Goal: Task Accomplishment & Management: Complete application form

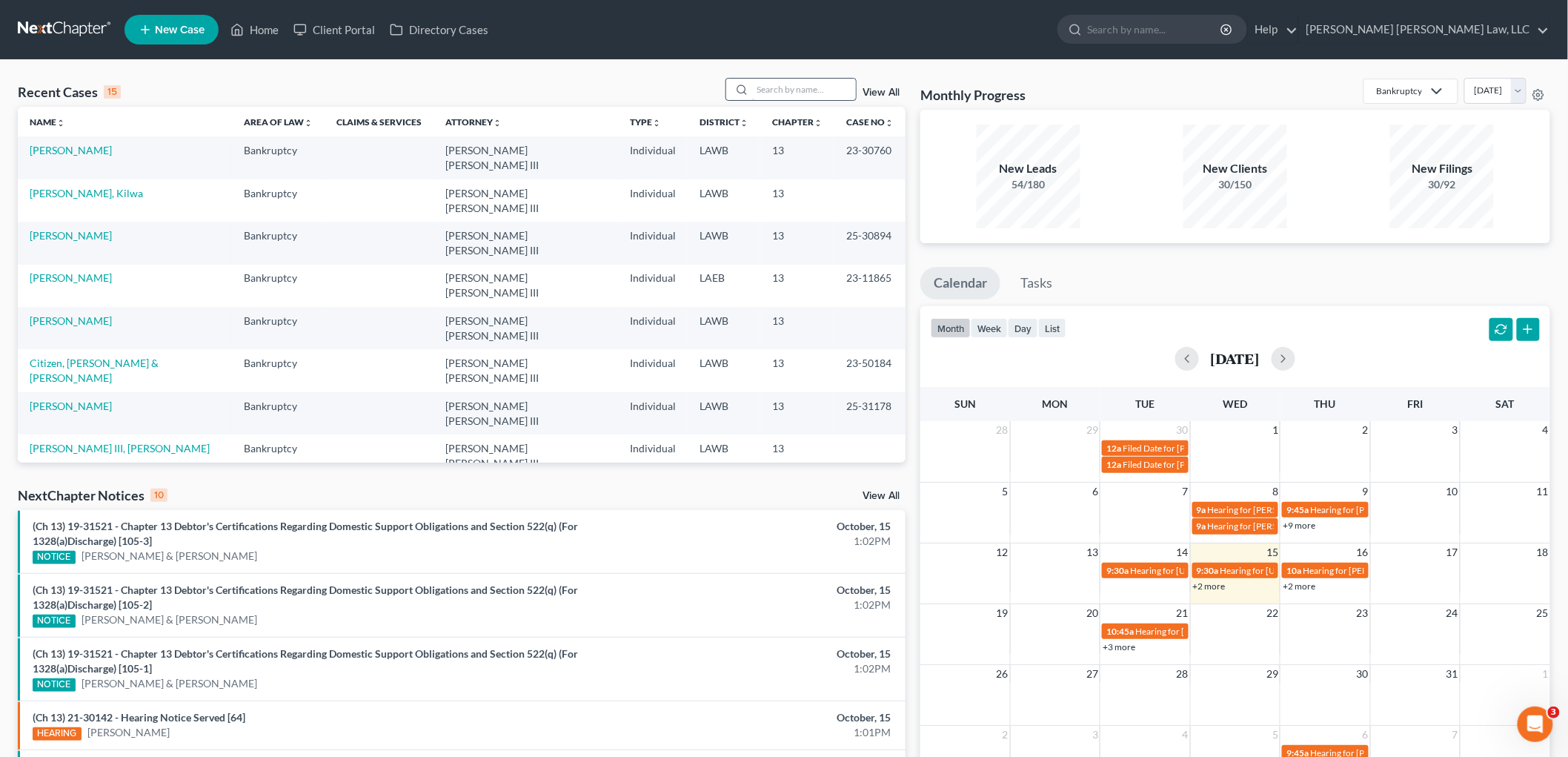
click at [776, 93] on input "search" at bounding box center [804, 89] width 103 height 22
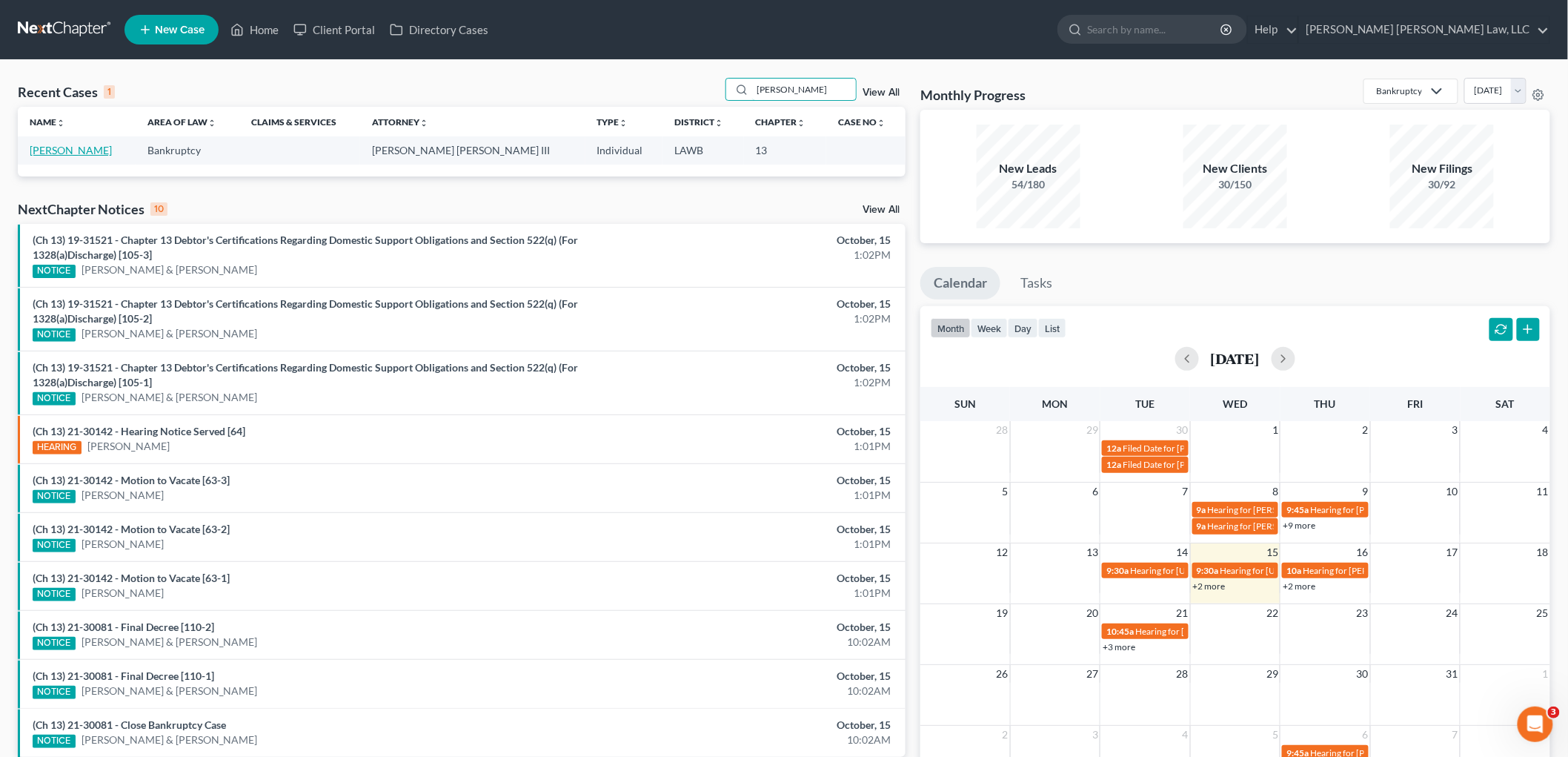
type input "[PERSON_NAME]"
click at [69, 146] on link "[PERSON_NAME]" at bounding box center [71, 150] width 82 height 13
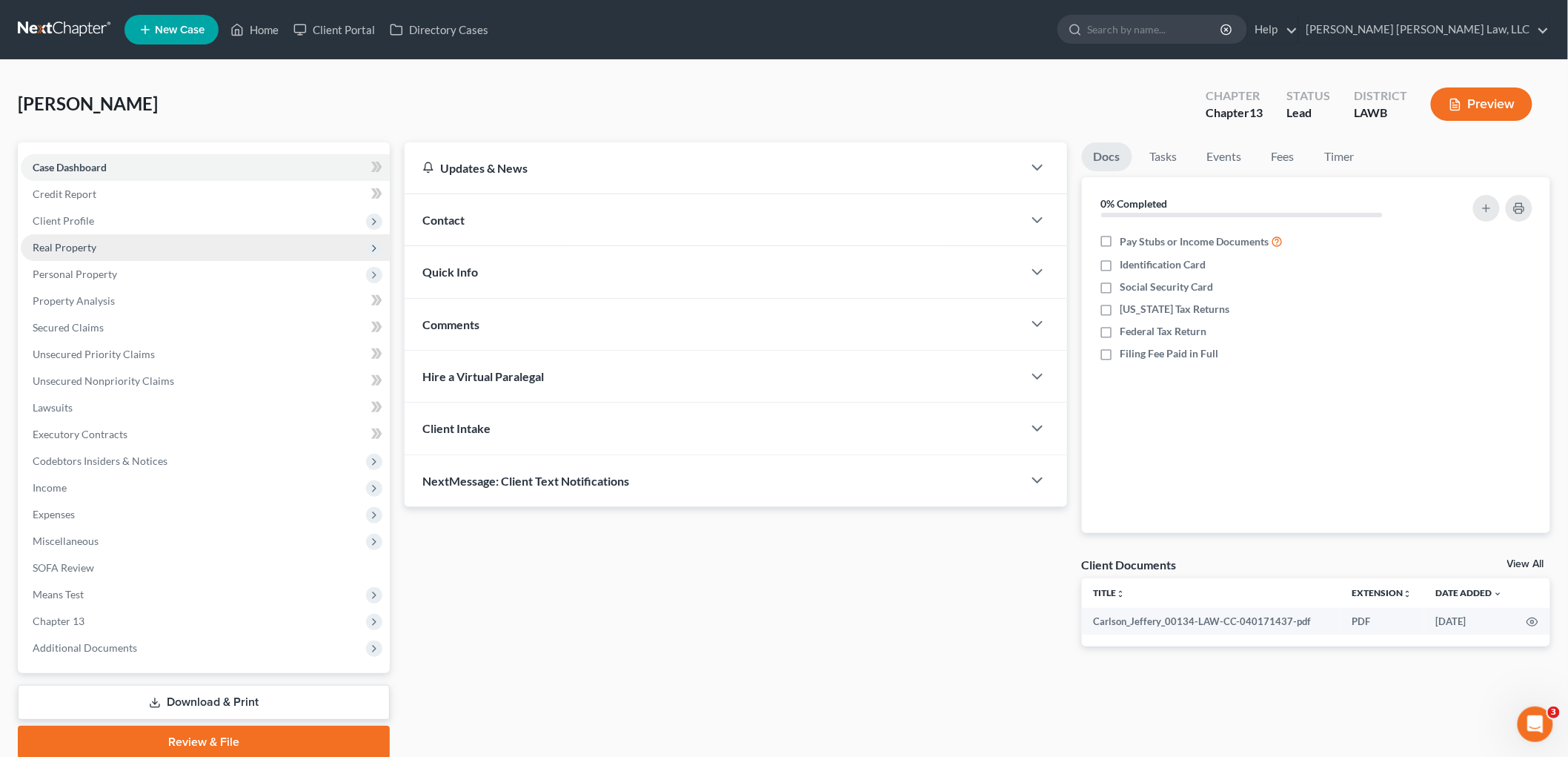
drag, startPoint x: 91, startPoint y: 240, endPoint x: 126, endPoint y: 242, distance: 35.1
click at [91, 241] on span "Real Property" at bounding box center [64, 247] width 64 height 13
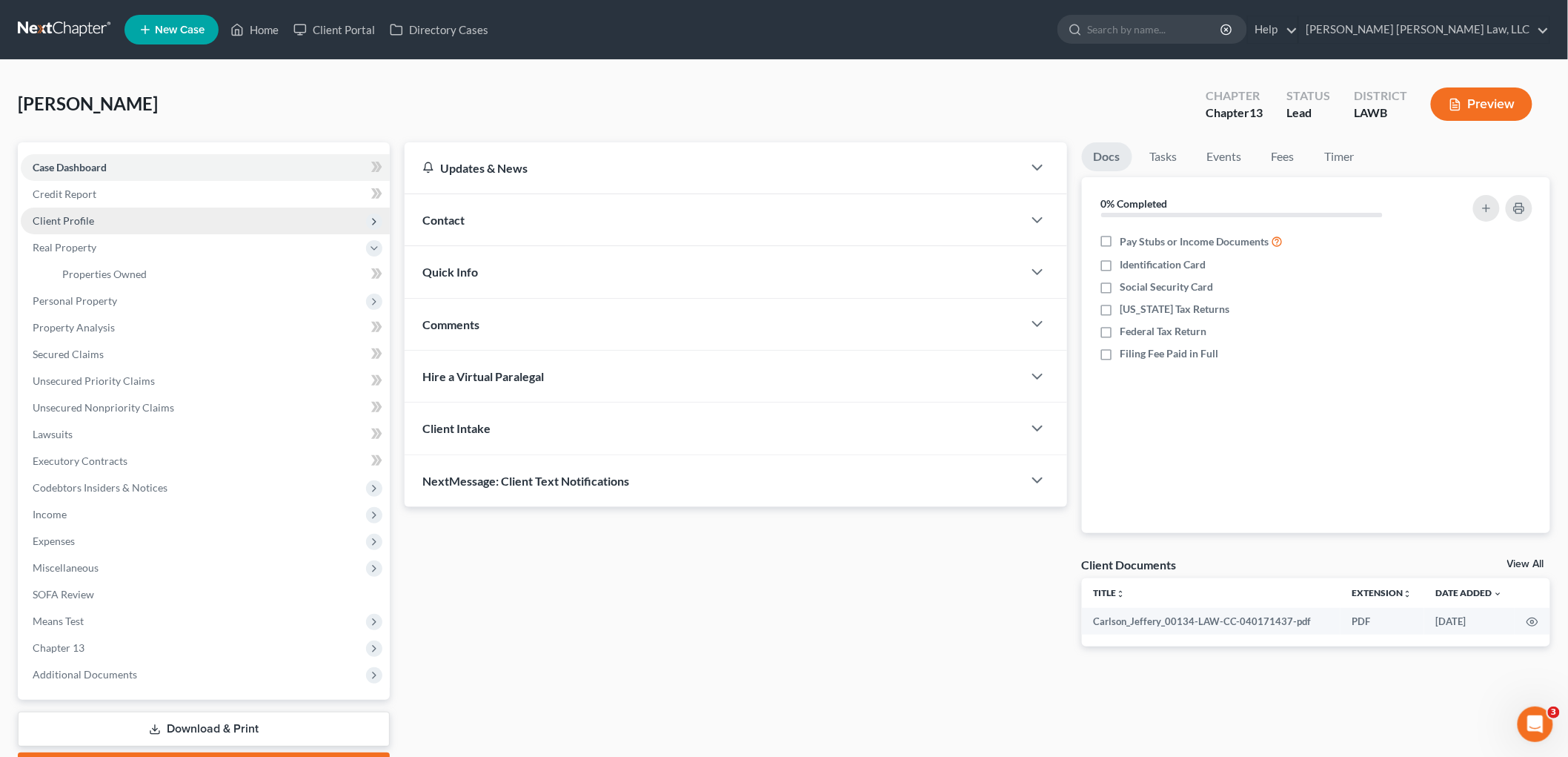
click at [134, 222] on span "Client Profile" at bounding box center [205, 221] width 369 height 27
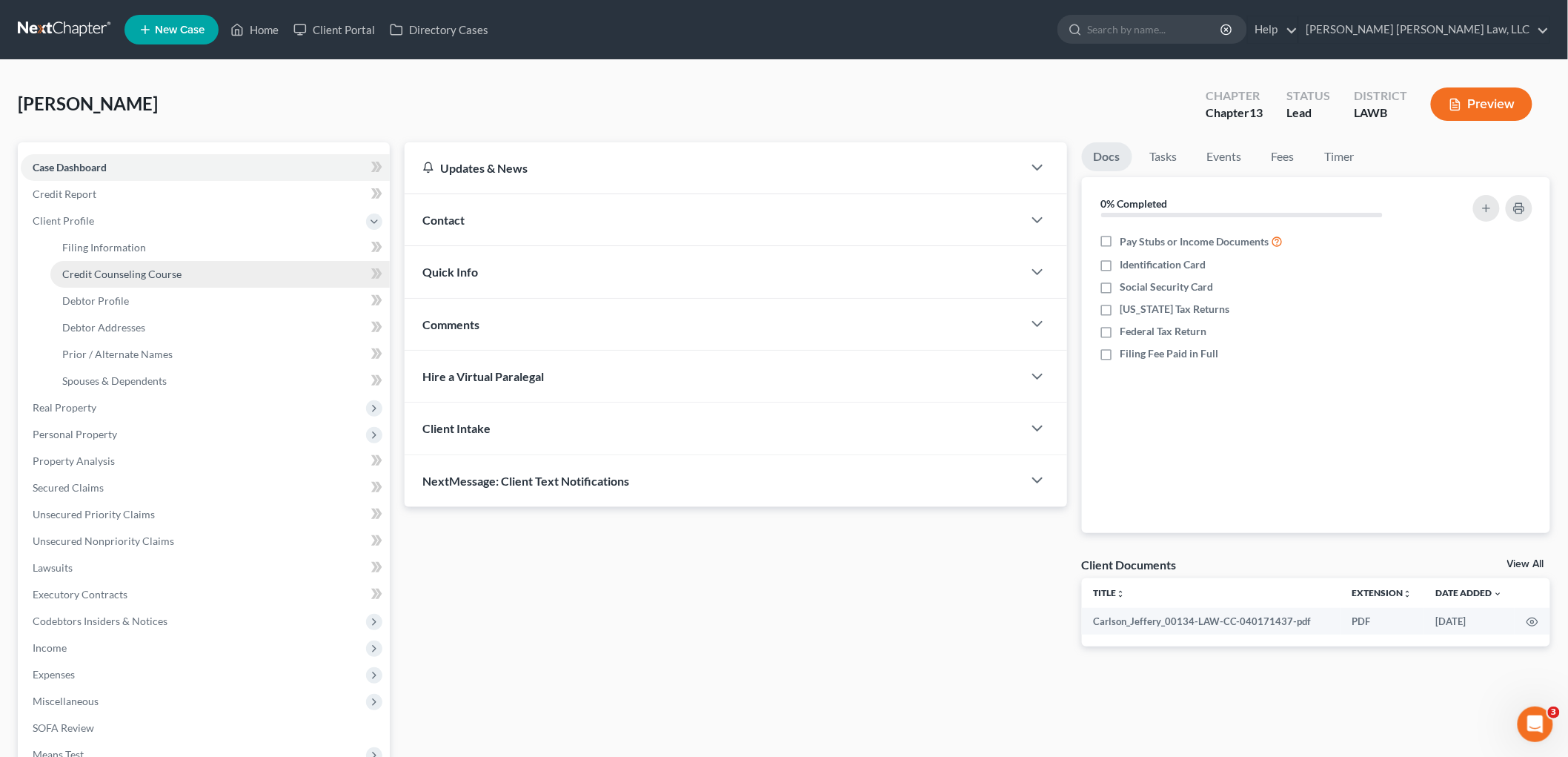
click at [144, 275] on span "Credit Counseling Course" at bounding box center [122, 274] width 120 height 13
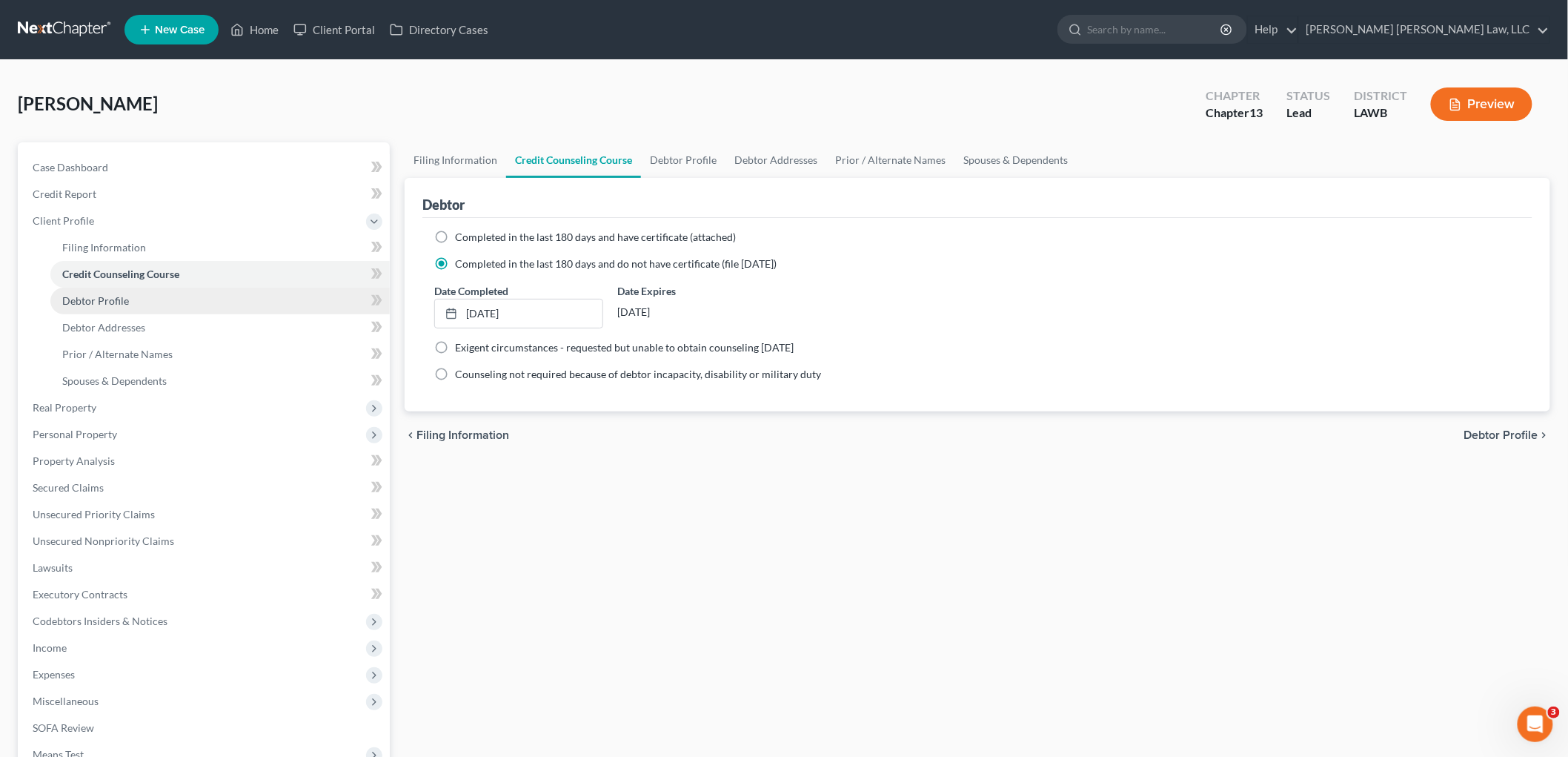
click at [135, 305] on link "Debtor Profile" at bounding box center [220, 301] width 339 height 27
select select "0"
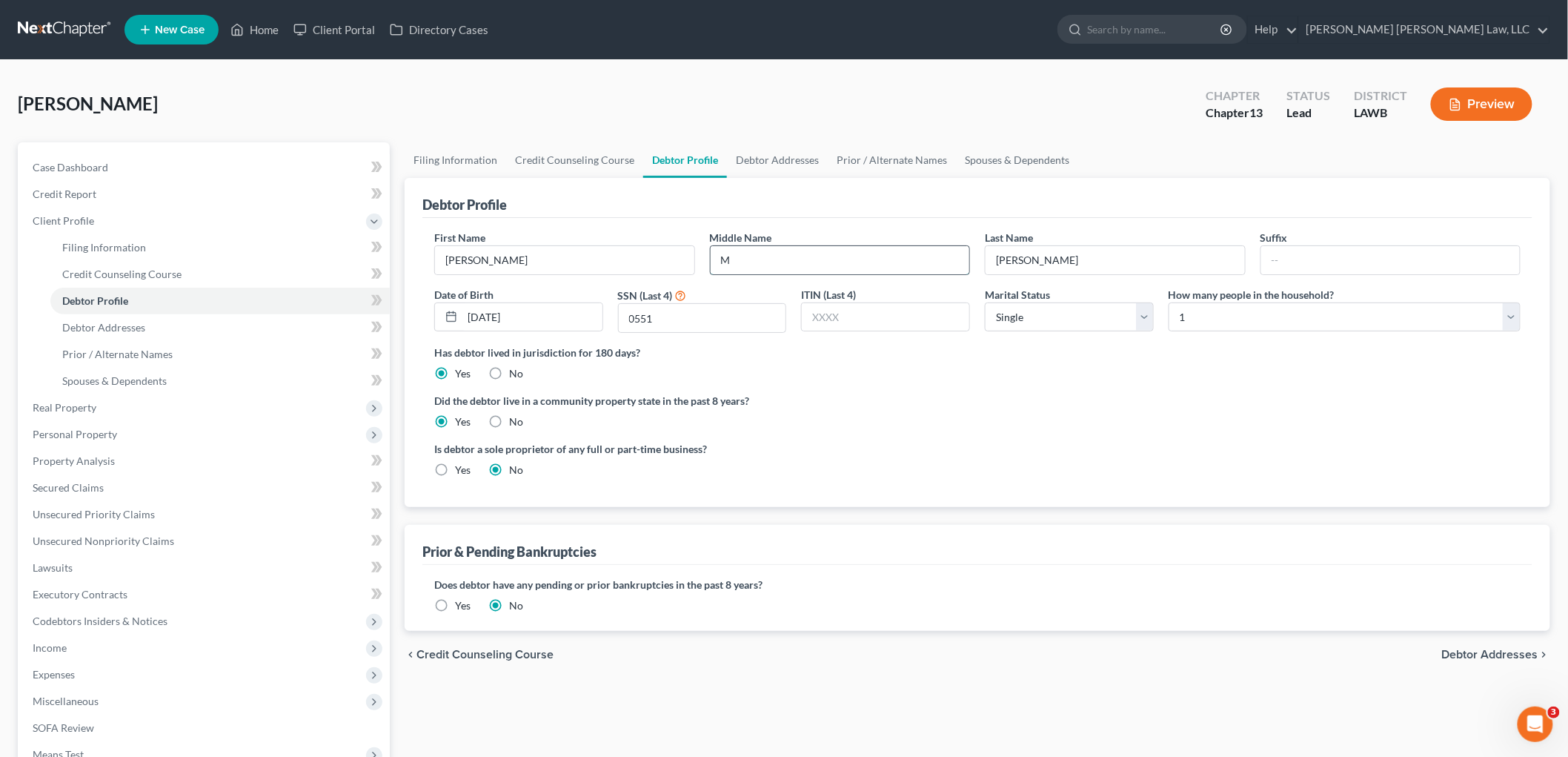
click at [893, 265] on input "M" at bounding box center [840, 260] width 259 height 28
type input "M."
click at [124, 322] on span "Debtor Addresses" at bounding box center [103, 327] width 83 height 13
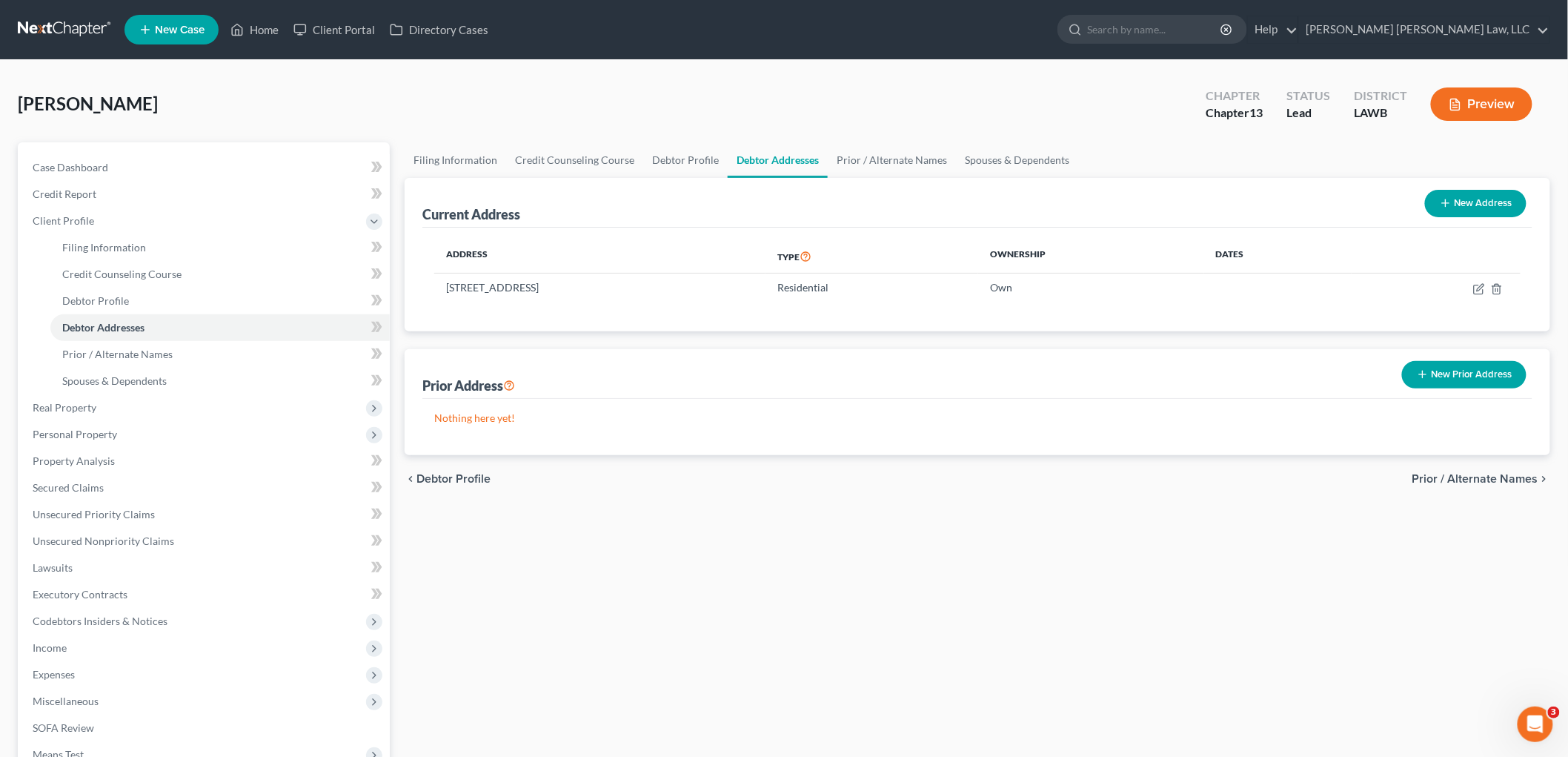
click at [1429, 373] on button "New Prior Address" at bounding box center [1465, 375] width 124 height 27
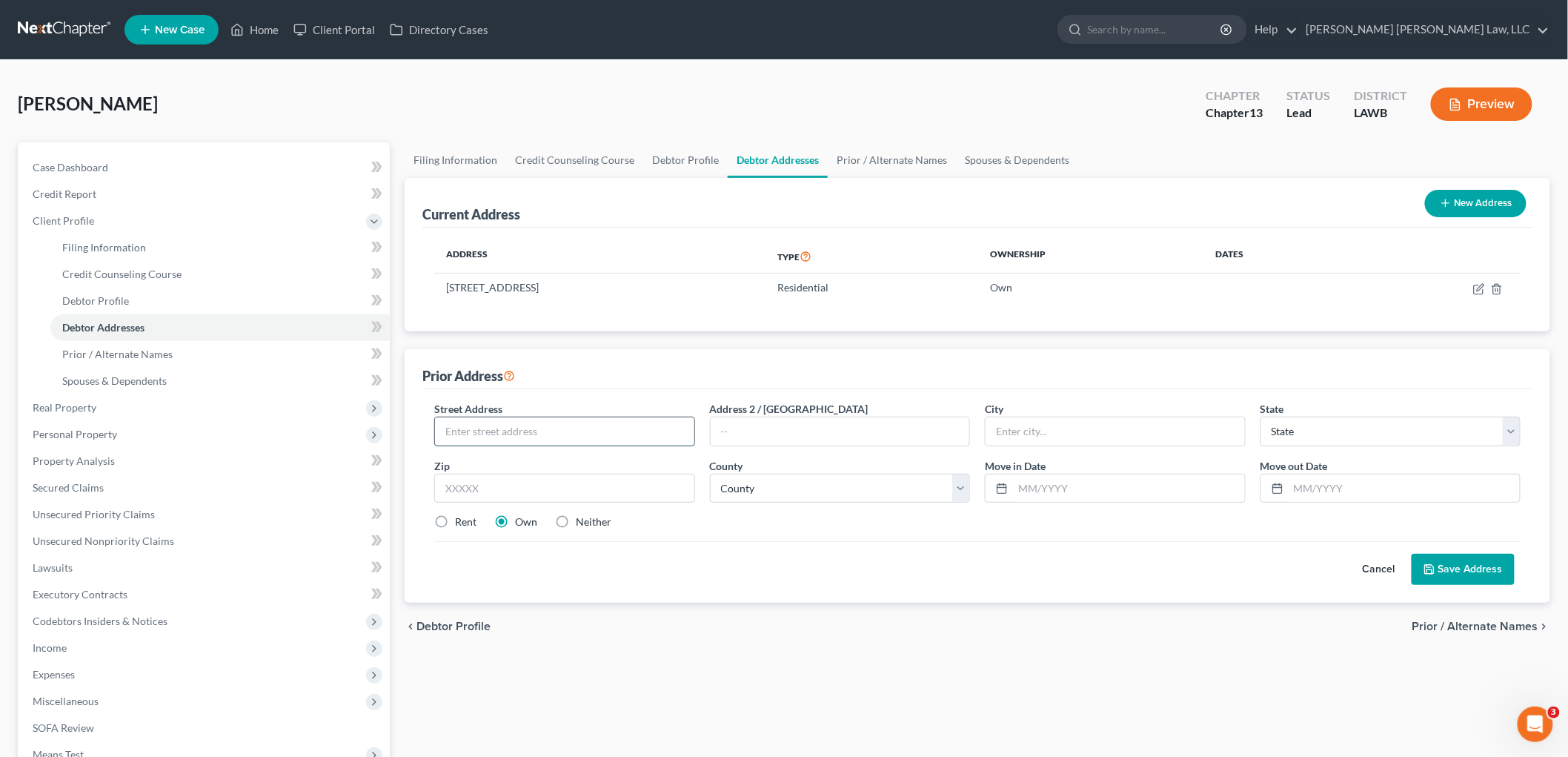
click at [549, 426] on input "text" at bounding box center [565, 431] width 259 height 28
type input "3100 Deborah Drive"
type input "Apt 147"
type input "71201"
type input "Monroe"
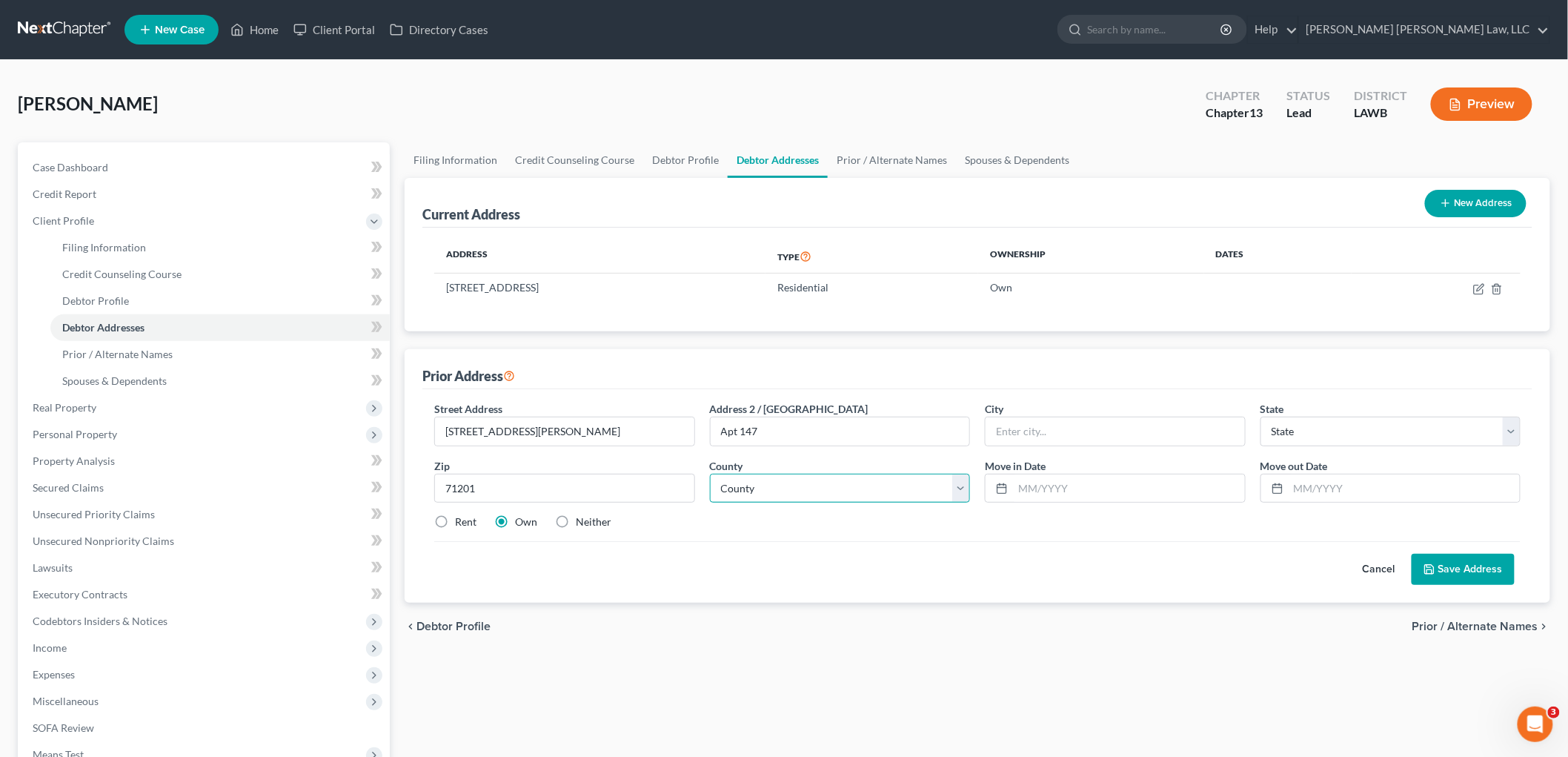
select select "19"
click at [887, 492] on select "County Acadia Allen Ascension Assumption Avoyelles Beauregard Bienville Bossier…" at bounding box center [840, 488] width 261 height 30
select select "36"
click at [710, 473] on select "County Acadia Allen Ascension Assumption Avoyelles Beauregard Bienville Bossier…" at bounding box center [840, 488] width 261 height 30
type input "01/01/2021"
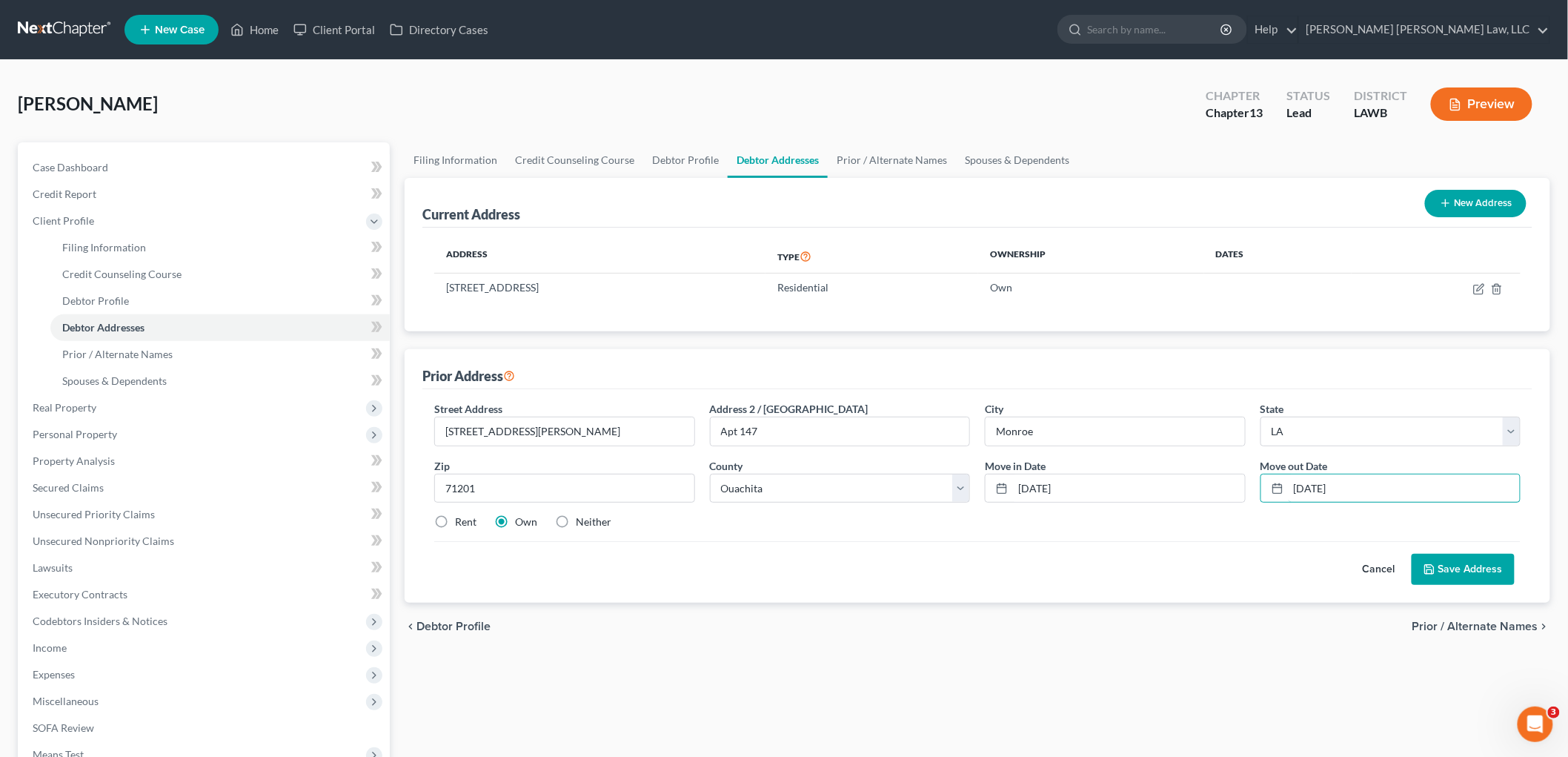
type input "12/01/2021"
click at [455, 525] on label "Rent" at bounding box center [465, 522] width 22 height 15
click at [461, 524] on input "Rent" at bounding box center [466, 519] width 10 height 10
radio input "true"
click at [1464, 574] on button "Save Address" at bounding box center [1464, 569] width 103 height 32
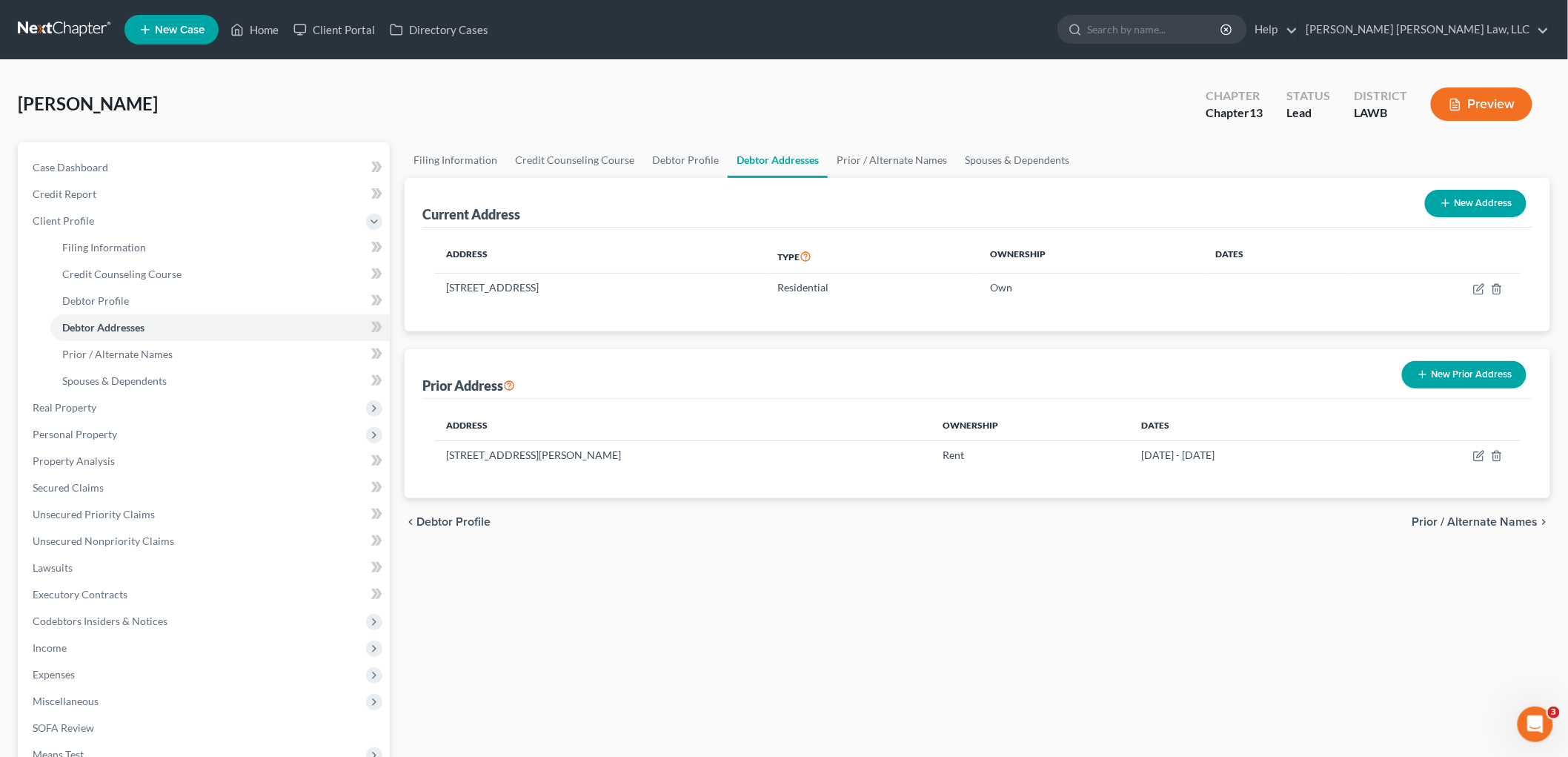
click at [48, 30] on link at bounding box center [65, 29] width 95 height 27
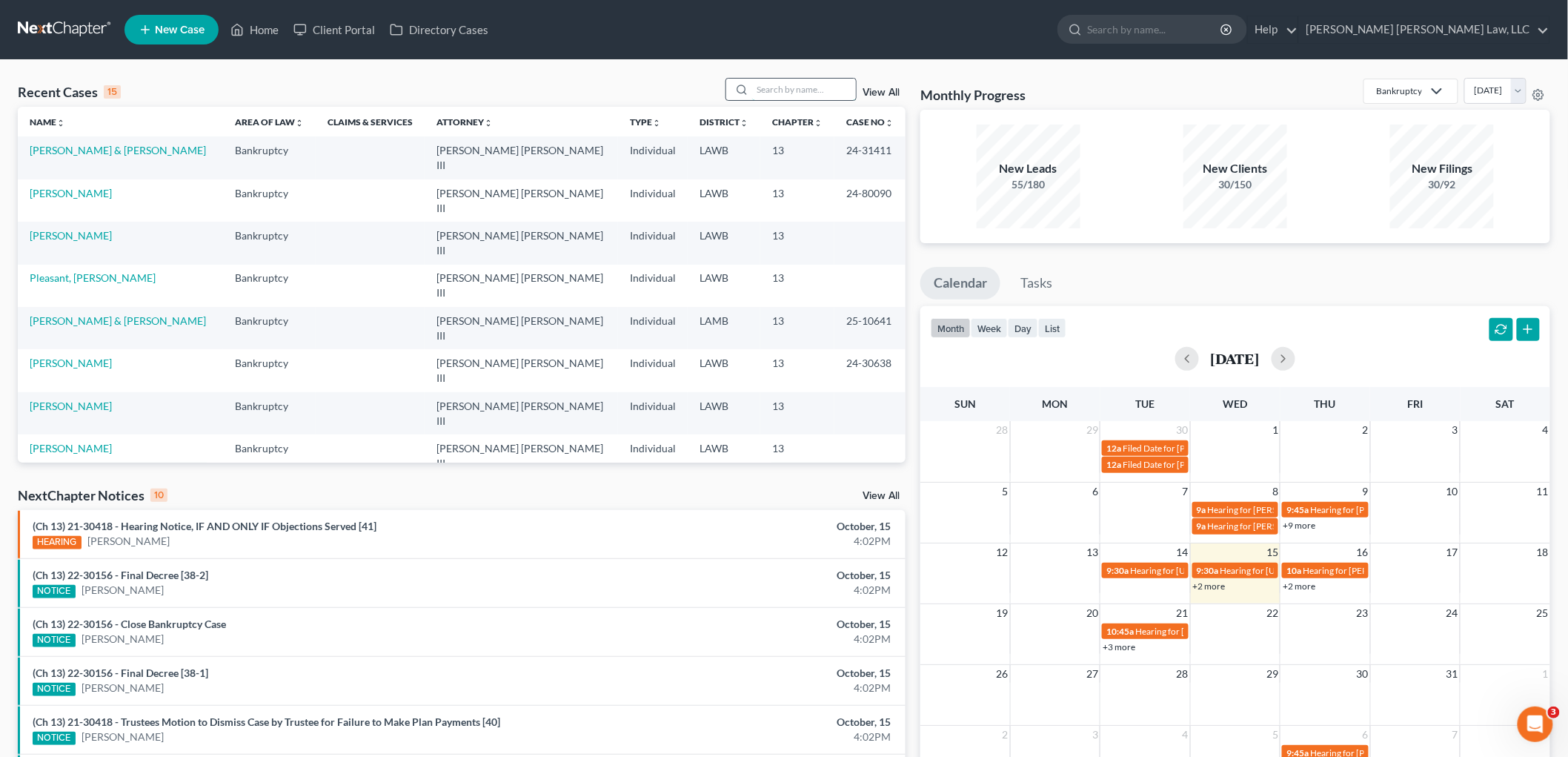
click at [768, 87] on input "search" at bounding box center [804, 89] width 103 height 22
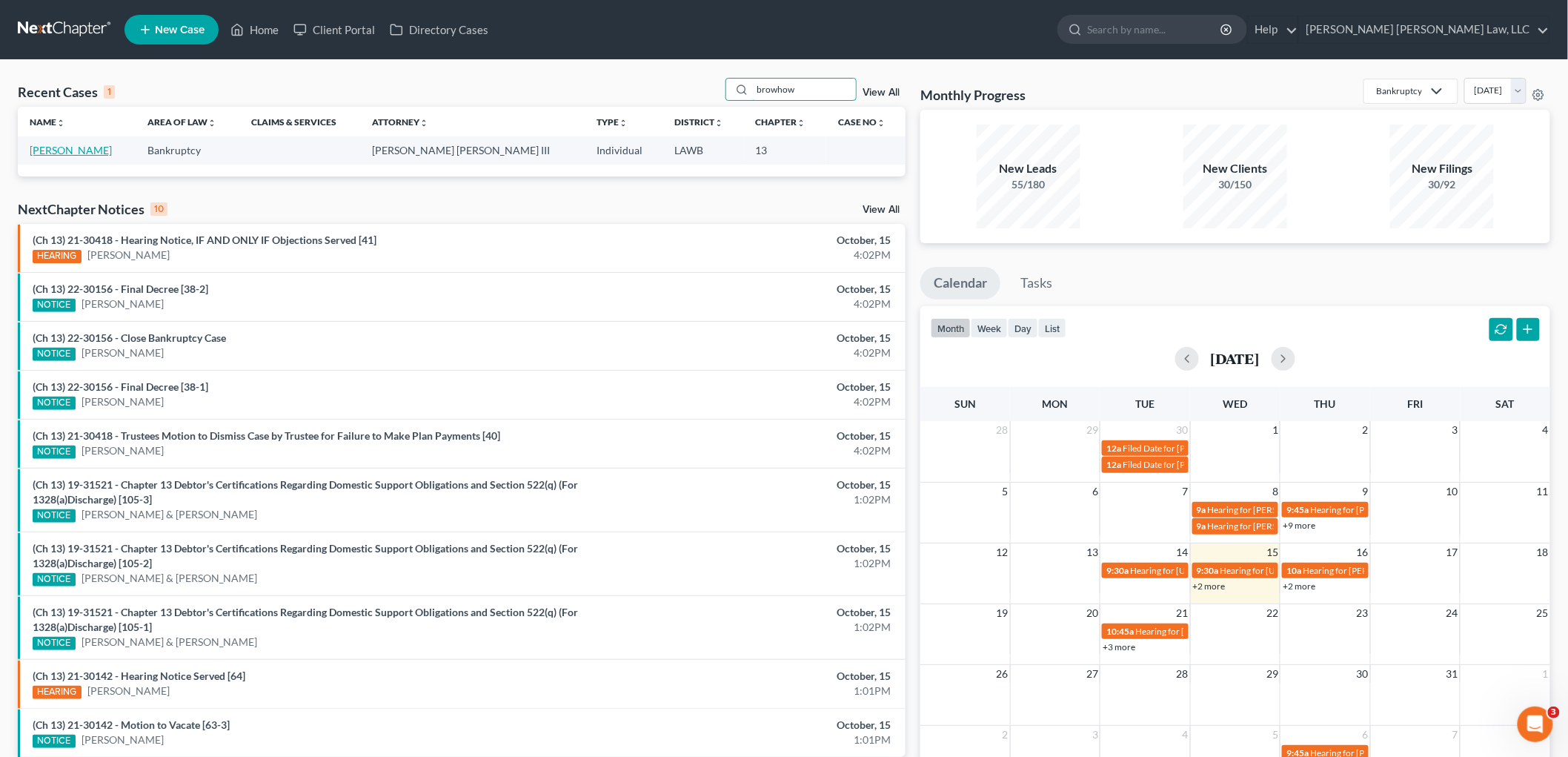
type input "browhow"
click at [89, 150] on link "[PERSON_NAME]" at bounding box center [71, 150] width 82 height 13
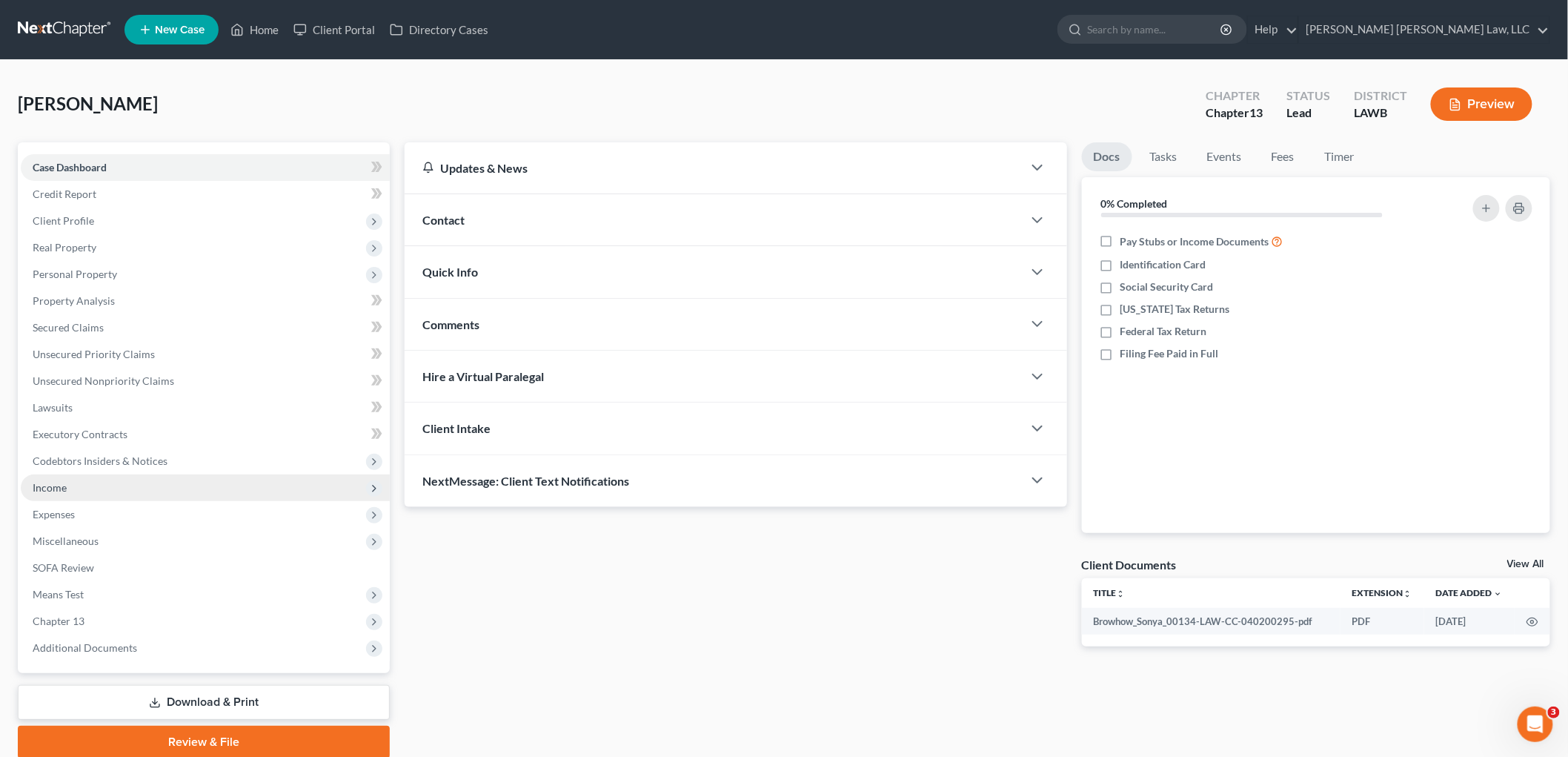
click at [73, 494] on span "Income" at bounding box center [205, 487] width 369 height 27
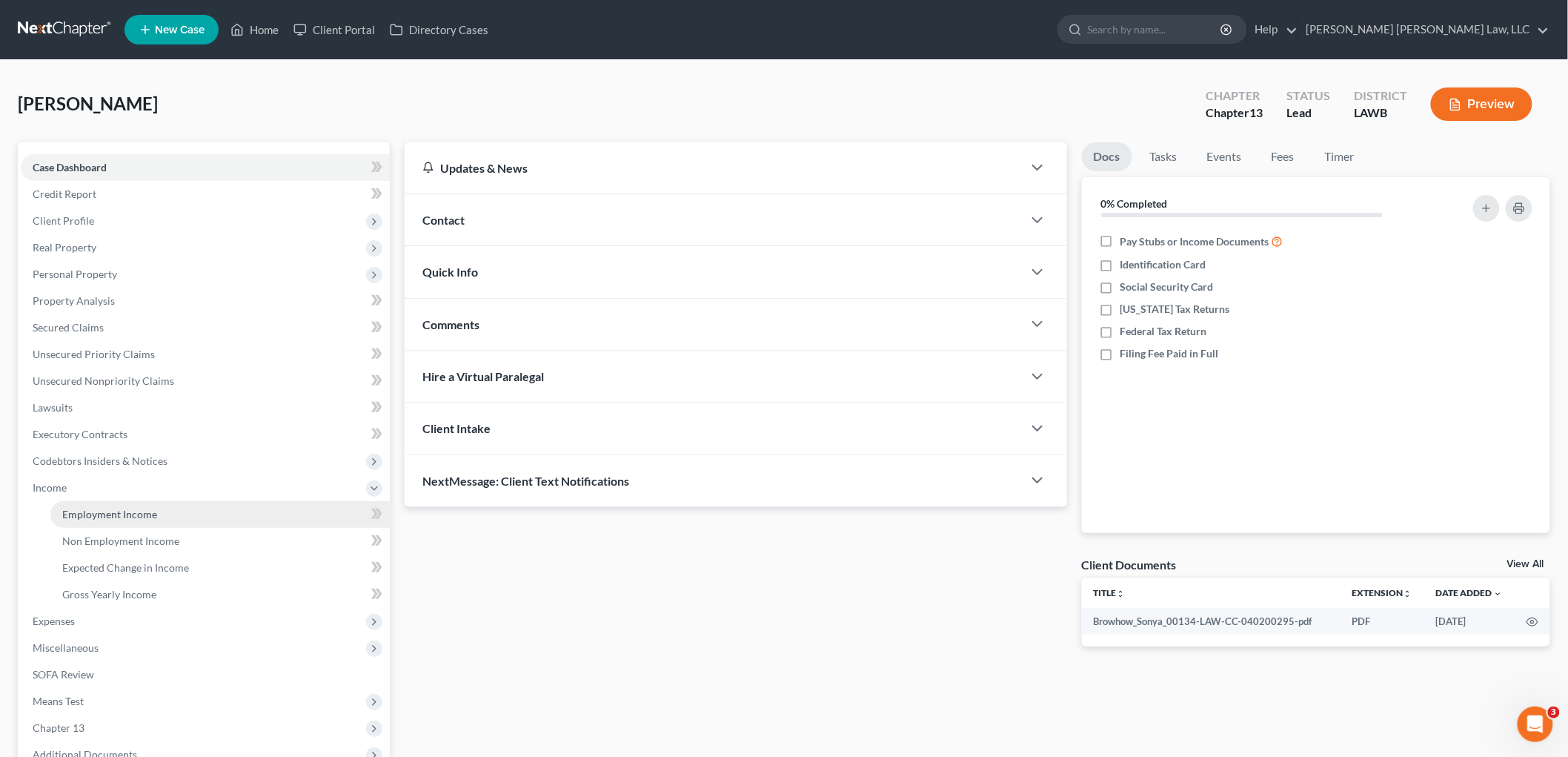
click at [94, 514] on span "Employment Income" at bounding box center [109, 514] width 95 height 13
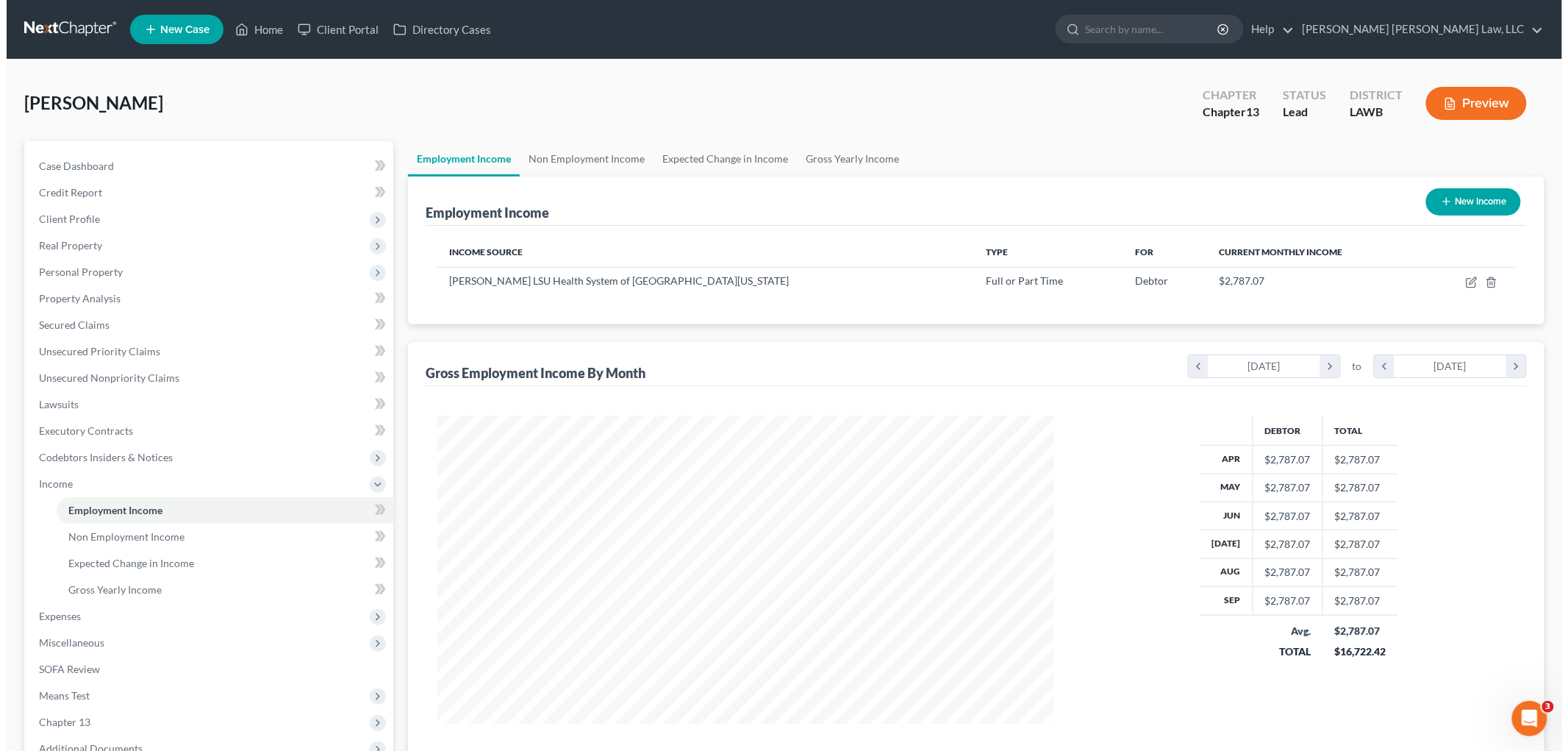
scroll to position [307, 645]
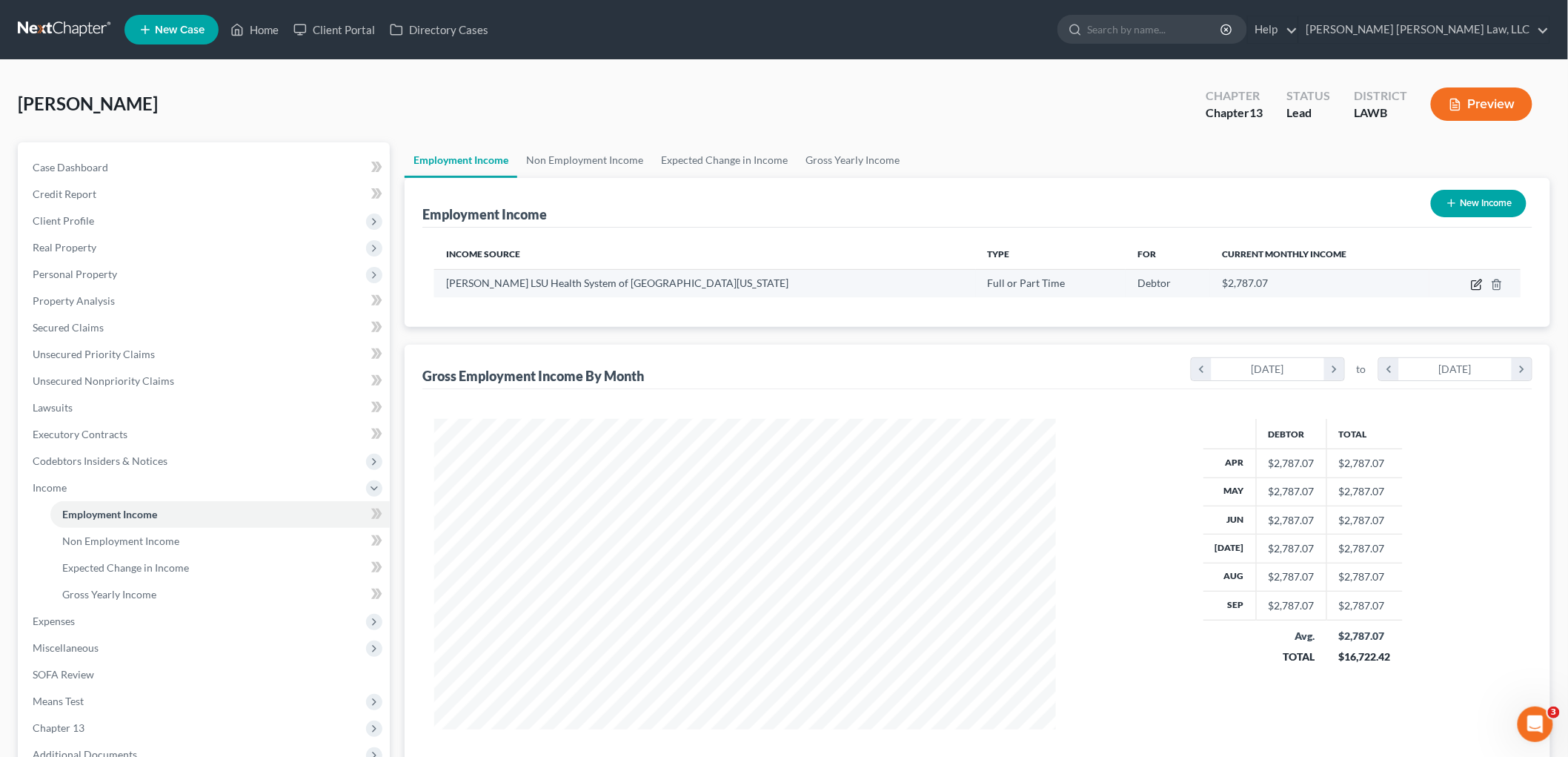
click at [1477, 285] on icon "button" at bounding box center [1478, 283] width 6 height 6
select select "0"
select select "19"
select select "2"
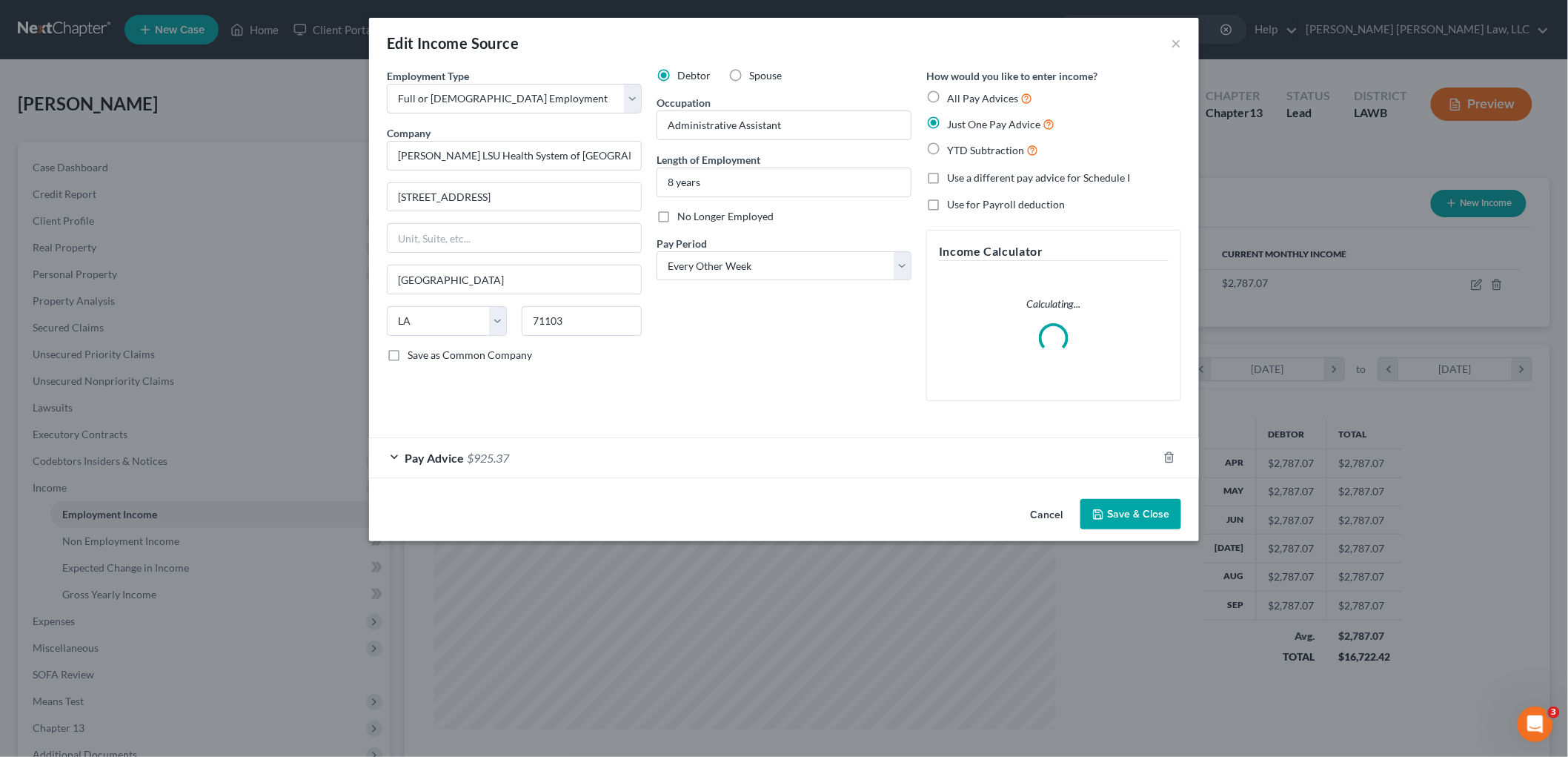
scroll to position [313, 657]
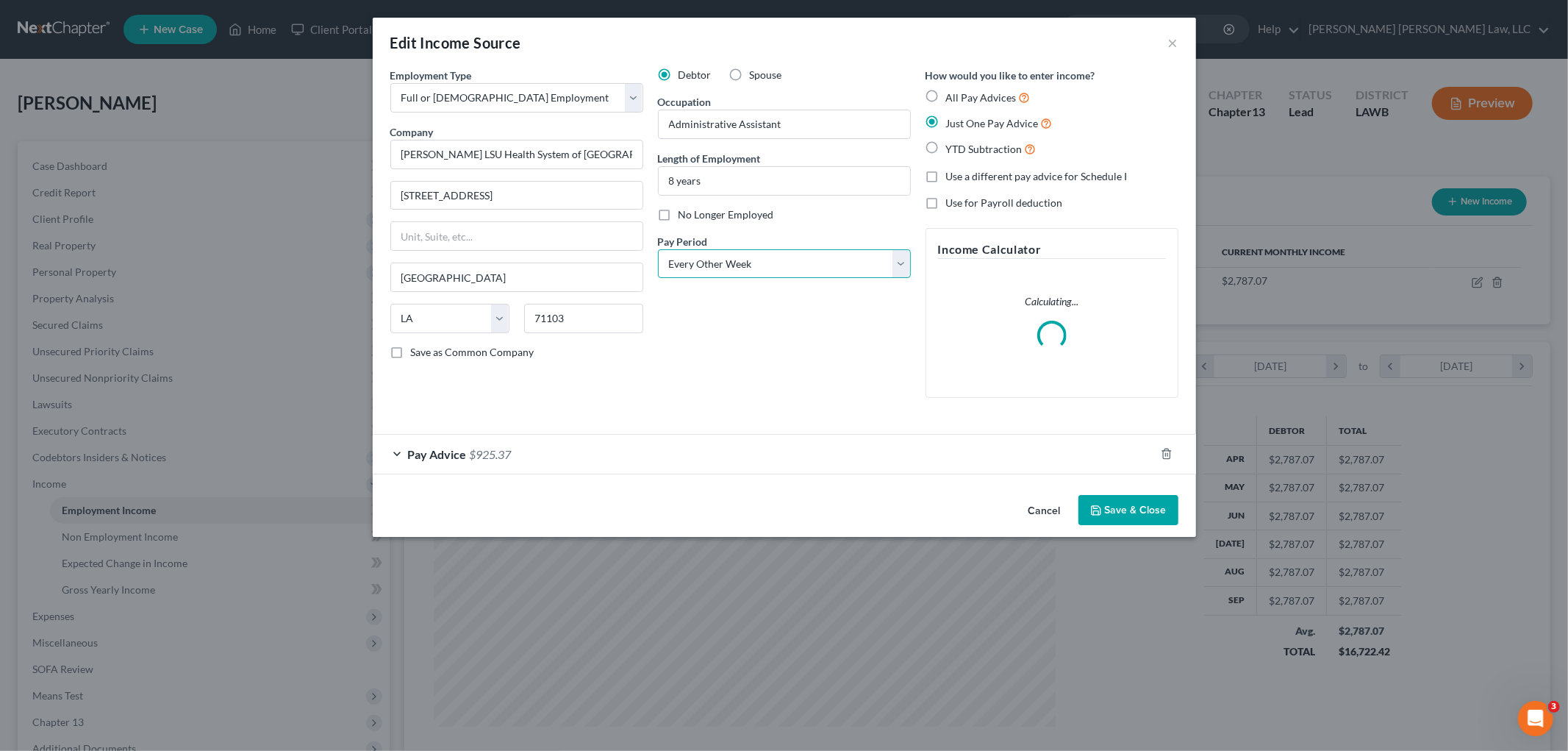
click at [724, 268] on select "Select Monthly Twice Monthly Every Other Week Weekly" at bounding box center [784, 264] width 253 height 30
click at [658, 249] on select "Select Monthly Twice Monthly Every Other Week Weekly" at bounding box center [784, 264] width 253 height 30
click at [1098, 503] on button "Save & Close" at bounding box center [1128, 510] width 100 height 31
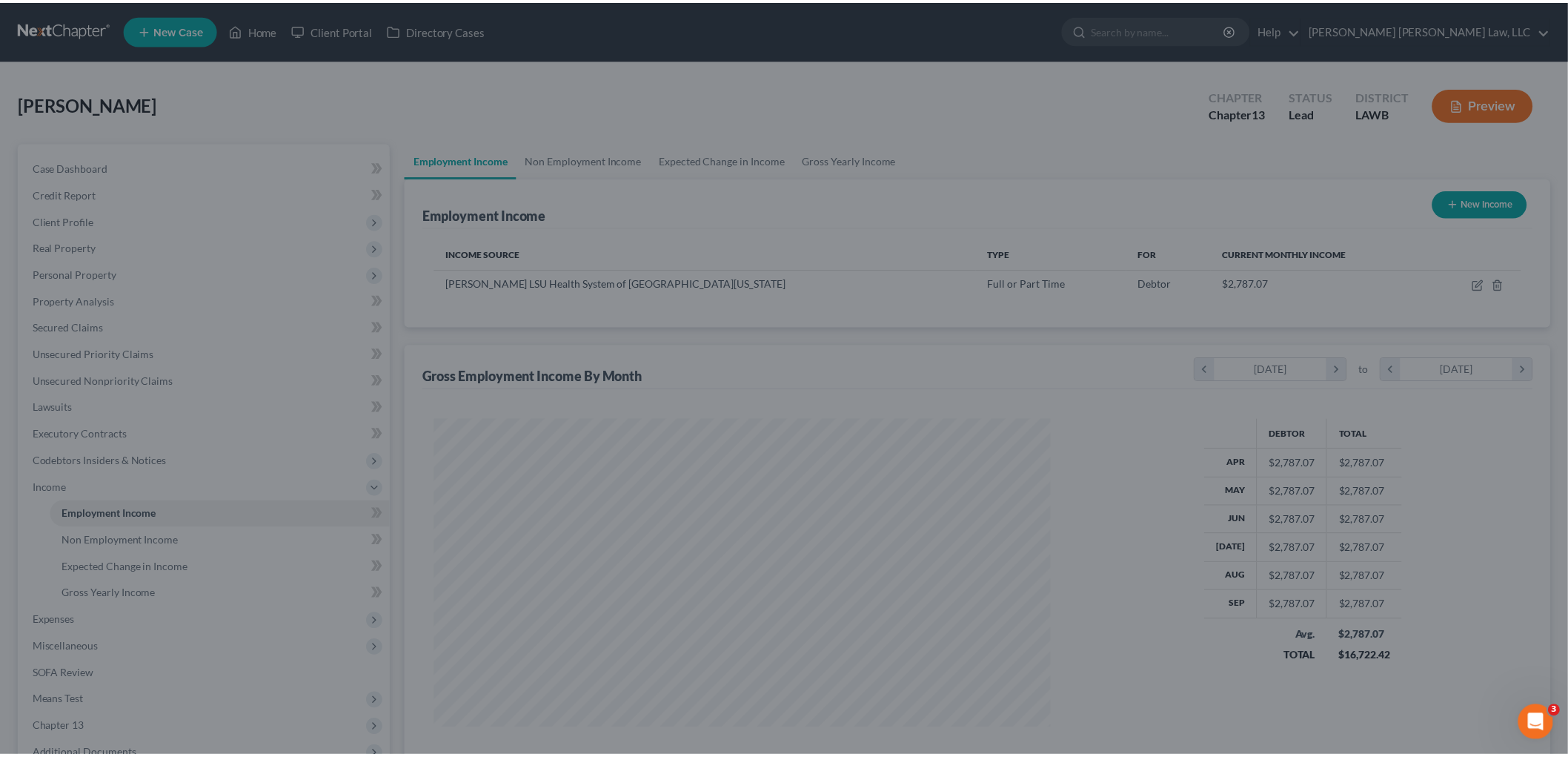
scroll to position [740843, 740441]
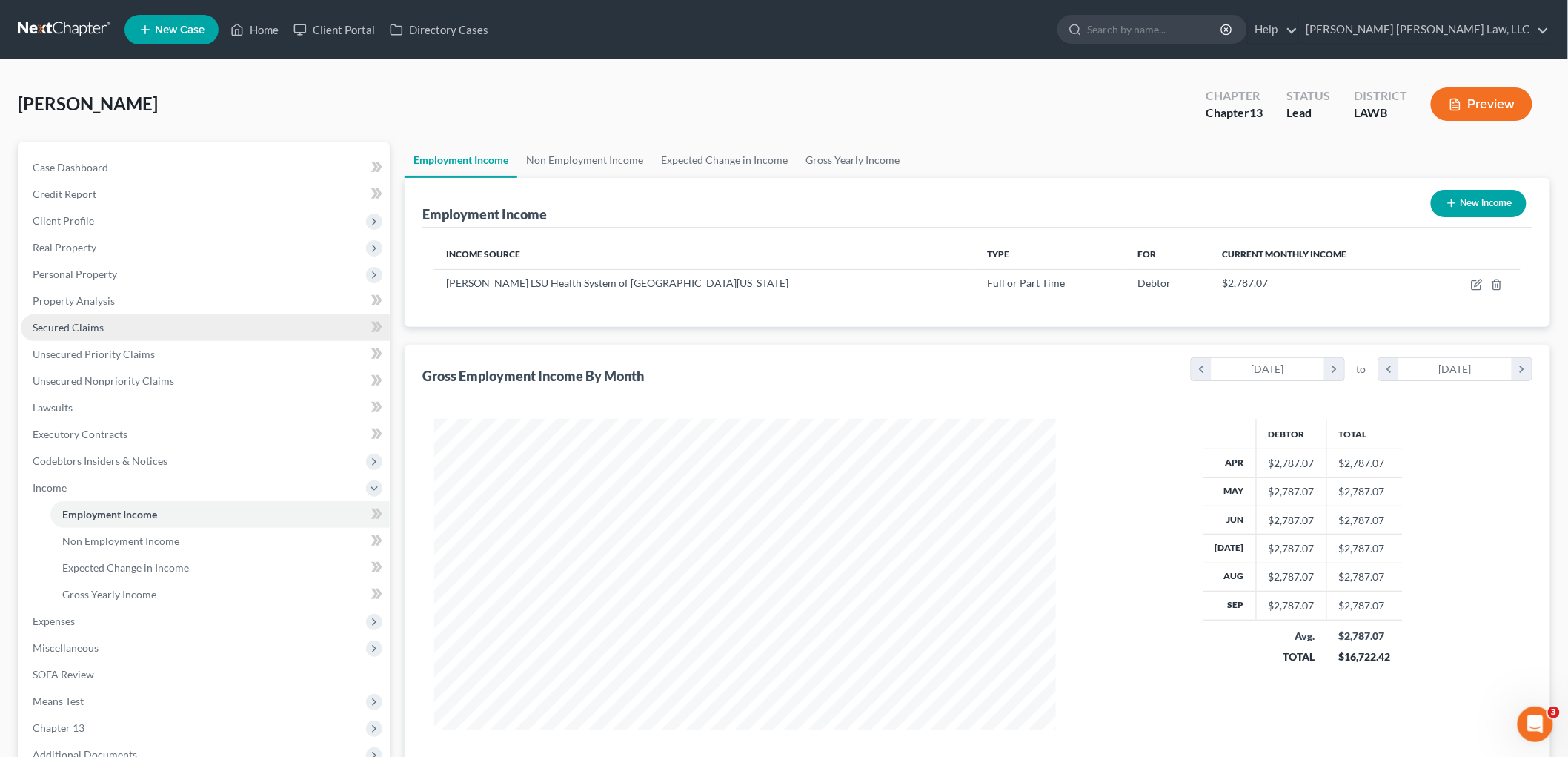
click at [116, 322] on link "Secured Claims" at bounding box center [205, 327] width 369 height 27
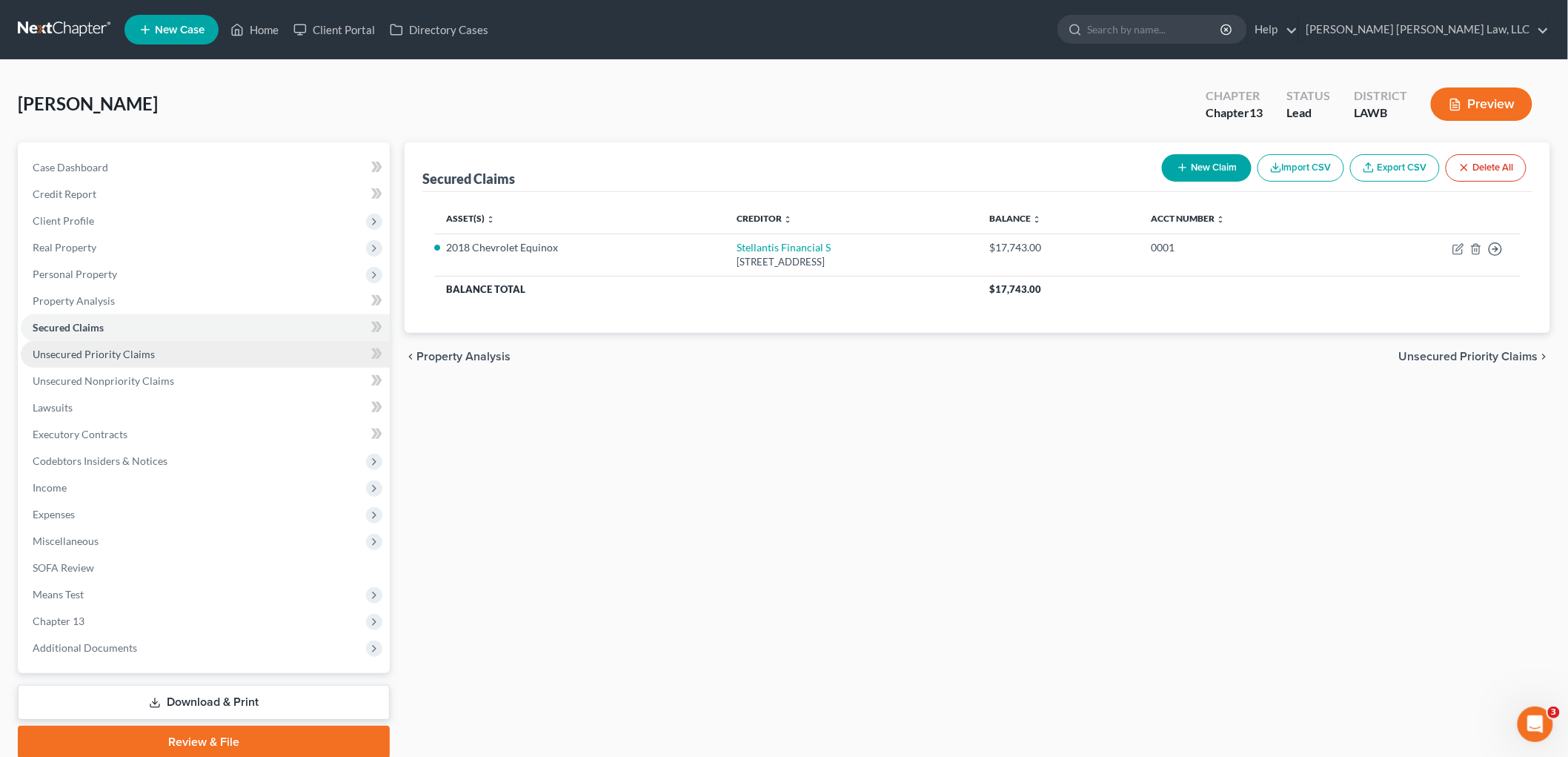
click at [130, 355] on span "Unsecured Priority Claims" at bounding box center [93, 354] width 122 height 13
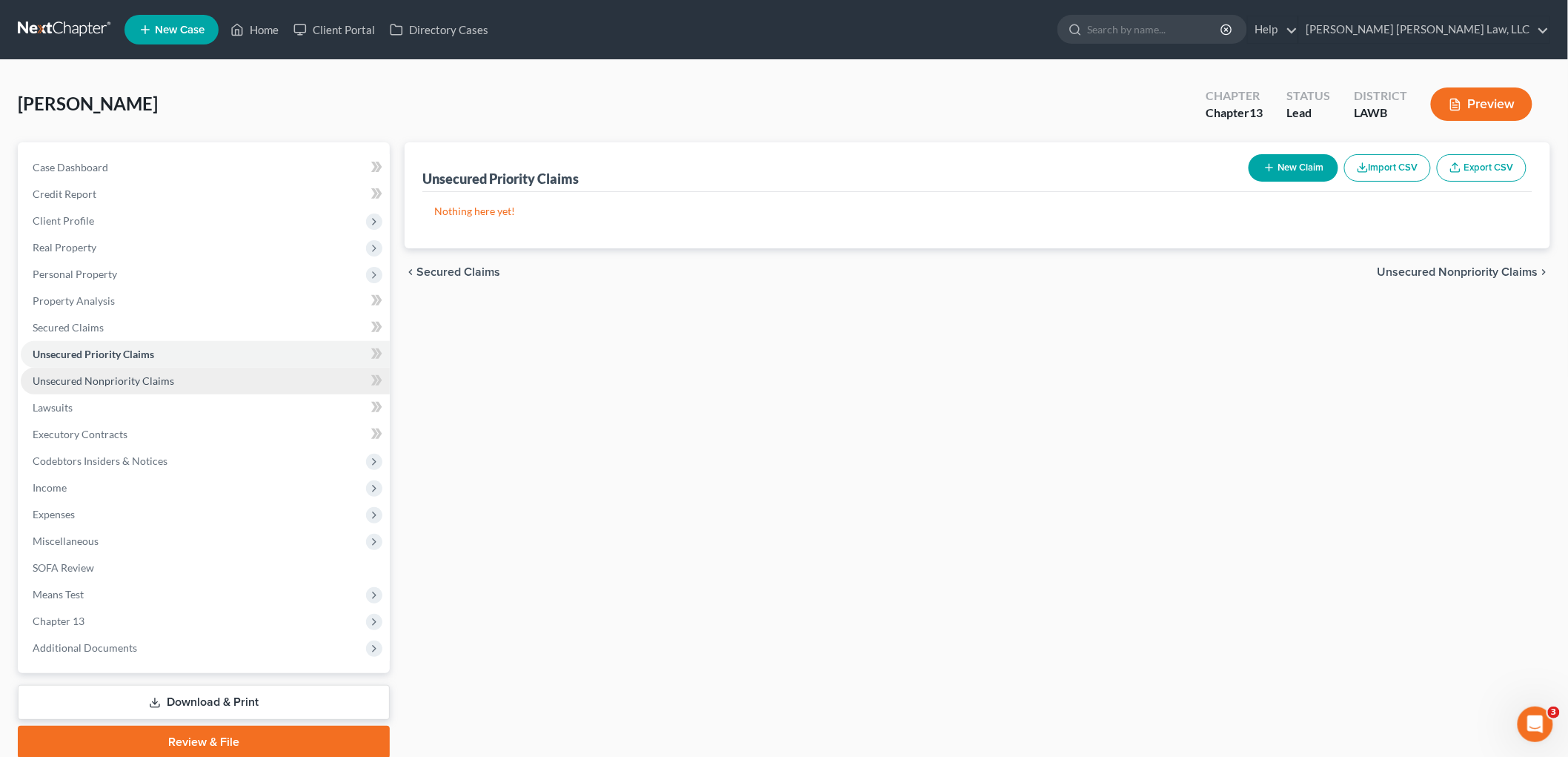
click at [128, 378] on span "Unsecured Nonpriority Claims" at bounding box center [103, 381] width 141 height 13
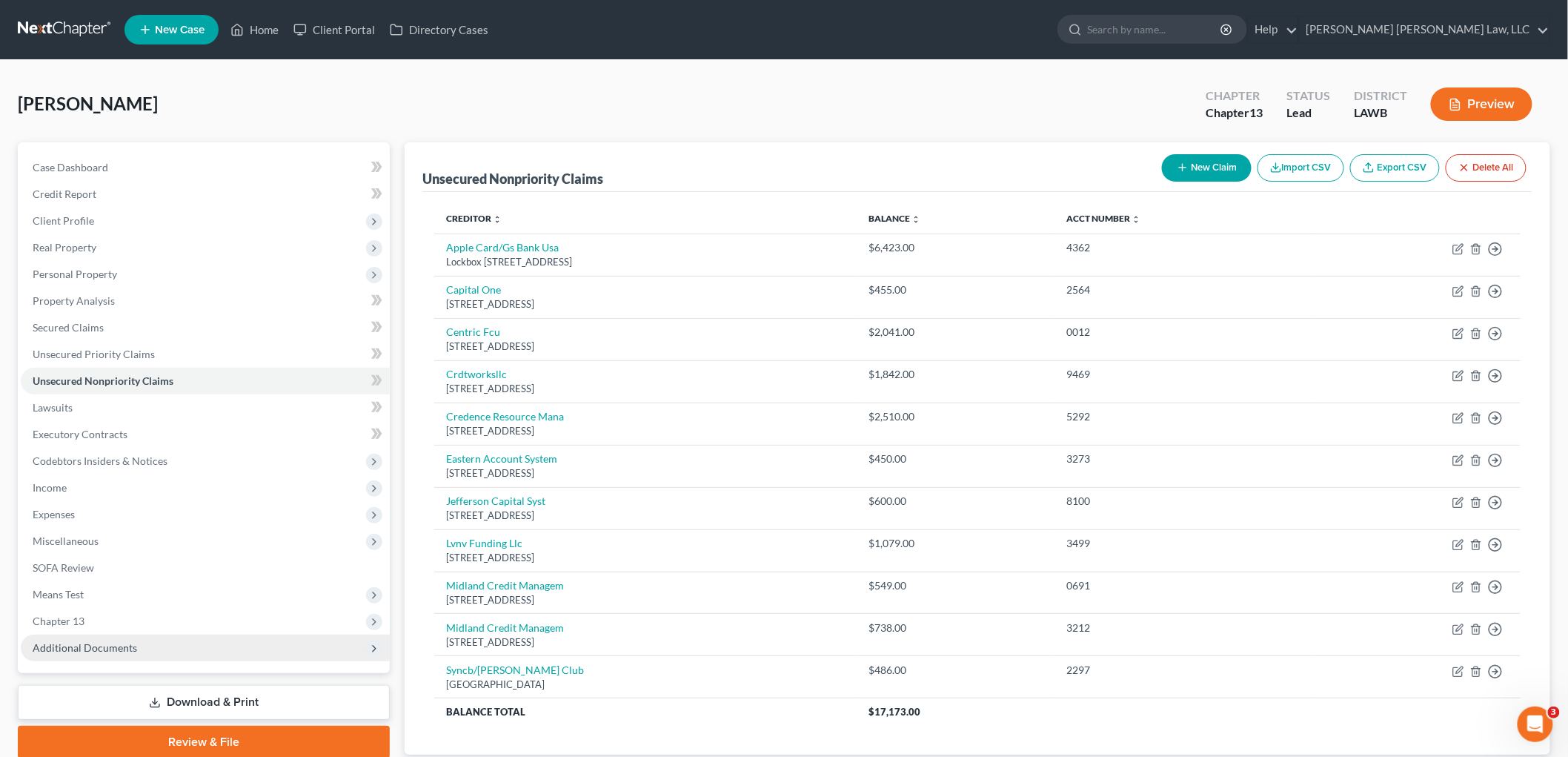
click at [112, 646] on span "Additional Documents" at bounding box center [84, 648] width 104 height 13
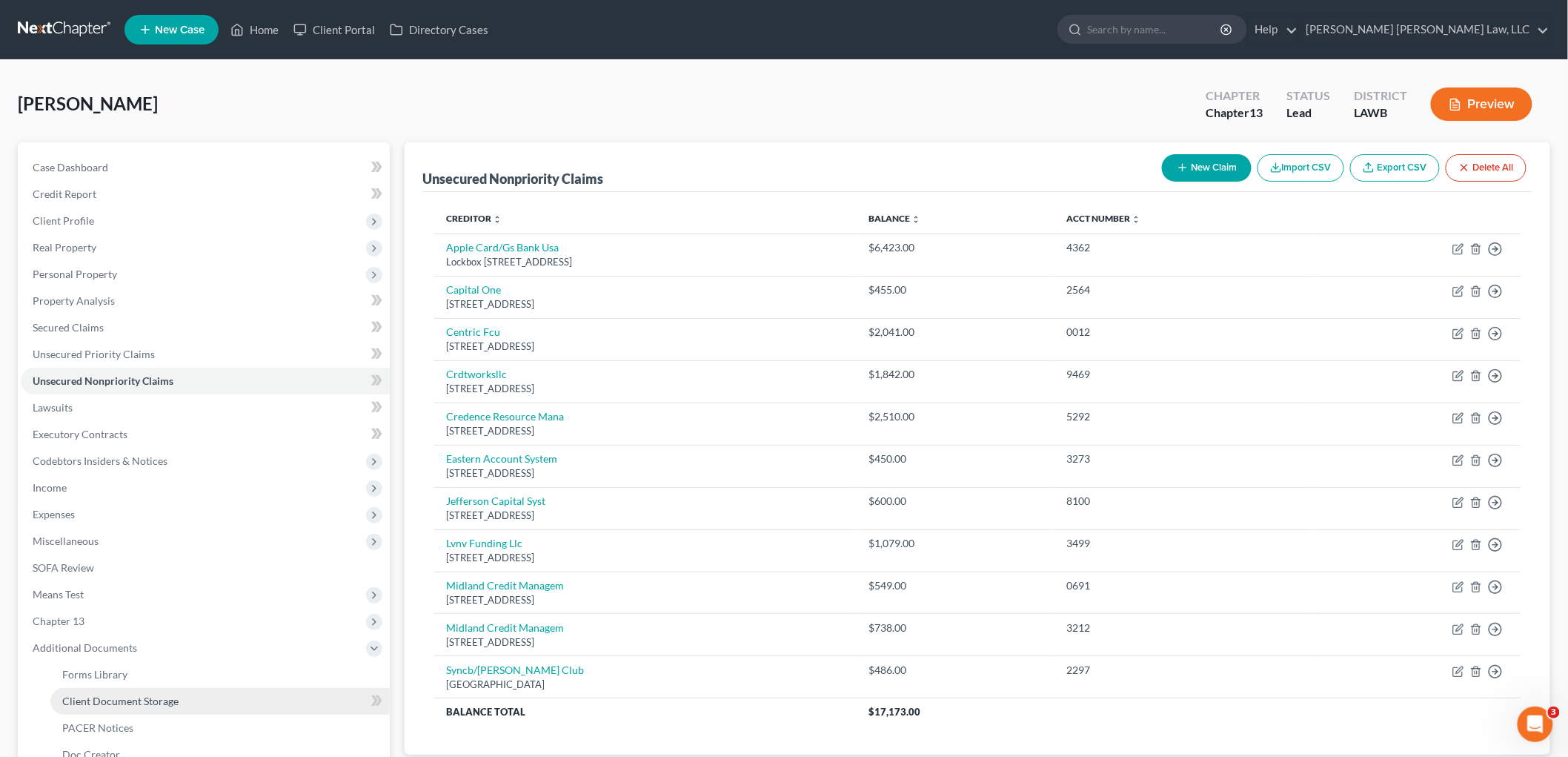
click at [121, 708] on link "Client Document Storage" at bounding box center [220, 700] width 339 height 27
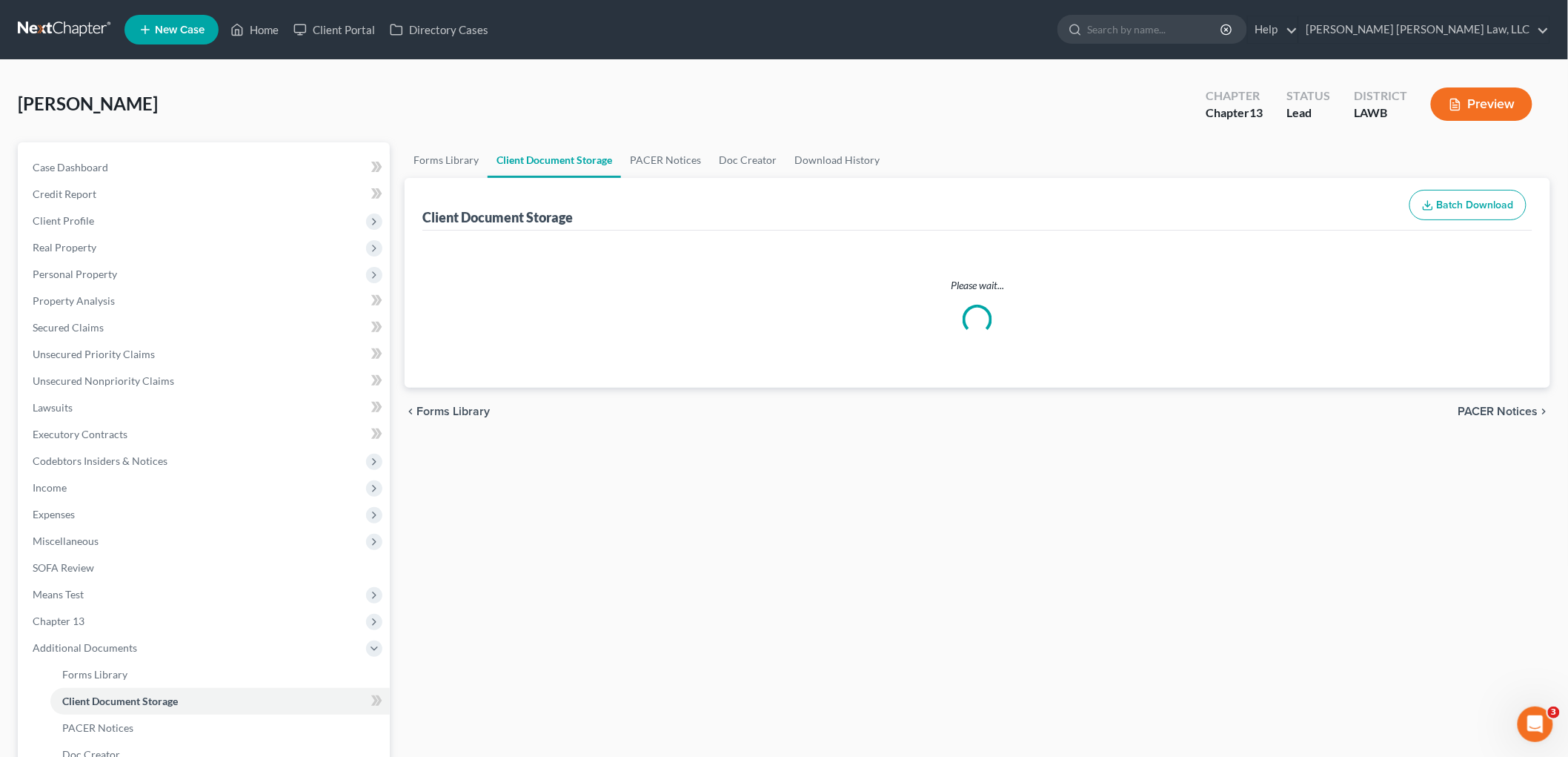
select select "9"
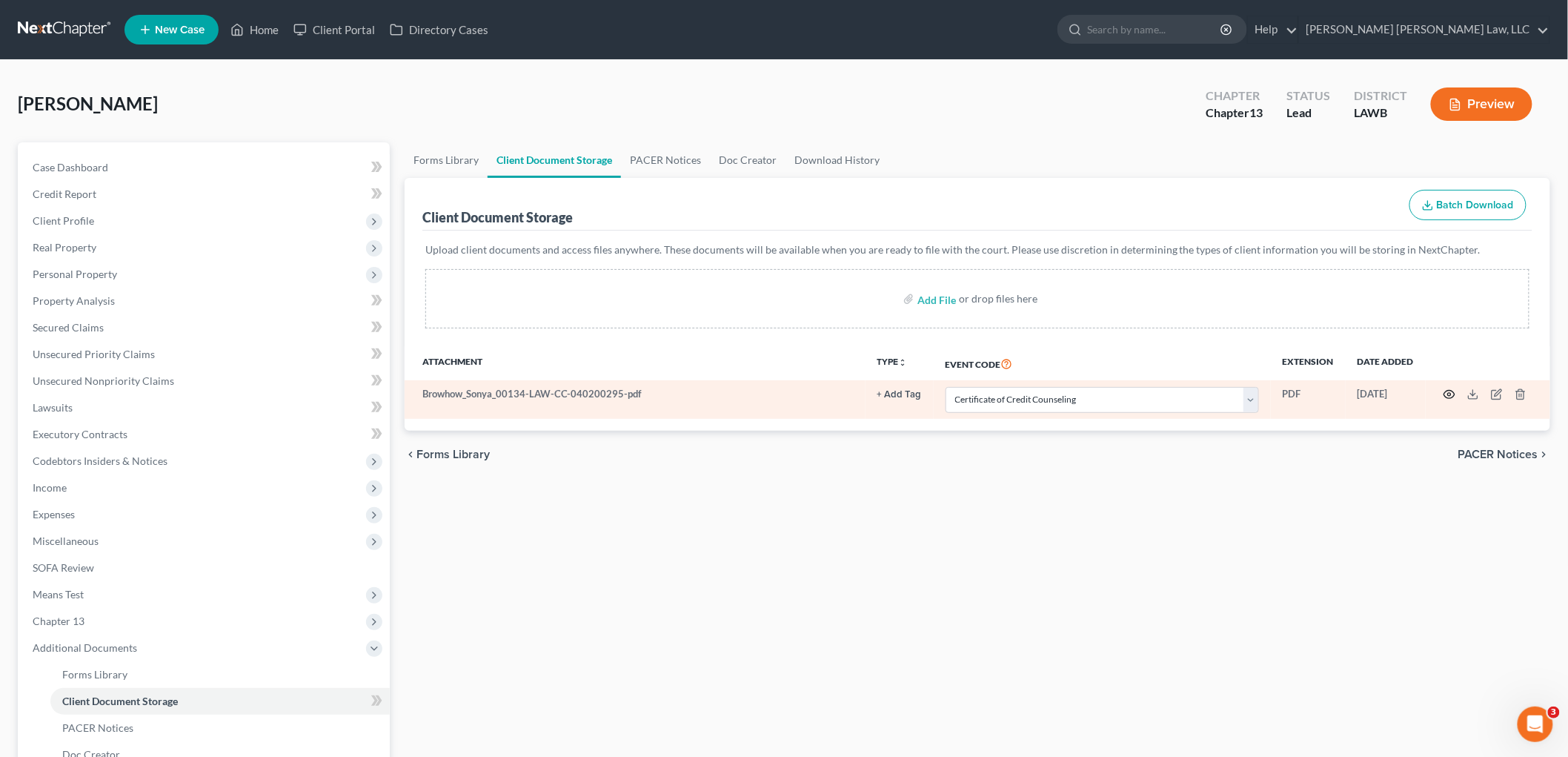
click at [1452, 395] on icon "button" at bounding box center [1449, 394] width 12 height 12
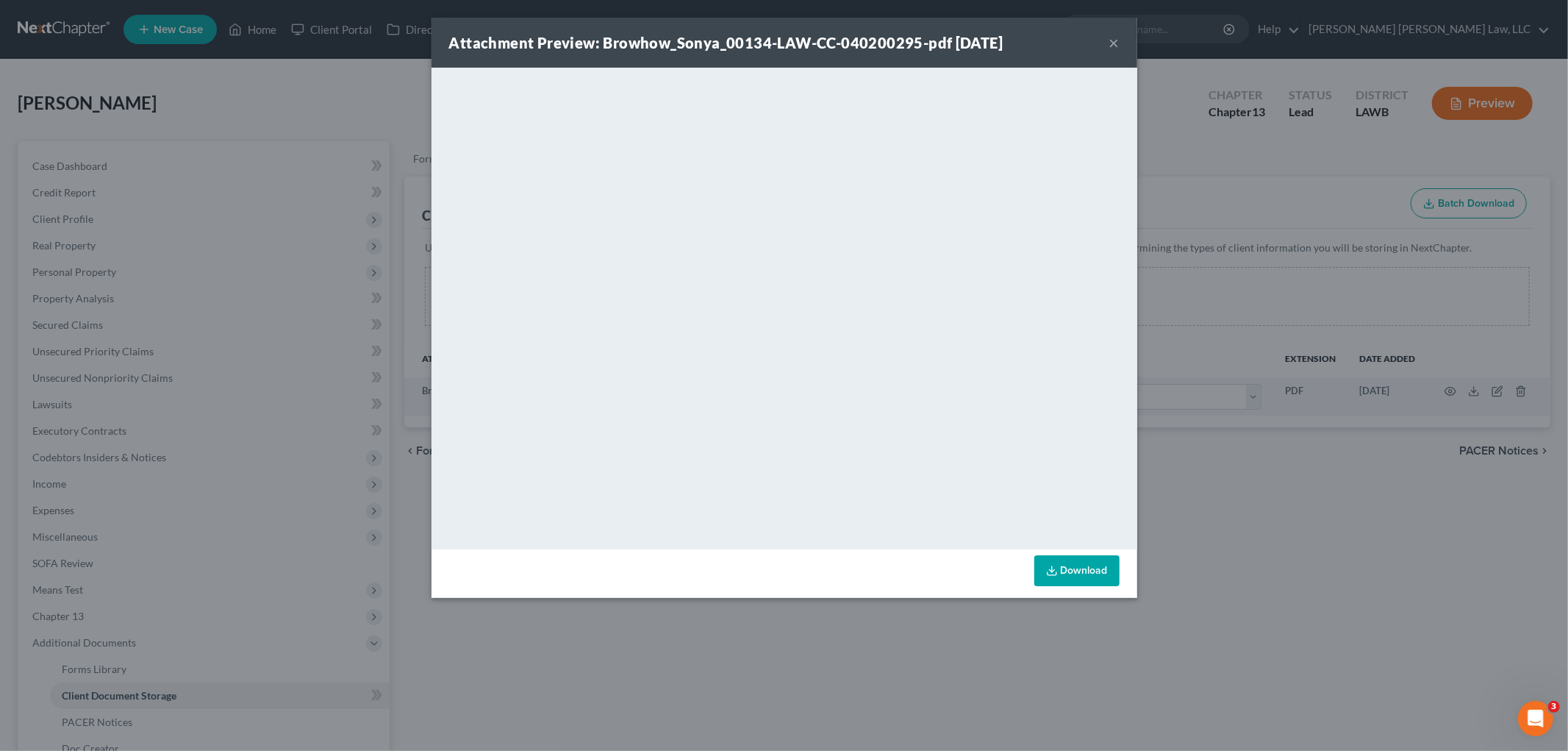
click at [1115, 39] on button "×" at bounding box center [1114, 42] width 10 height 18
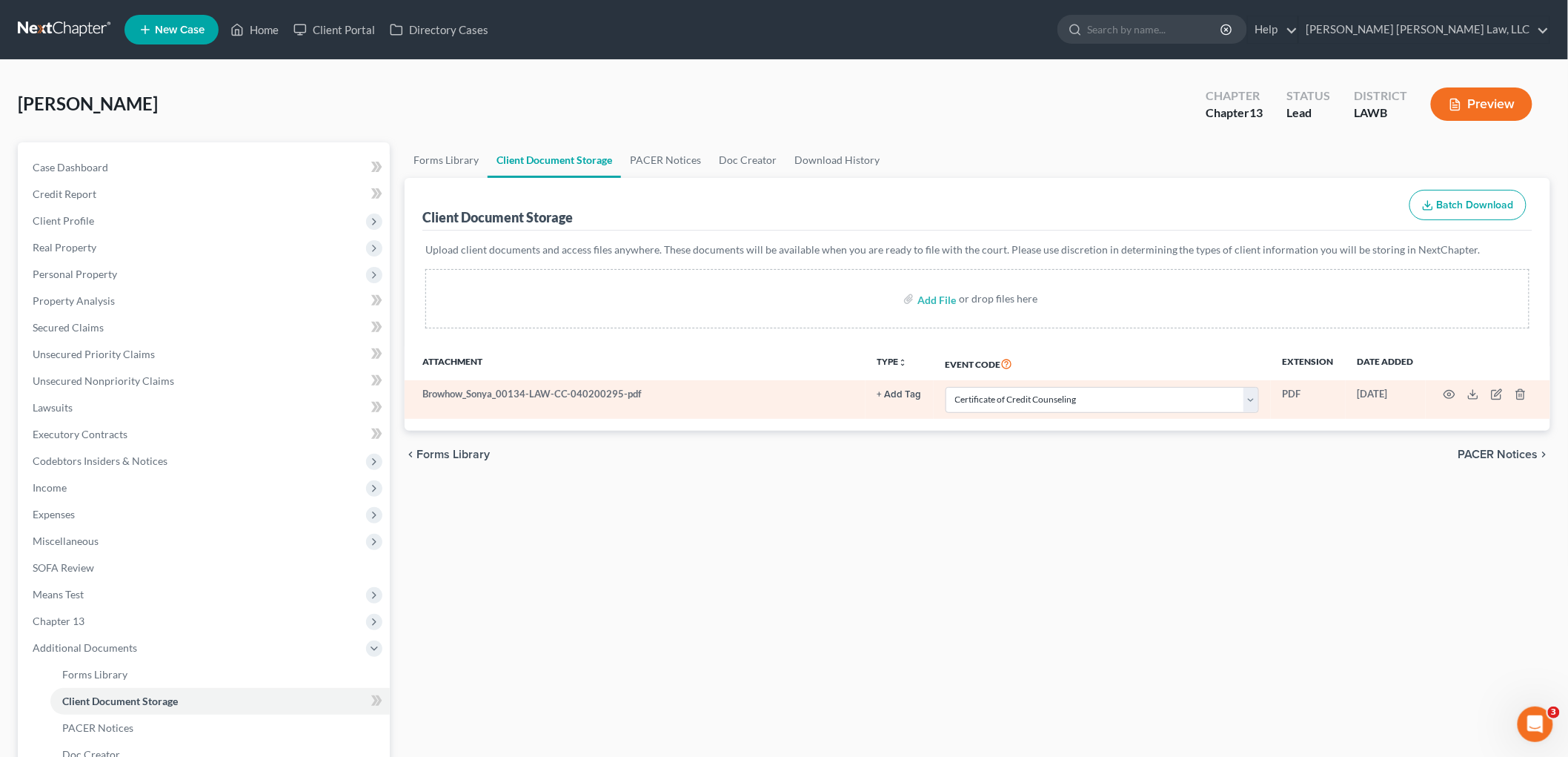
click at [1517, 401] on td at bounding box center [1488, 400] width 124 height 39
click at [1528, 390] on td at bounding box center [1488, 400] width 124 height 39
click at [1511, 397] on td at bounding box center [1488, 400] width 124 height 39
click at [1521, 397] on line "button" at bounding box center [1521, 396] width 0 height 3
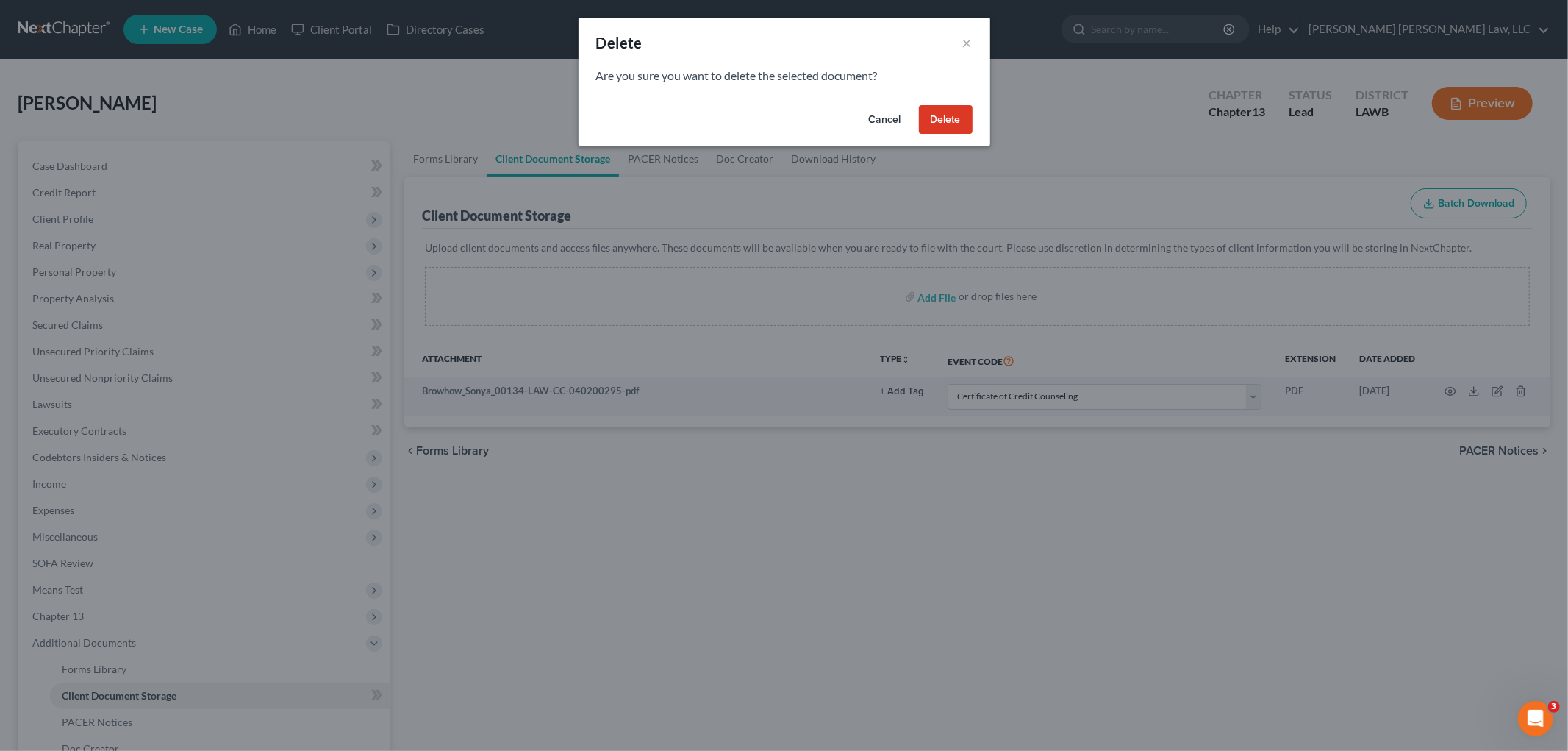
click at [933, 123] on button "Delete" at bounding box center [945, 119] width 54 height 30
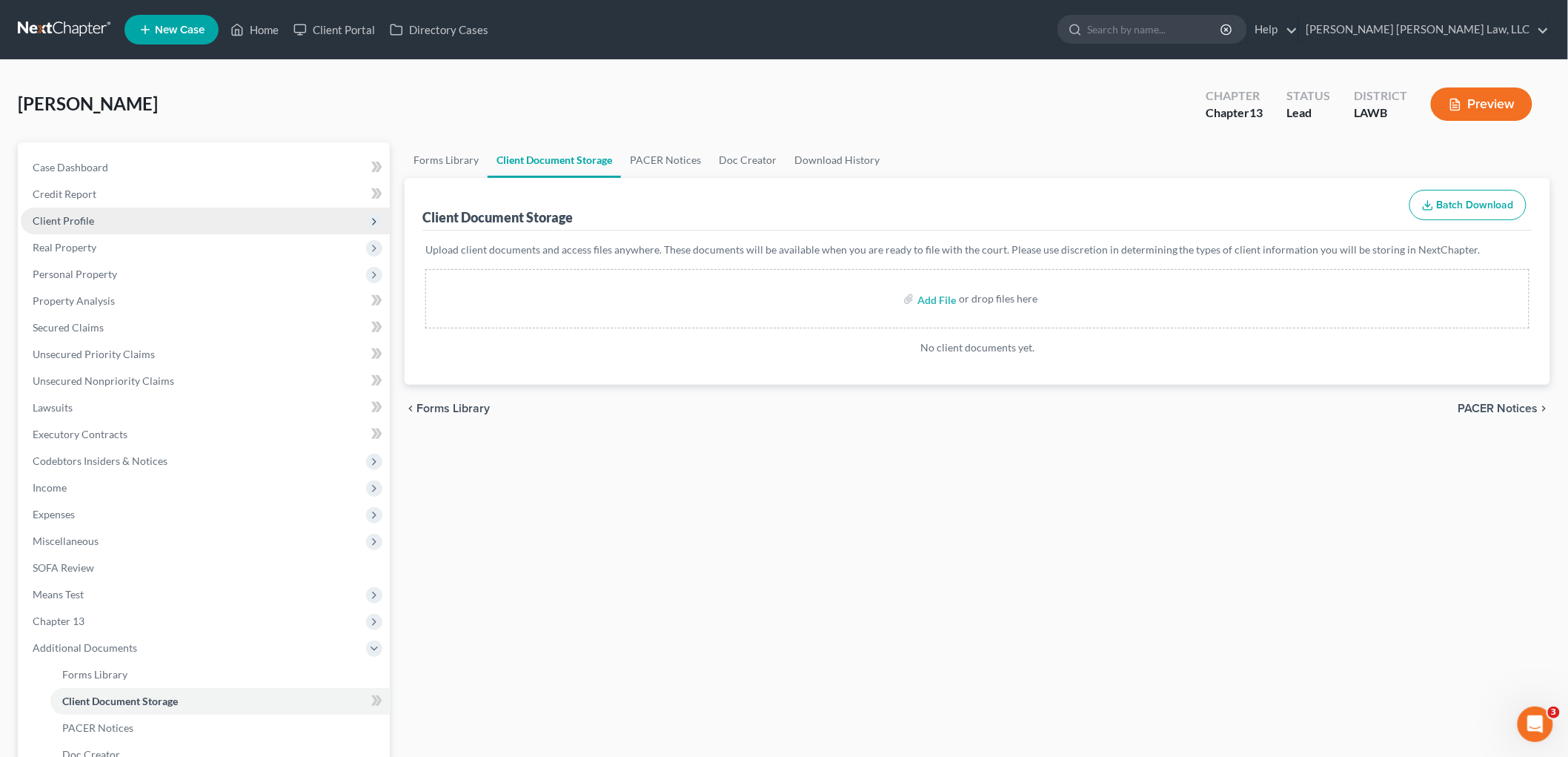
click at [153, 219] on span "Client Profile" at bounding box center [205, 221] width 369 height 27
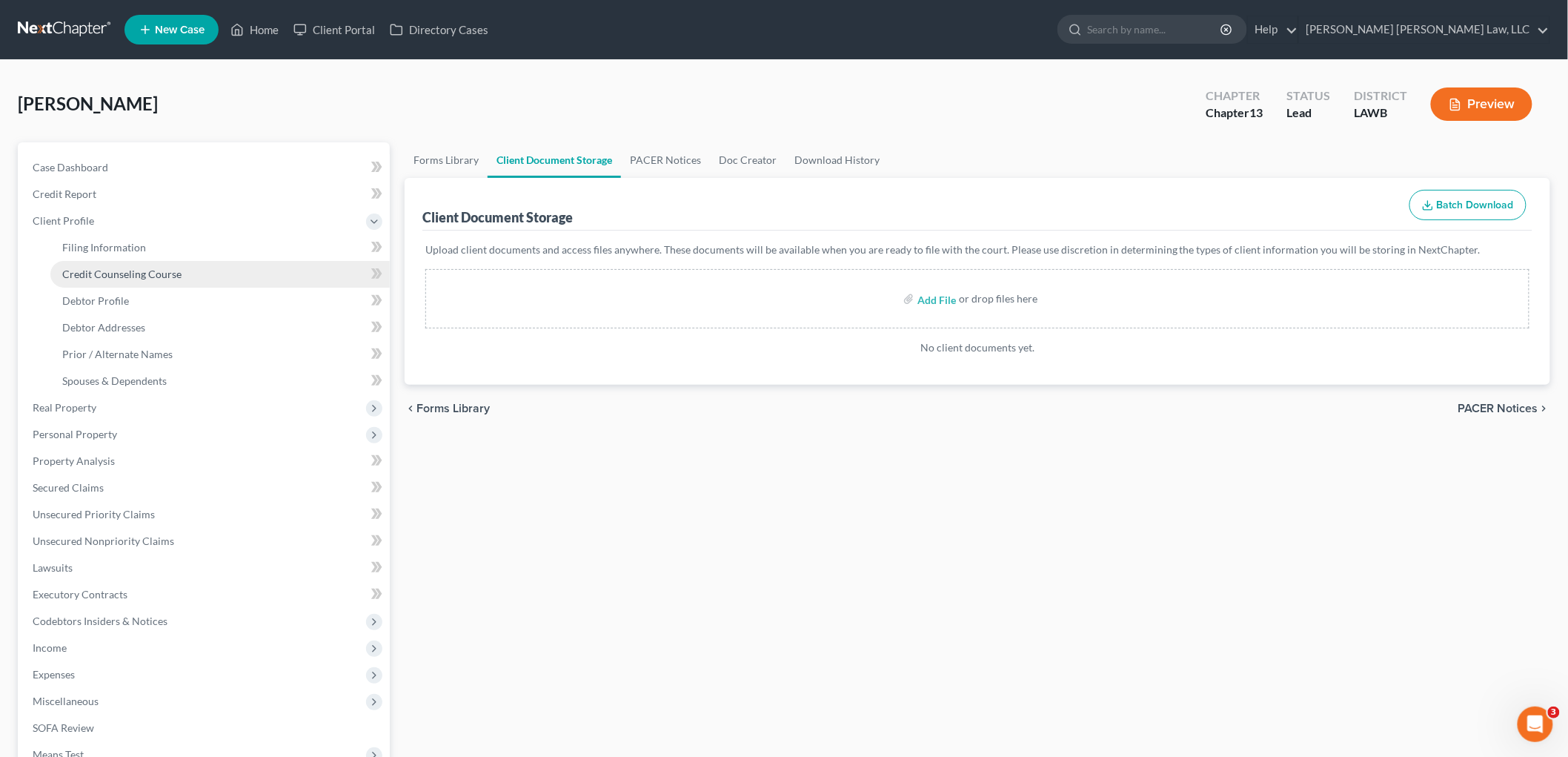
click at [153, 267] on span "Credit Counseling Course" at bounding box center [122, 274] width 120 height 13
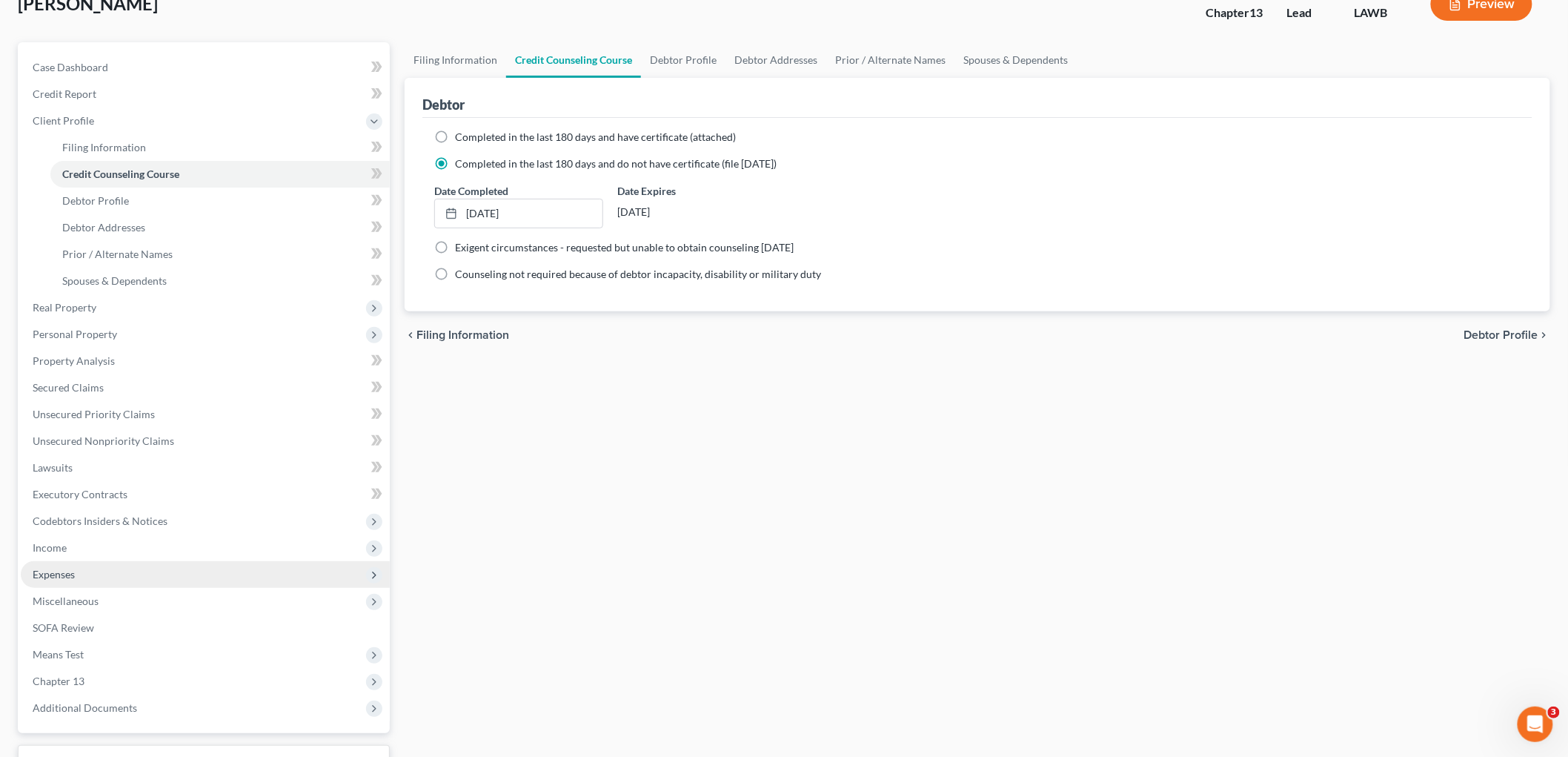
scroll to position [217, 0]
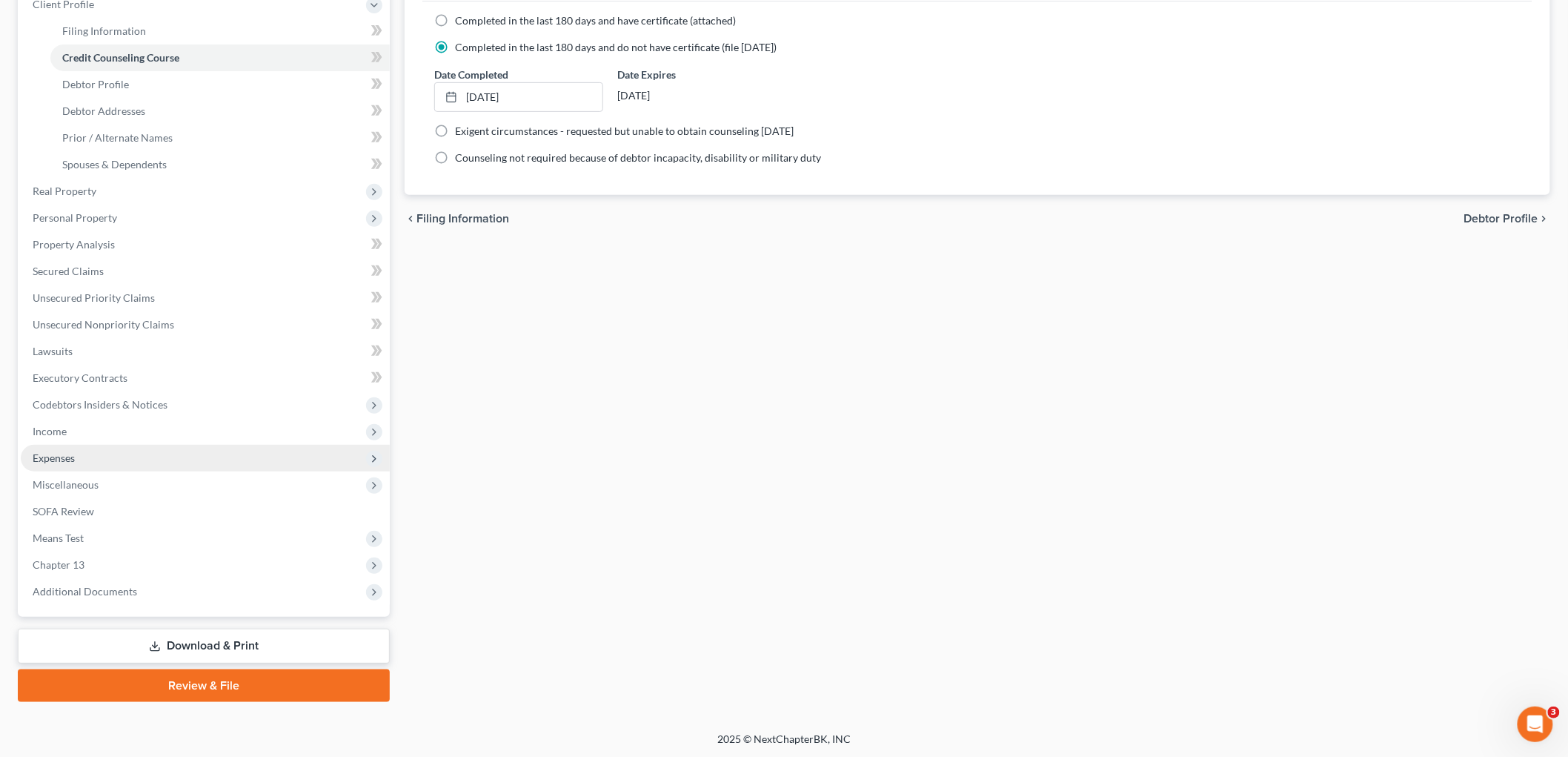
click at [96, 457] on span "Expenses" at bounding box center [205, 457] width 369 height 27
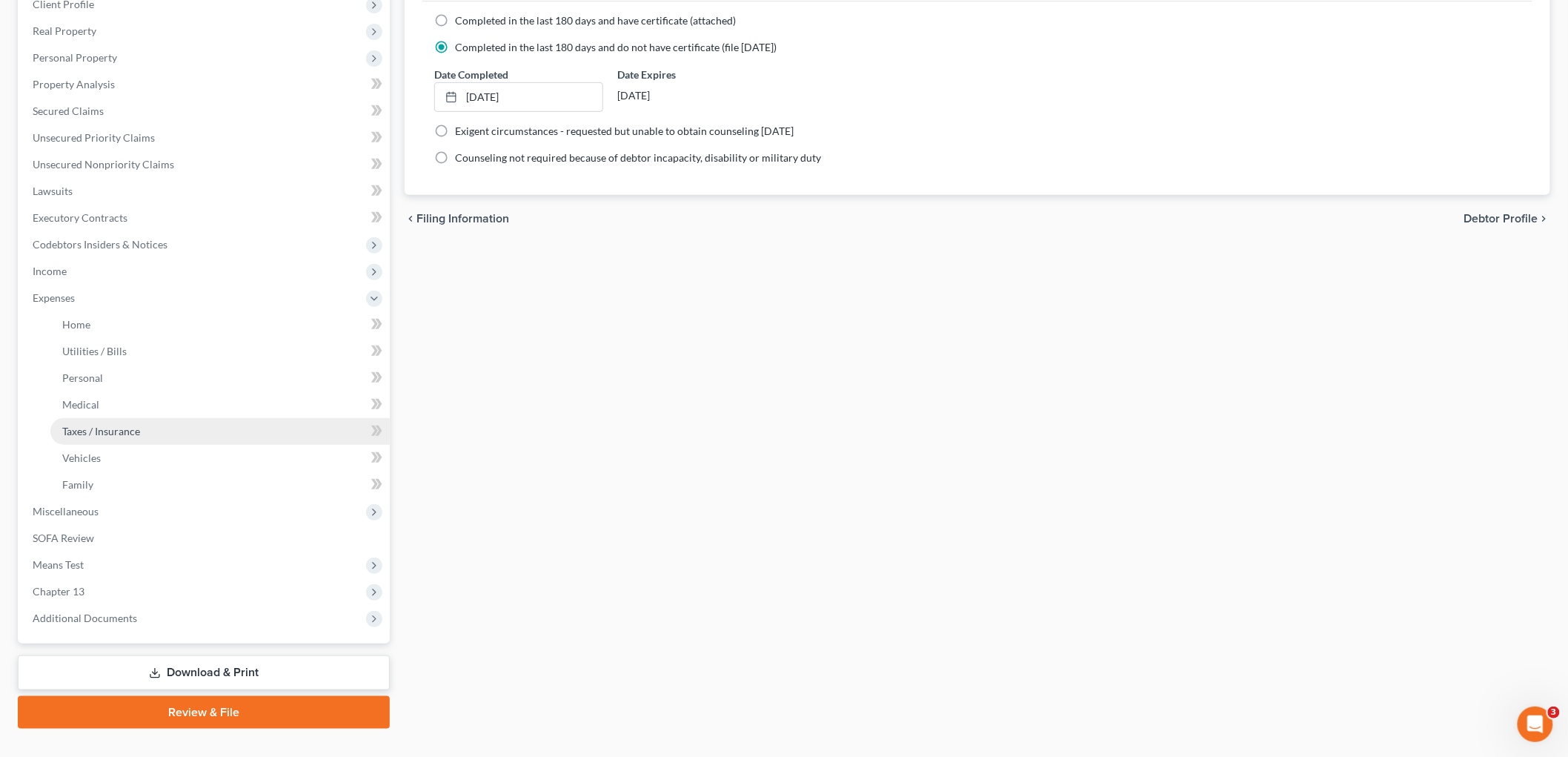
click at [121, 435] on link "Taxes / Insurance" at bounding box center [220, 431] width 339 height 27
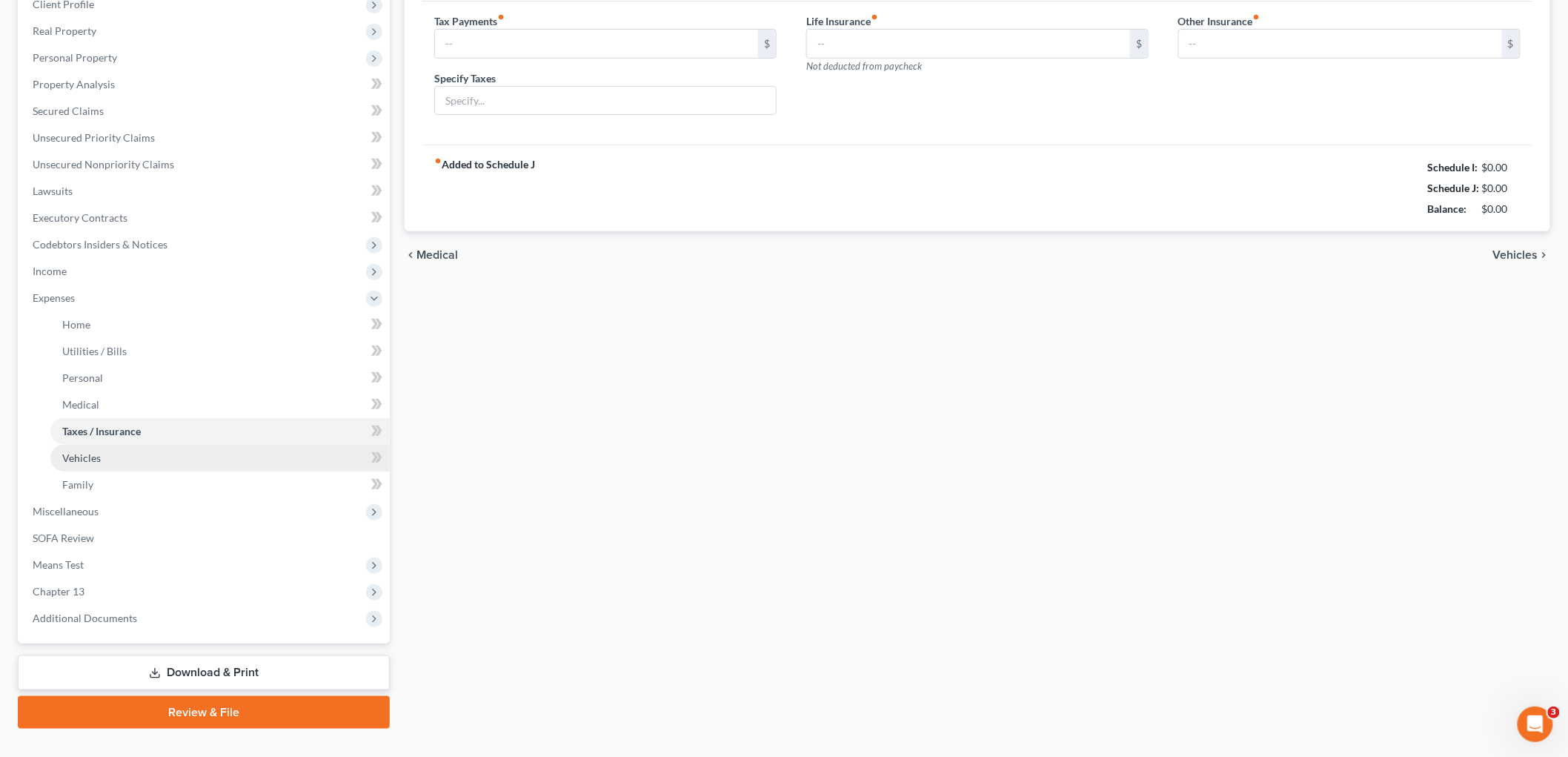
scroll to position [32, 0]
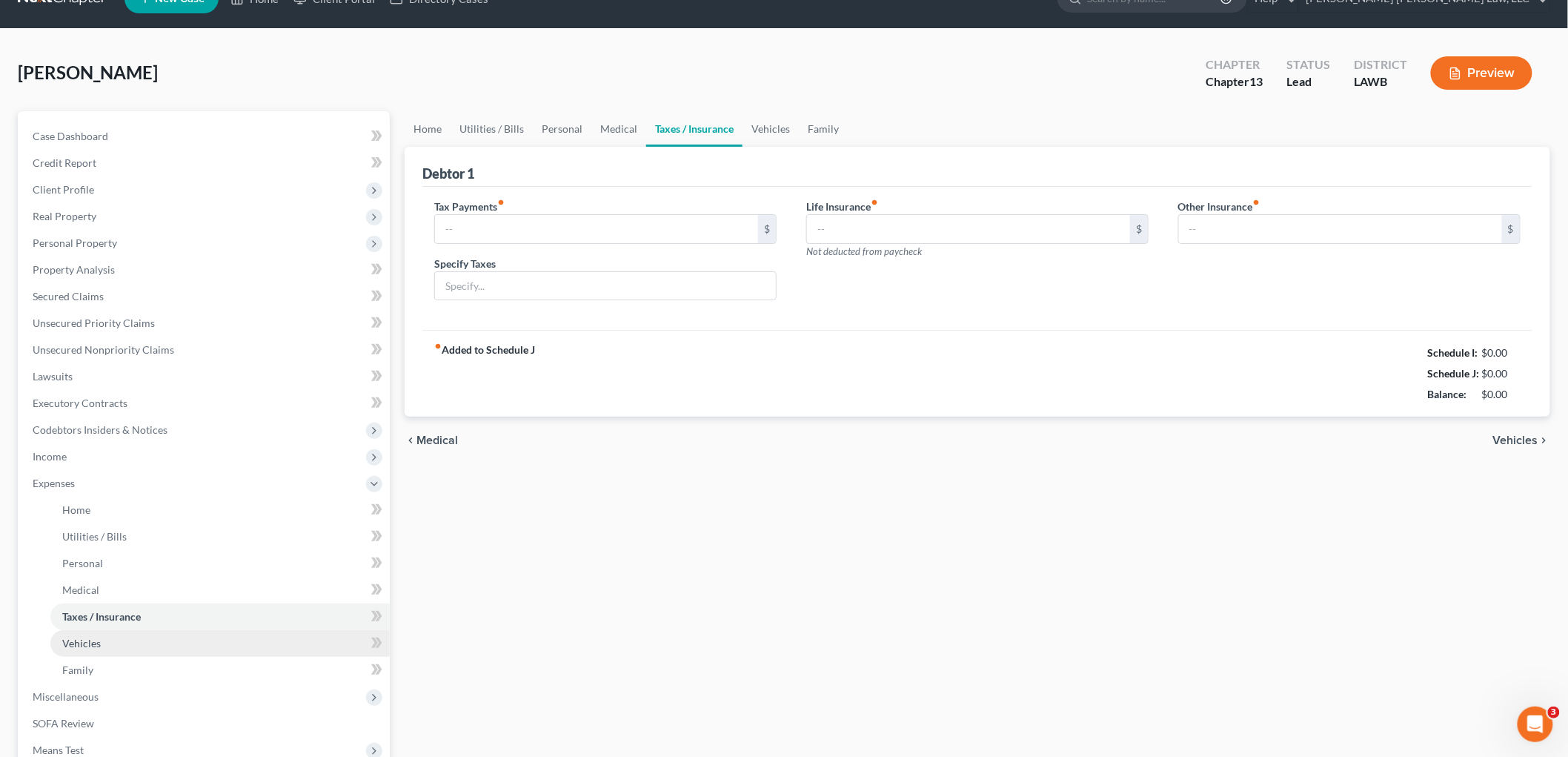
type input "0.00"
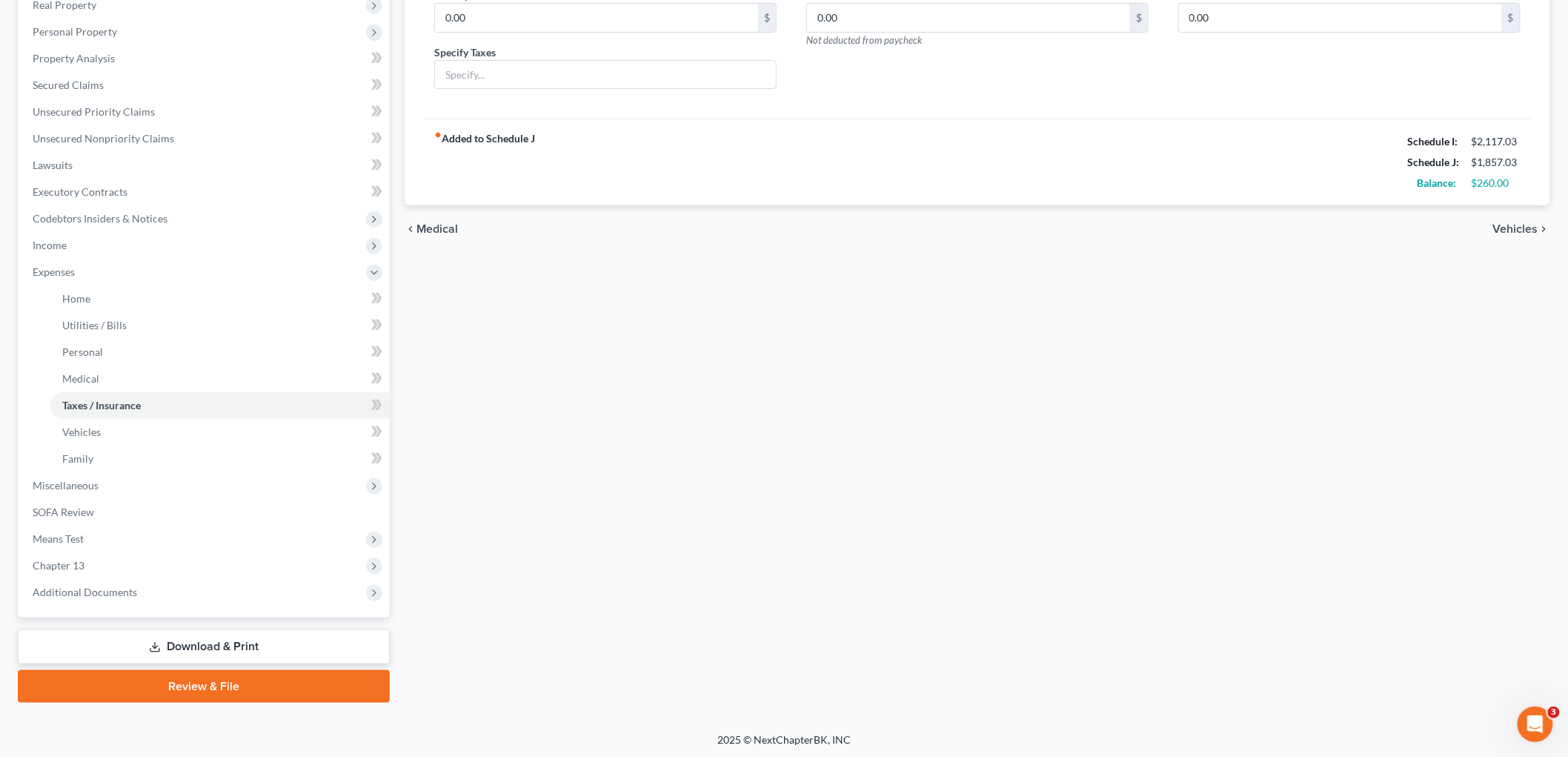
click at [193, 687] on link "Review & File" at bounding box center [204, 686] width 372 height 32
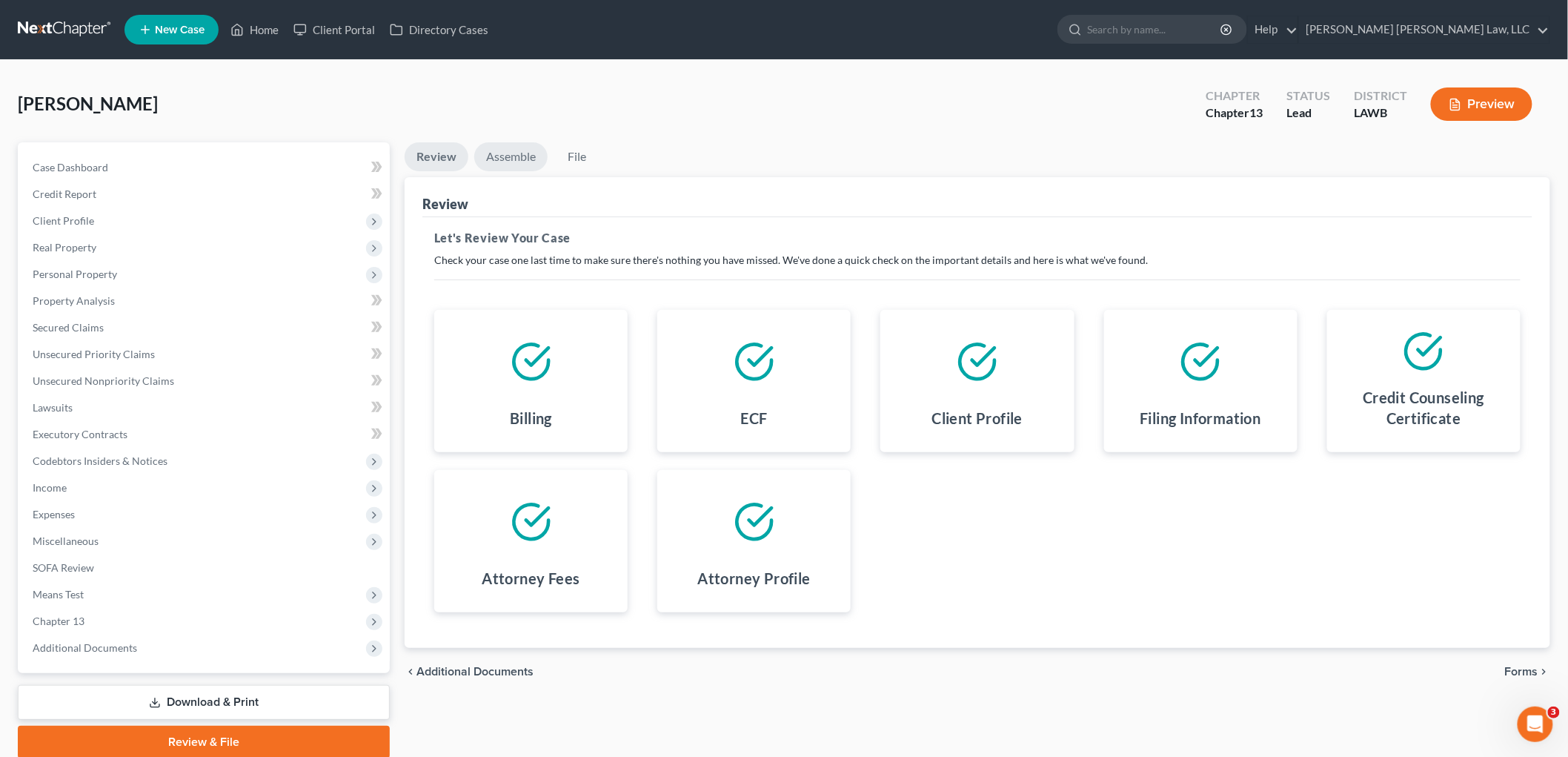
click at [511, 154] on link "Assemble" at bounding box center [511, 157] width 74 height 29
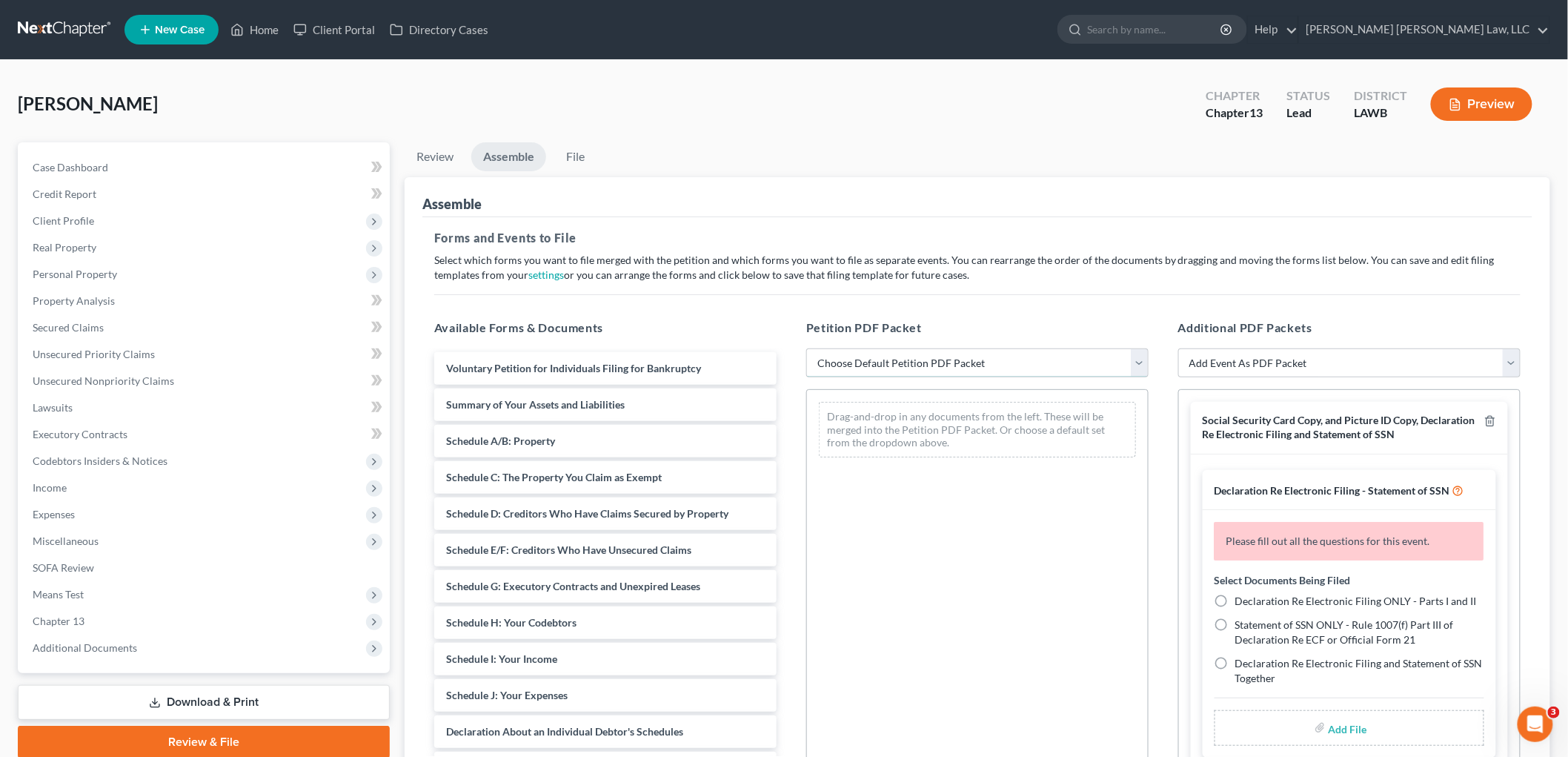
click at [872, 364] on select "Choose Default Petition PDF Packet Complete Bankruptcy Petition (all forms and …" at bounding box center [977, 363] width 343 height 30
select select "0"
click at [806, 348] on select "Choose Default Petition PDF Packet Complete Bankruptcy Petition (all forms and …" at bounding box center [977, 363] width 343 height 30
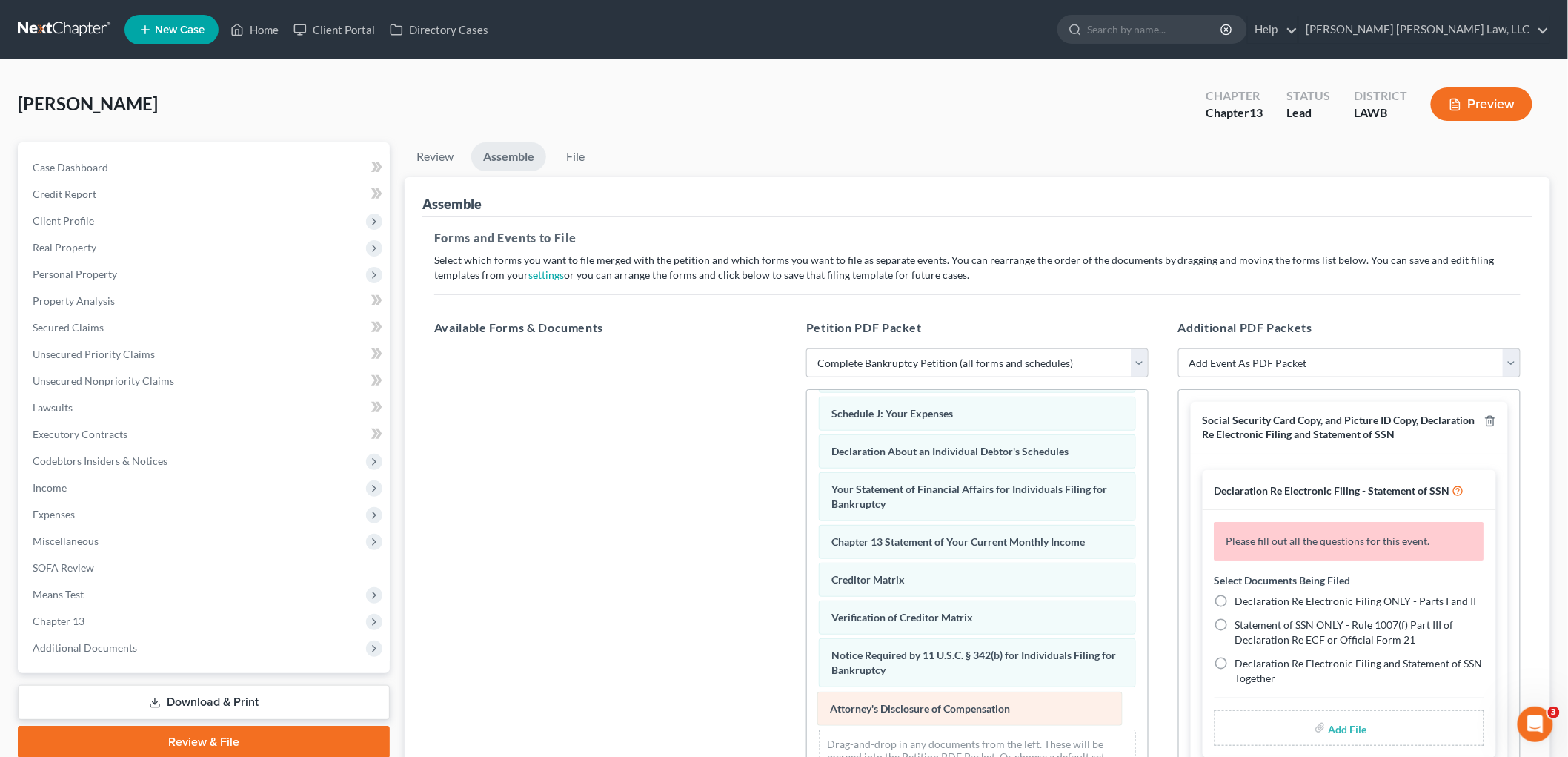
scroll to position [324, 0]
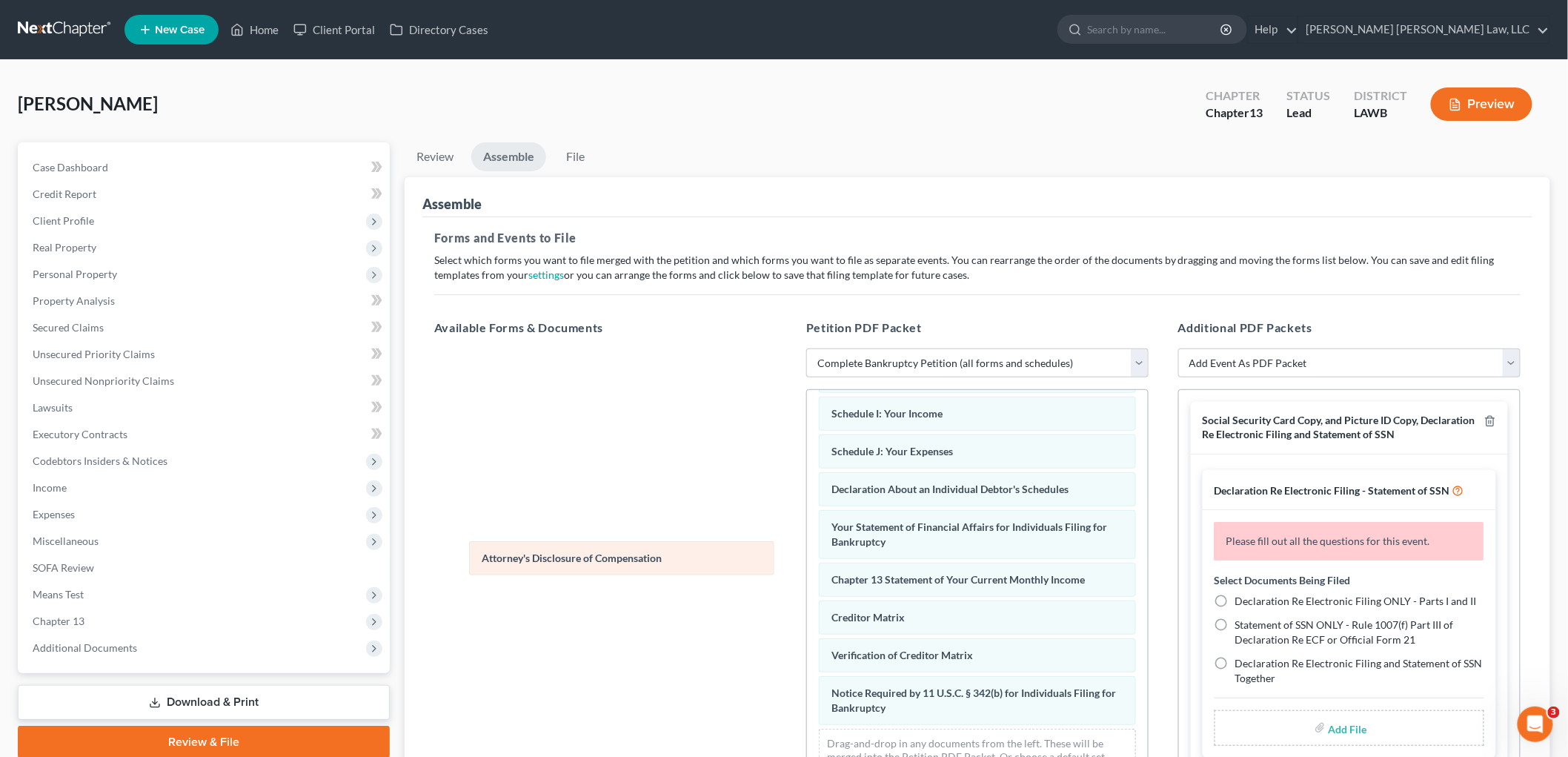
drag, startPoint x: 893, startPoint y: 706, endPoint x: 535, endPoint y: 552, distance: 389.7
click at [807, 553] on div "Attorney's Disclosure of Compensation Voluntary Petition for Individuals Filing…" at bounding box center [977, 439] width 341 height 713
click at [1485, 418] on icon "button" at bounding box center [1490, 421] width 12 height 12
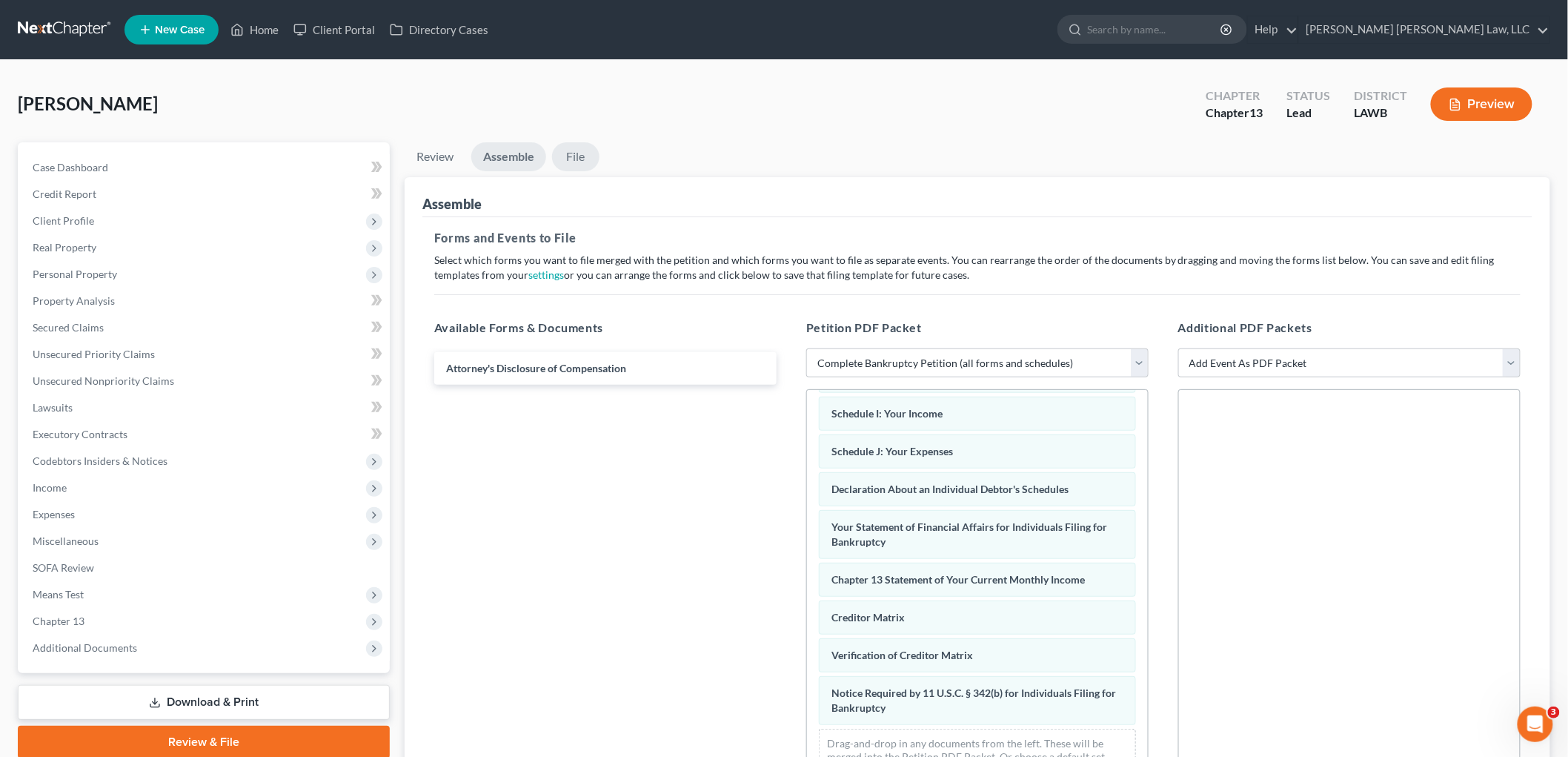
click at [581, 158] on link "File" at bounding box center [575, 157] width 48 height 29
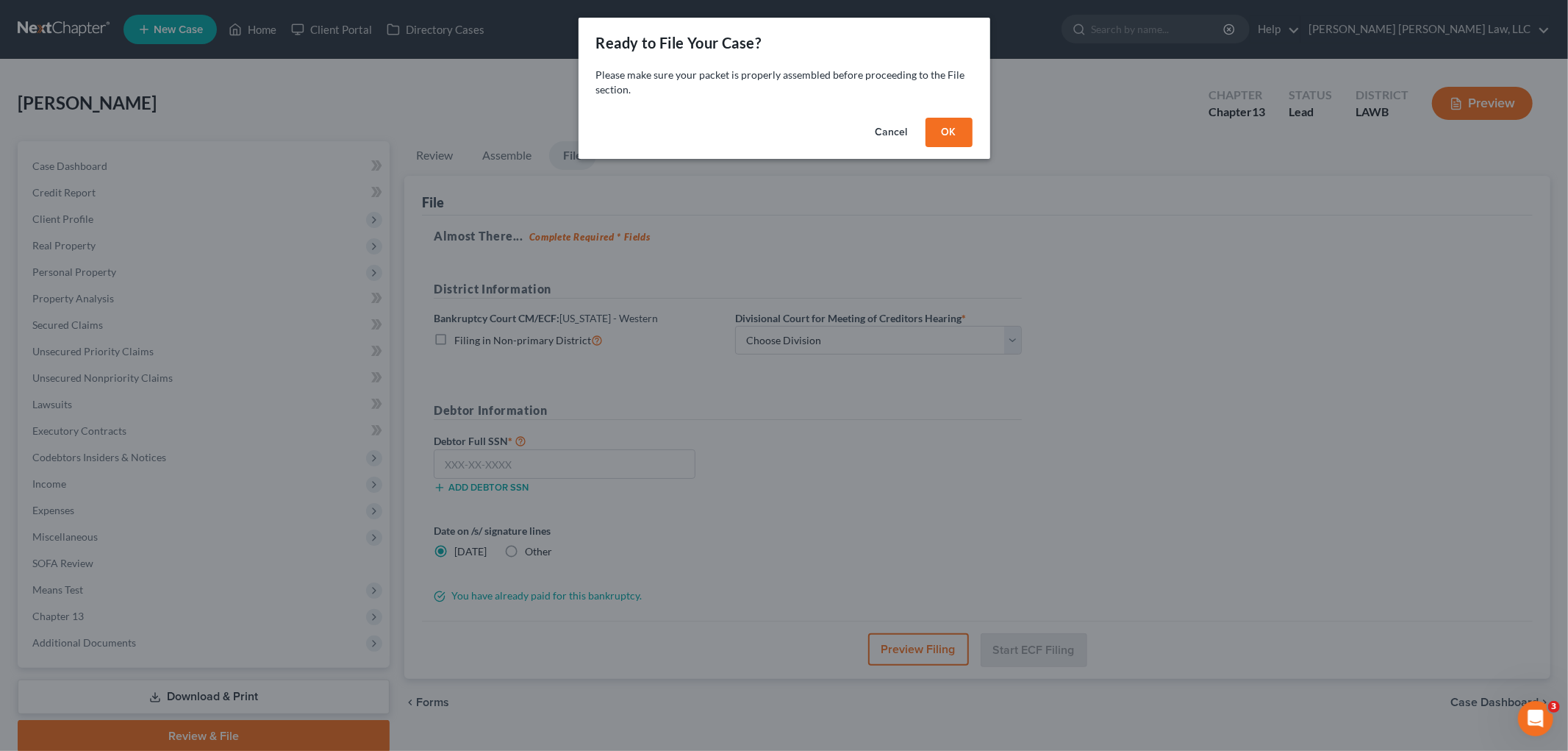
click at [938, 125] on button "OK" at bounding box center [949, 132] width 47 height 30
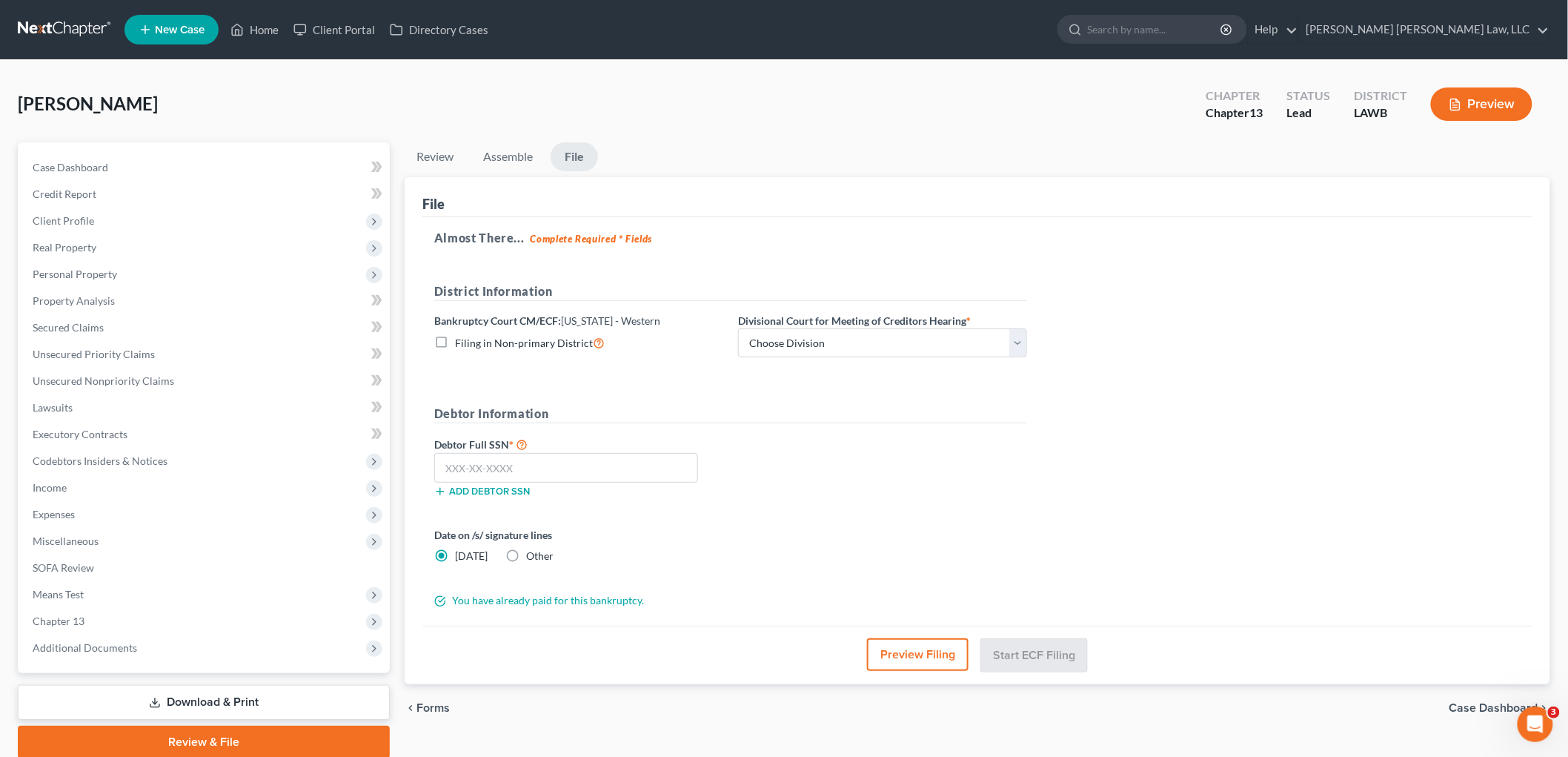
click at [455, 343] on label "Filing in Non-primary District" at bounding box center [529, 343] width 149 height 17
click at [461, 343] on input "Filing in Non-primary District" at bounding box center [466, 339] width 10 height 10
checkbox input "true"
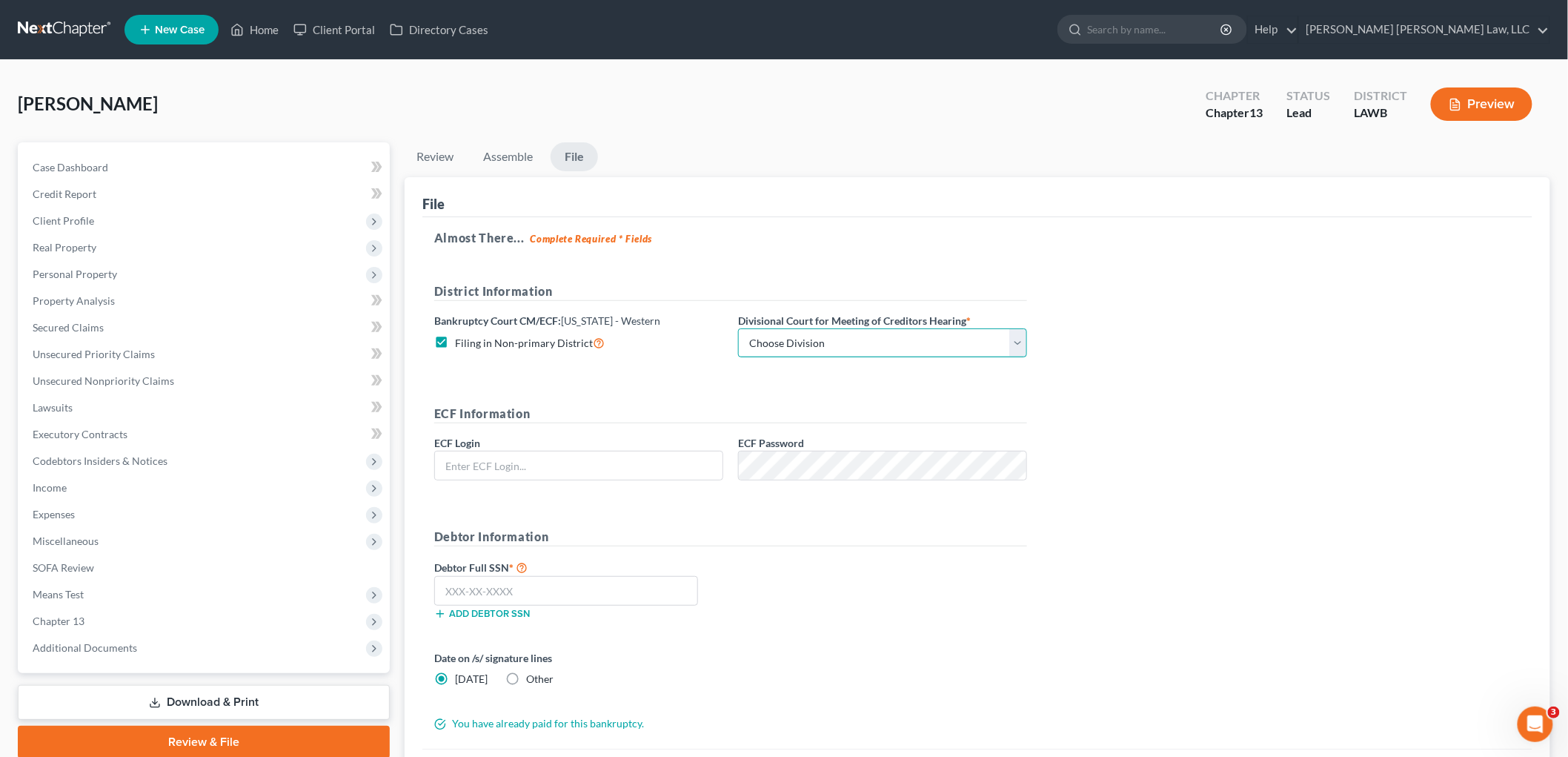
drag, startPoint x: 784, startPoint y: 339, endPoint x: 795, endPoint y: 356, distance: 20.2
click at [784, 339] on select "Choose Division [GEOGRAPHIC_DATA] [GEOGRAPHIC_DATA]-[GEOGRAPHIC_DATA] Lake [PER…" at bounding box center [883, 343] width 289 height 30
select select "3"
click at [738, 328] on select "Choose Division [GEOGRAPHIC_DATA] [GEOGRAPHIC_DATA]-[GEOGRAPHIC_DATA] Lake [PER…" at bounding box center [883, 343] width 289 height 30
click at [709, 471] on input "text" at bounding box center [579, 465] width 288 height 28
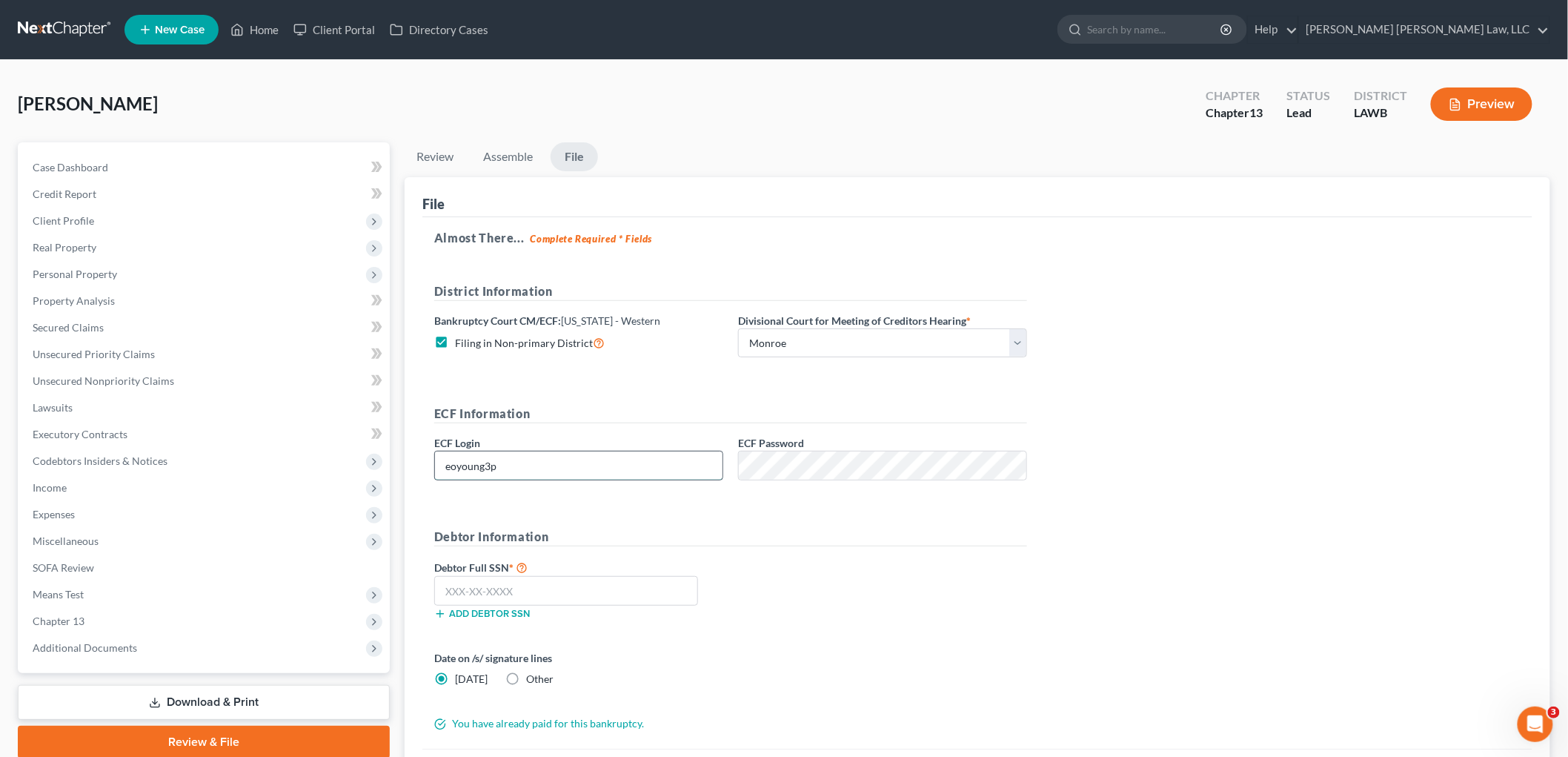
type input "eoyoung3p"
click at [535, 590] on input "text" at bounding box center [566, 591] width 264 height 30
click at [642, 591] on input "text" at bounding box center [566, 591] width 264 height 30
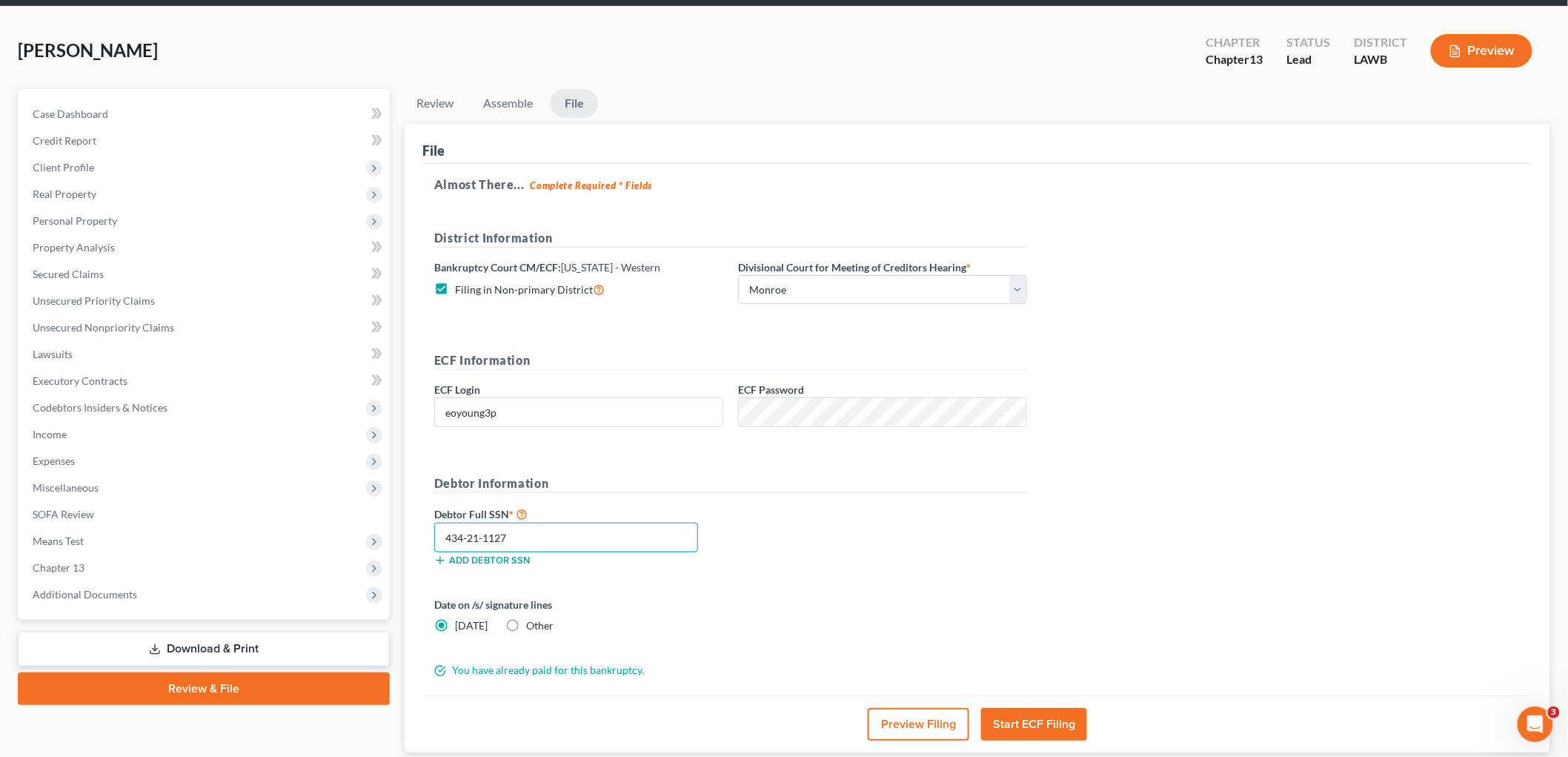
scroll to position [82, 0]
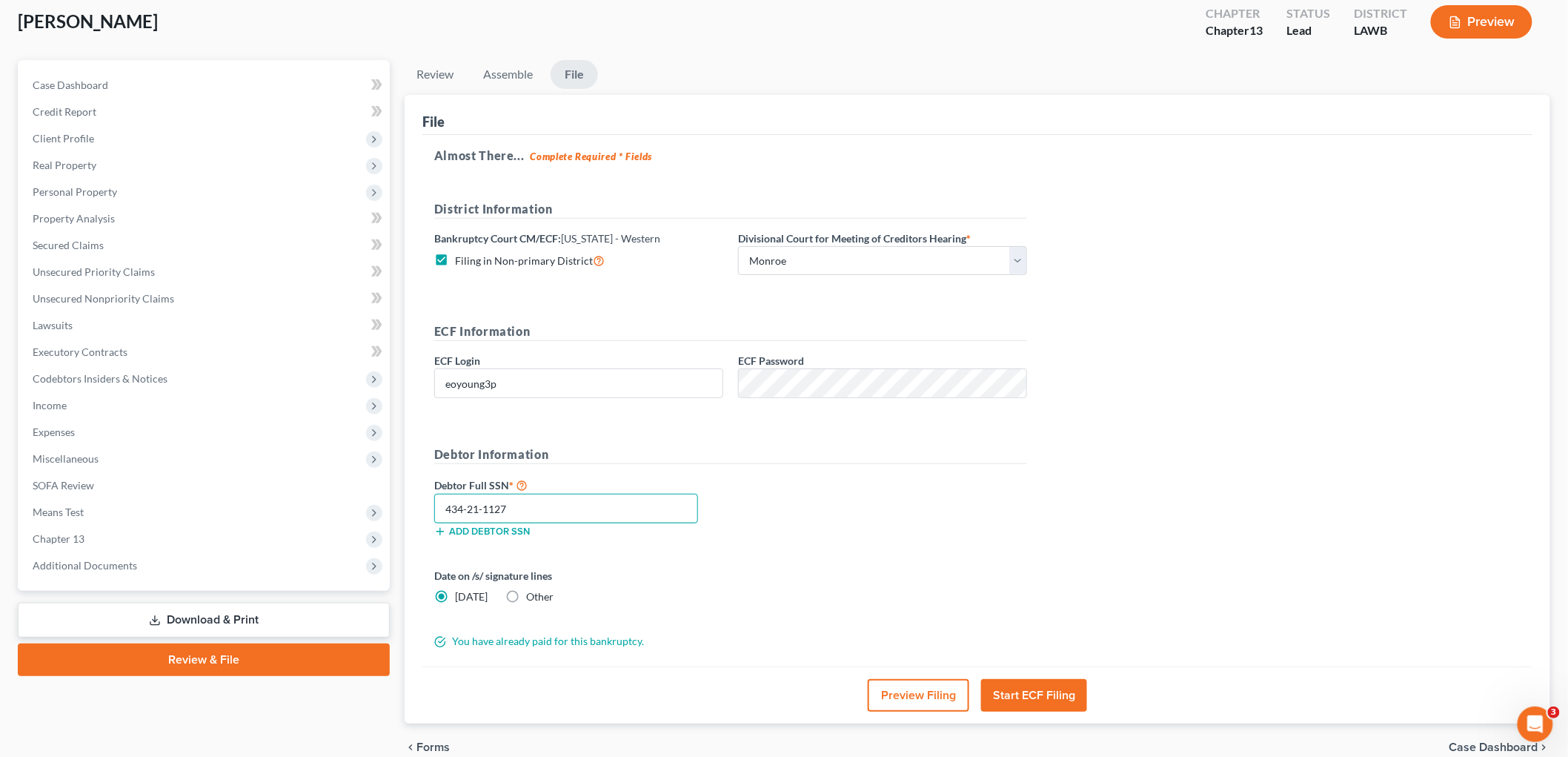
type input "434-21-1127"
click at [1040, 694] on button "Start ECF Filing" at bounding box center [1034, 695] width 106 height 32
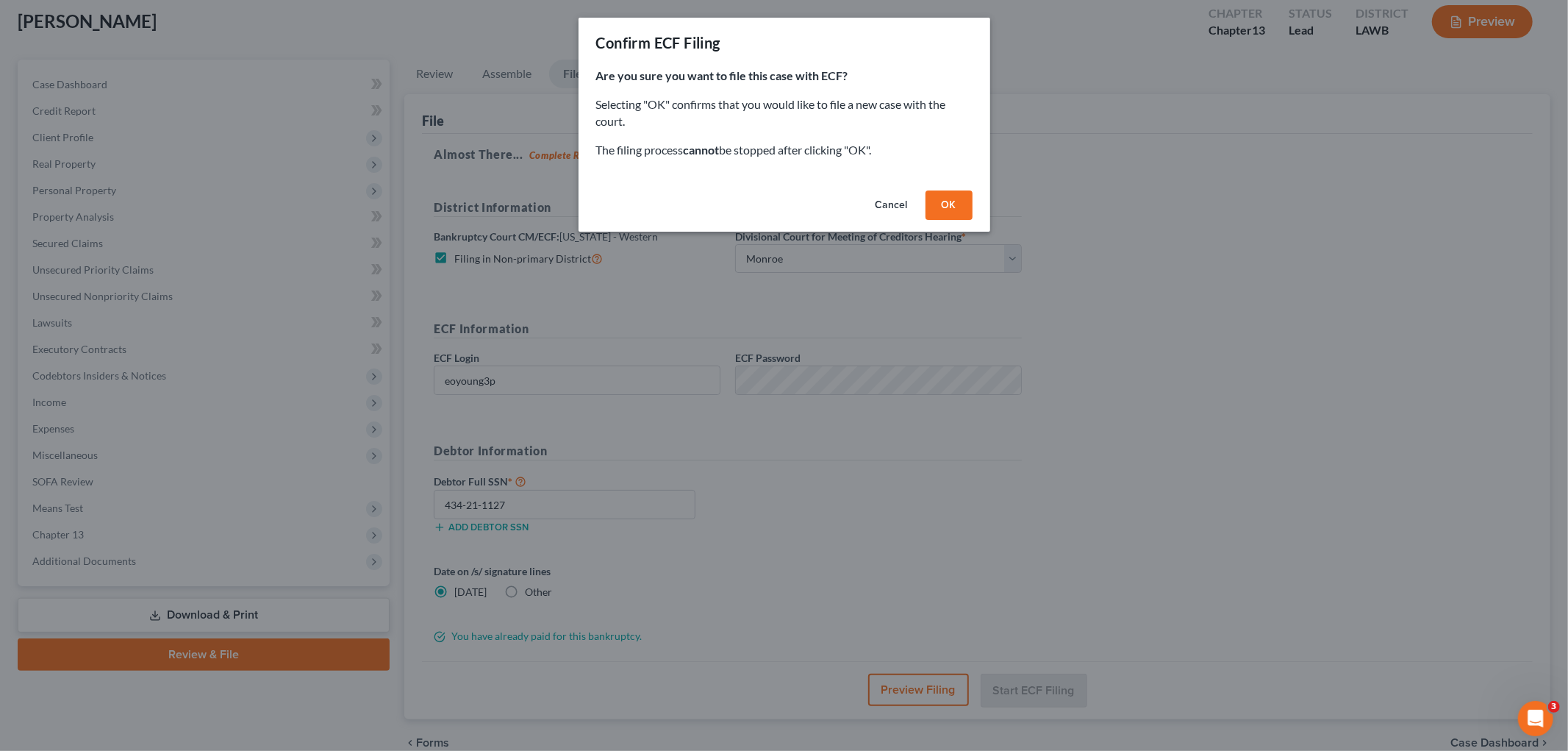
click at [953, 204] on button "OK" at bounding box center [949, 205] width 47 height 30
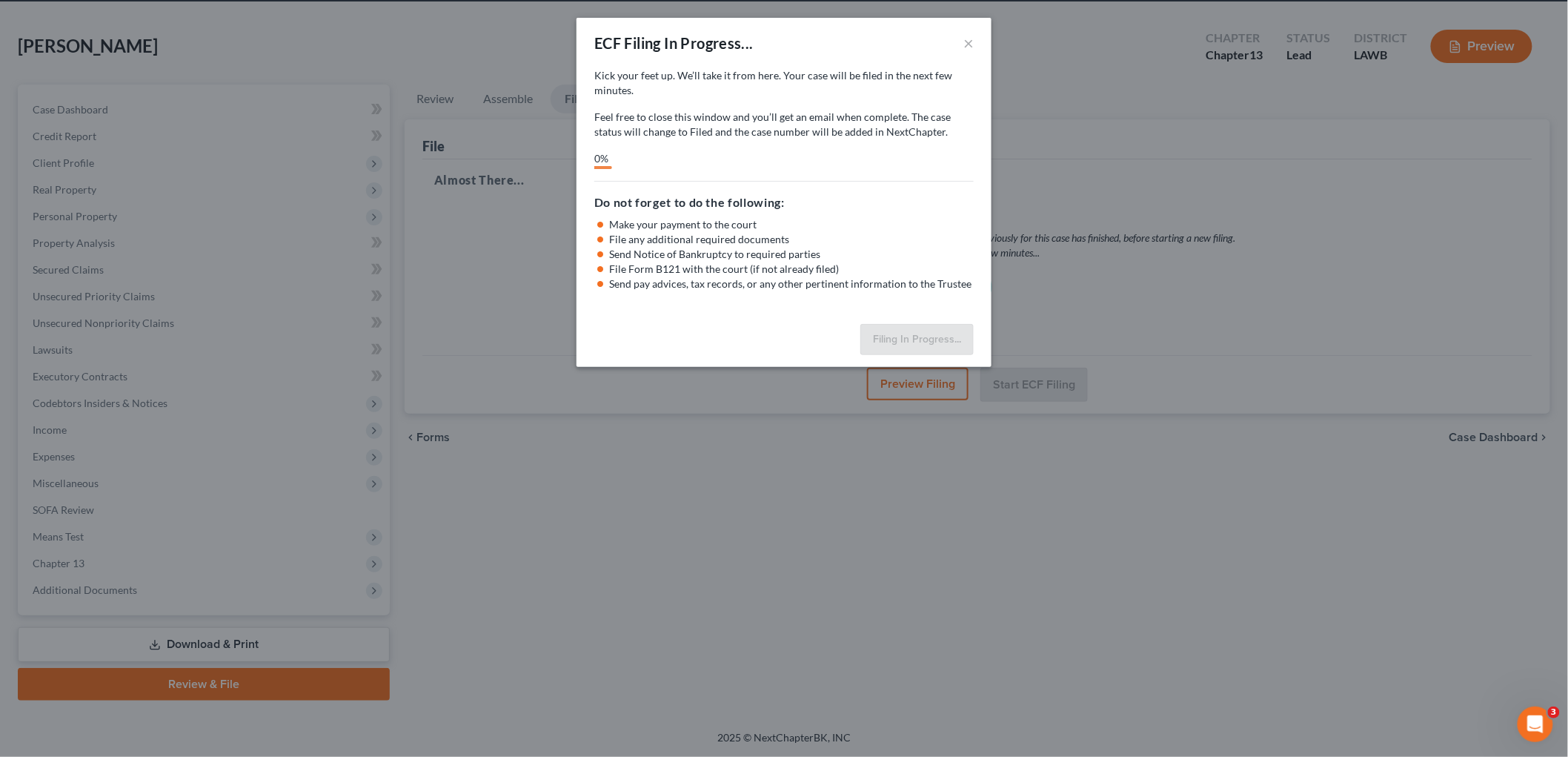
scroll to position [56, 0]
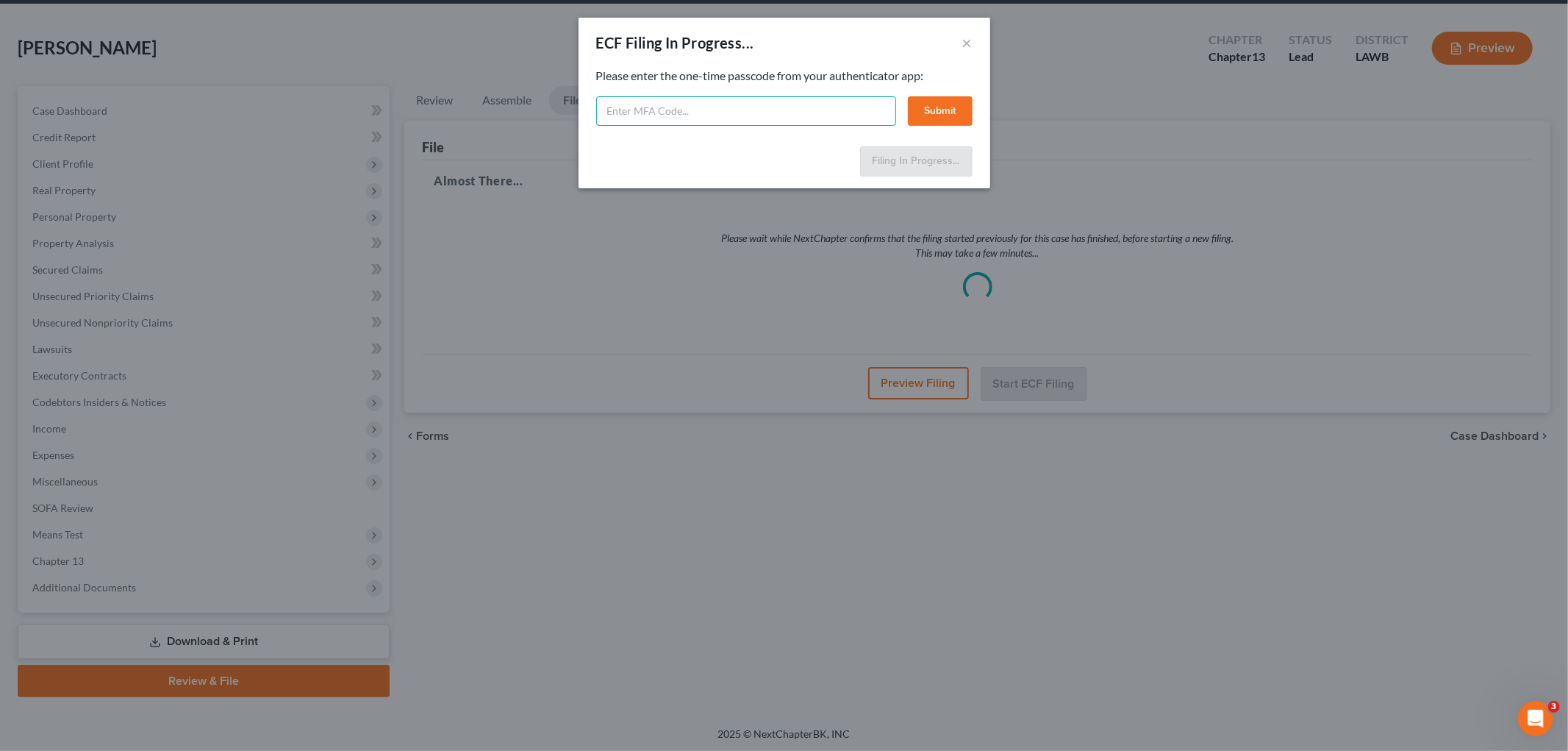
click at [651, 113] on input "text" at bounding box center [746, 111] width 300 height 30
click at [752, 112] on input "text" at bounding box center [746, 111] width 300 height 30
type input "345419"
click at [935, 112] on button "Submit" at bounding box center [940, 111] width 65 height 30
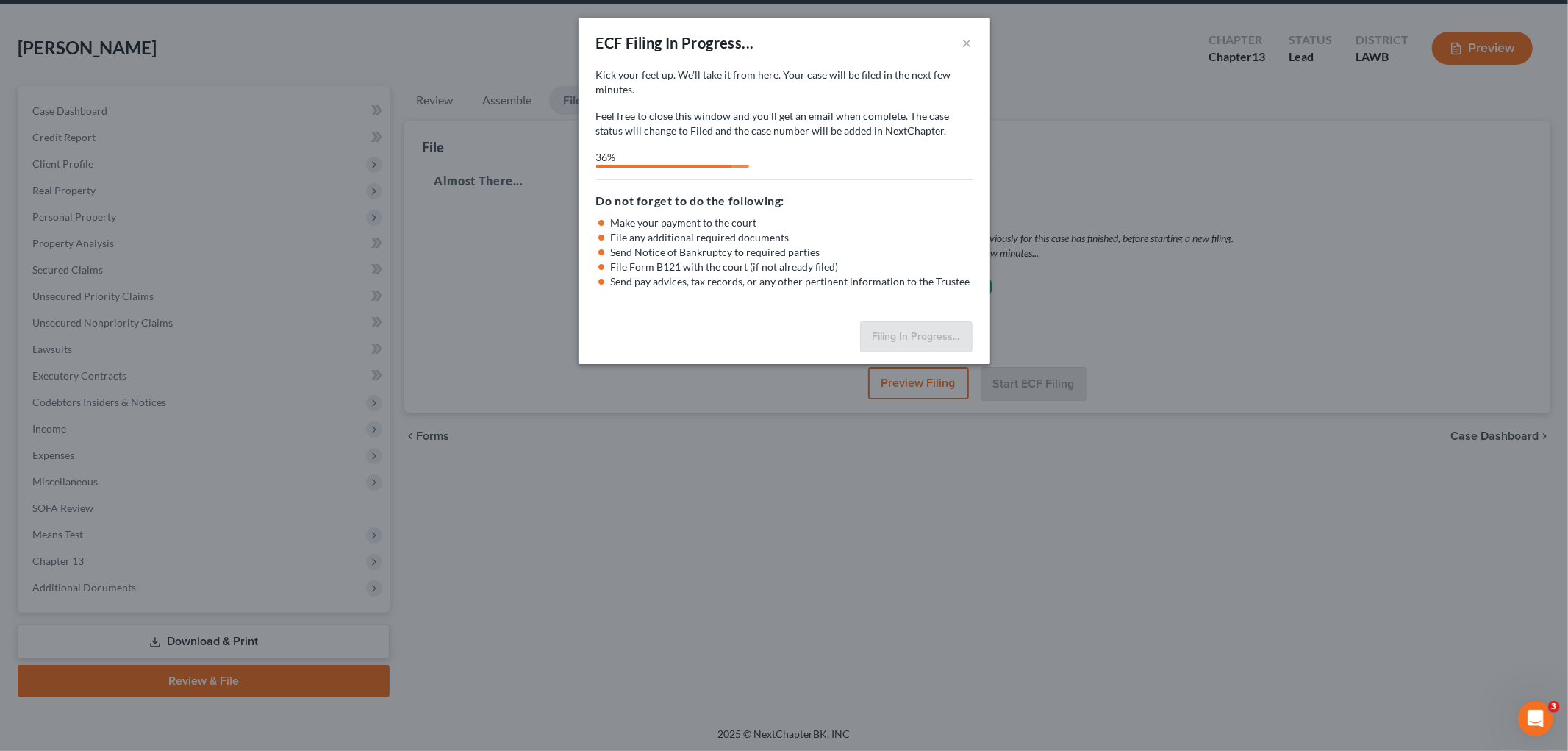
select select "3"
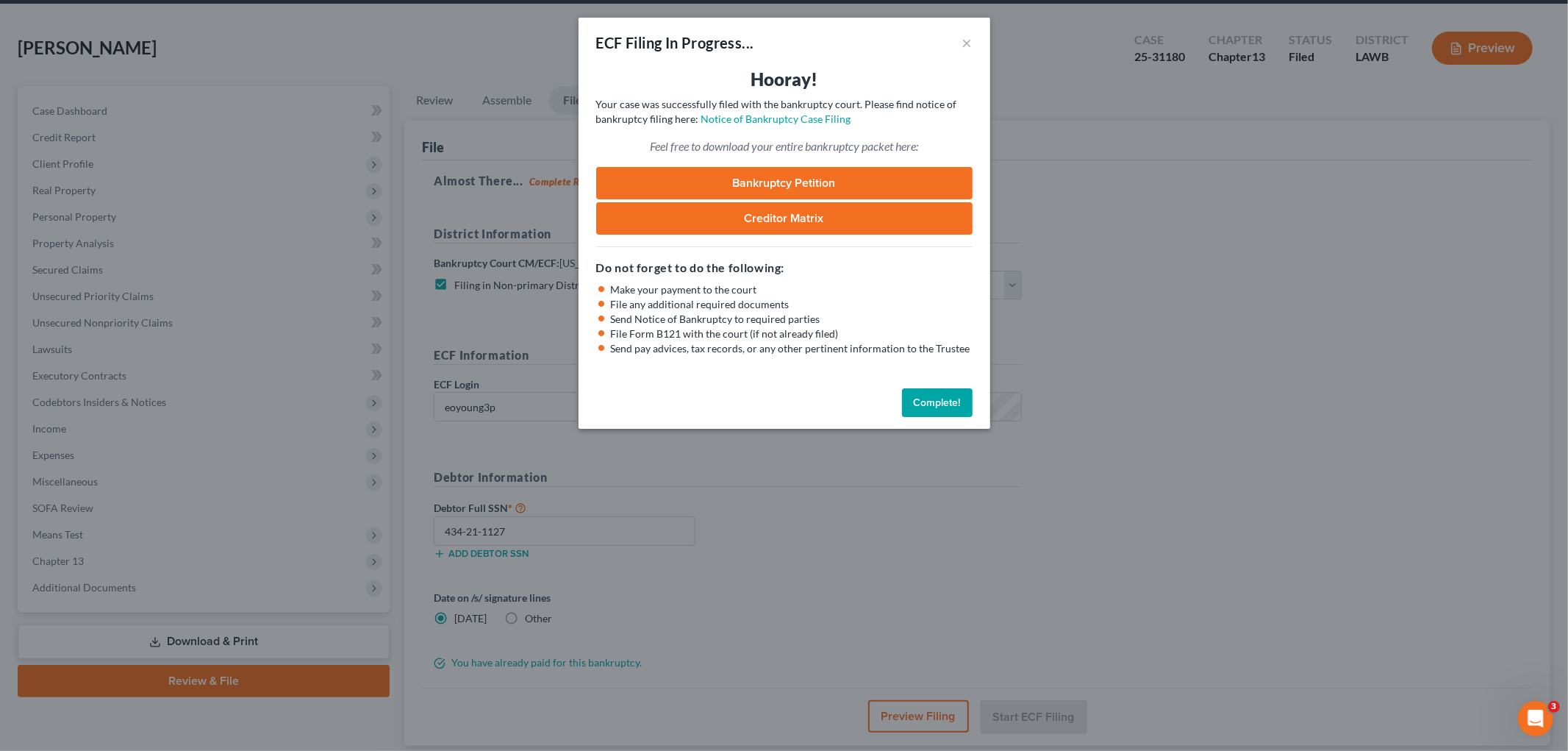
click at [929, 402] on button "Complete!" at bounding box center [937, 402] width 71 height 30
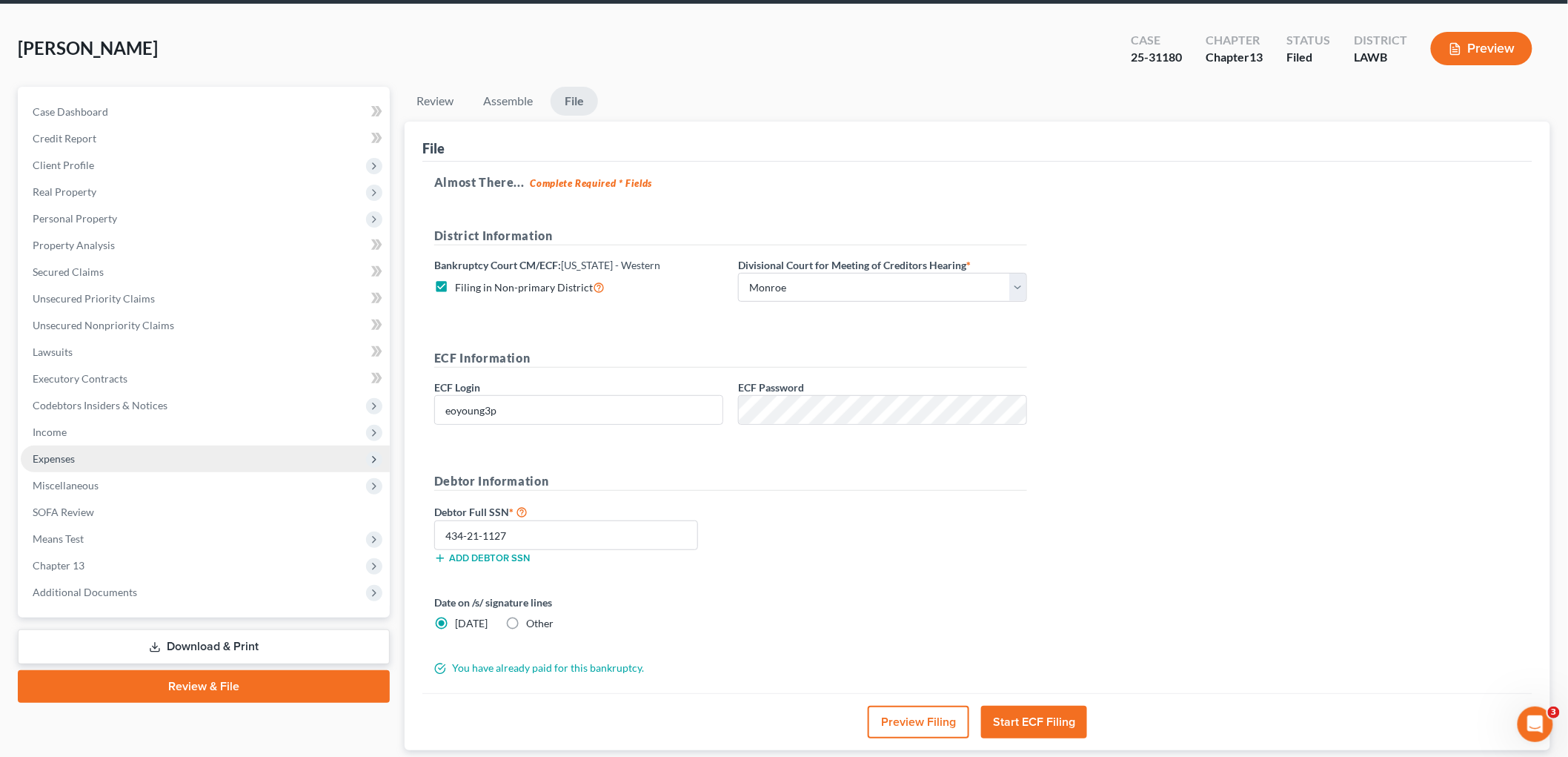
click at [157, 463] on span "Expenses" at bounding box center [205, 458] width 369 height 27
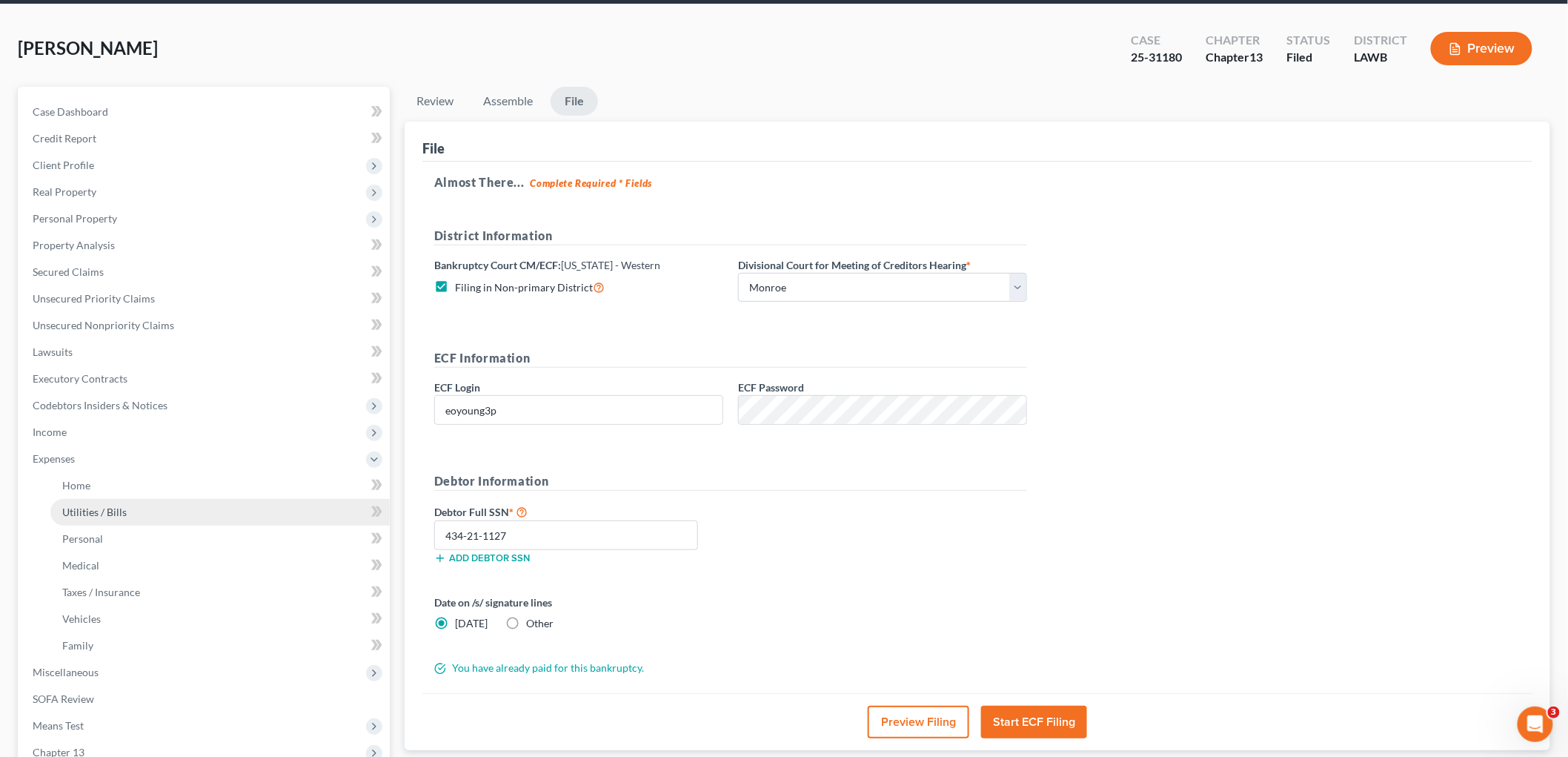
click at [130, 507] on link "Utilities / Bills" at bounding box center [220, 511] width 339 height 27
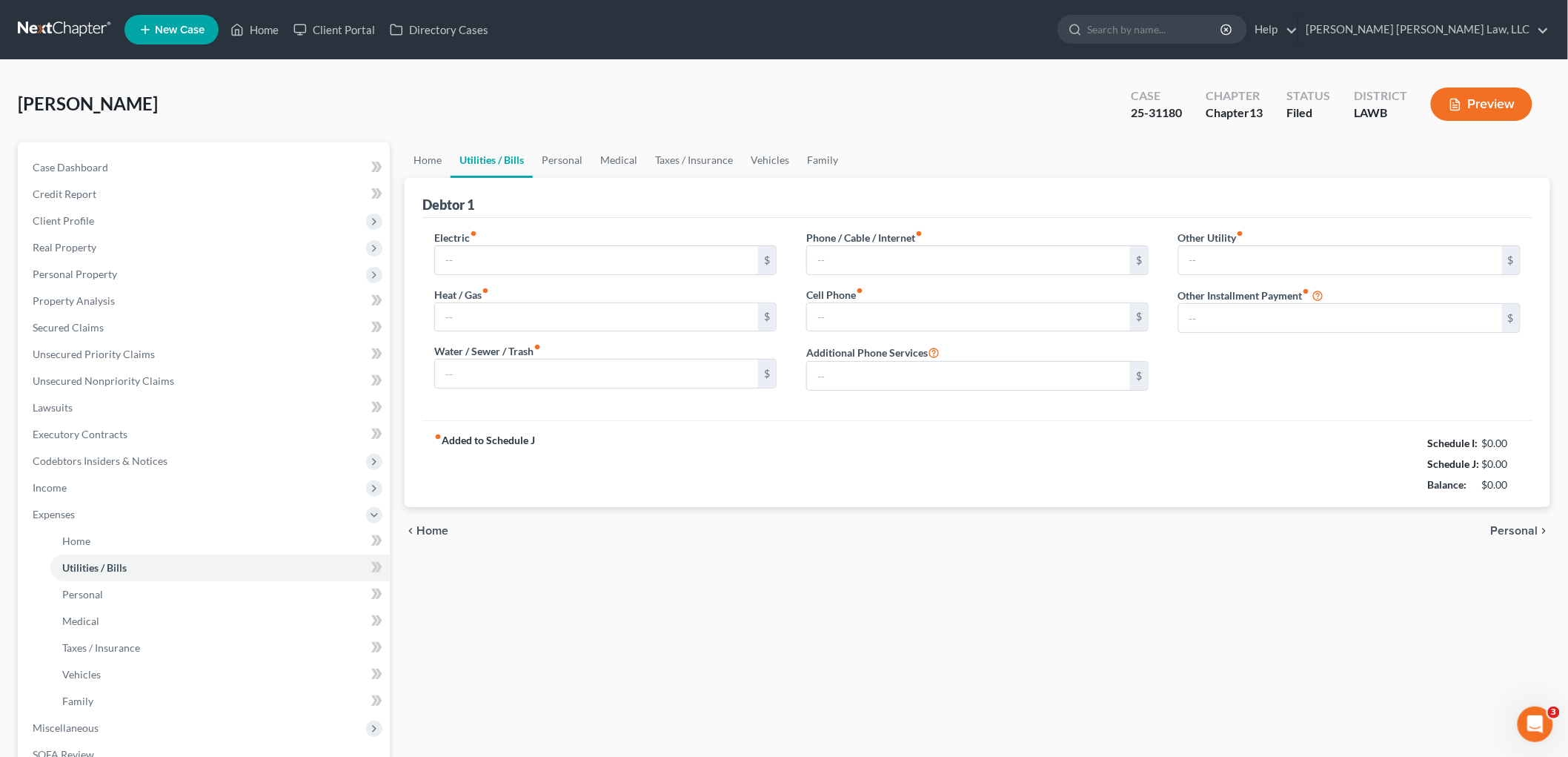
type input "140.03"
type input "0.00"
type input "85.00"
type input "0.00"
type input "80.00"
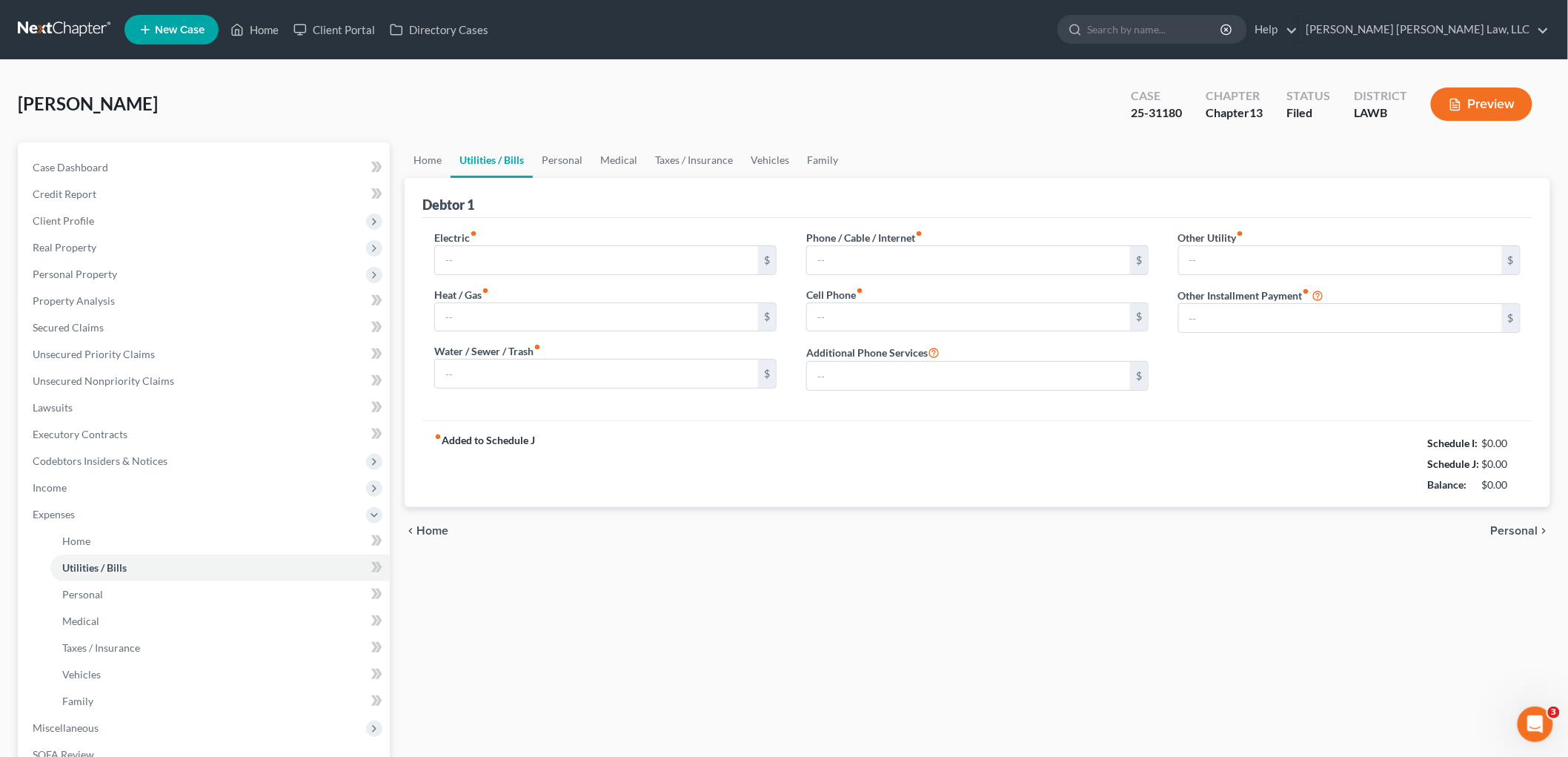
type input "0.00"
click at [112, 479] on span "Income" at bounding box center [205, 487] width 369 height 27
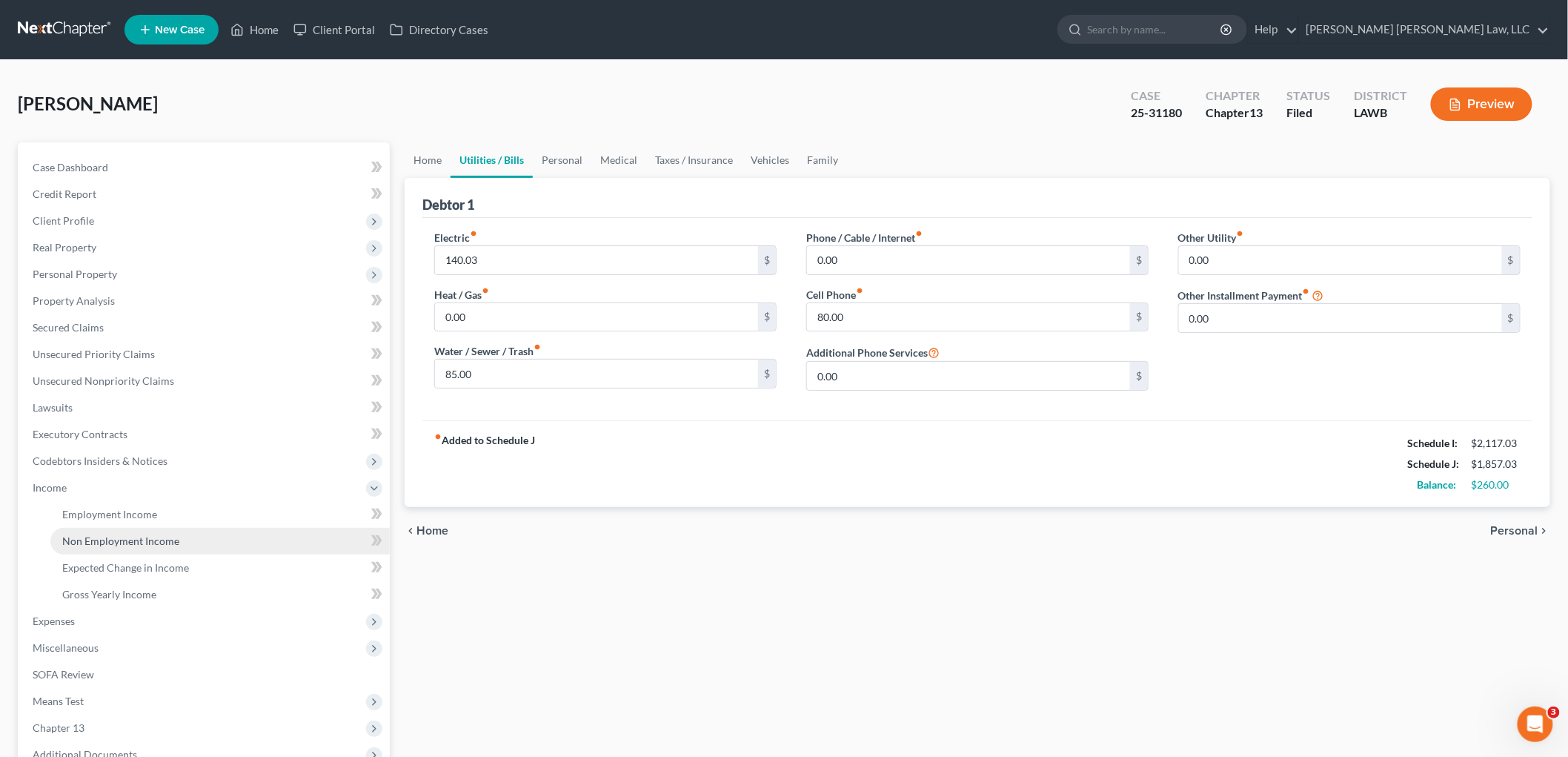
click at [116, 534] on span "Non Employment Income" at bounding box center [120, 540] width 117 height 13
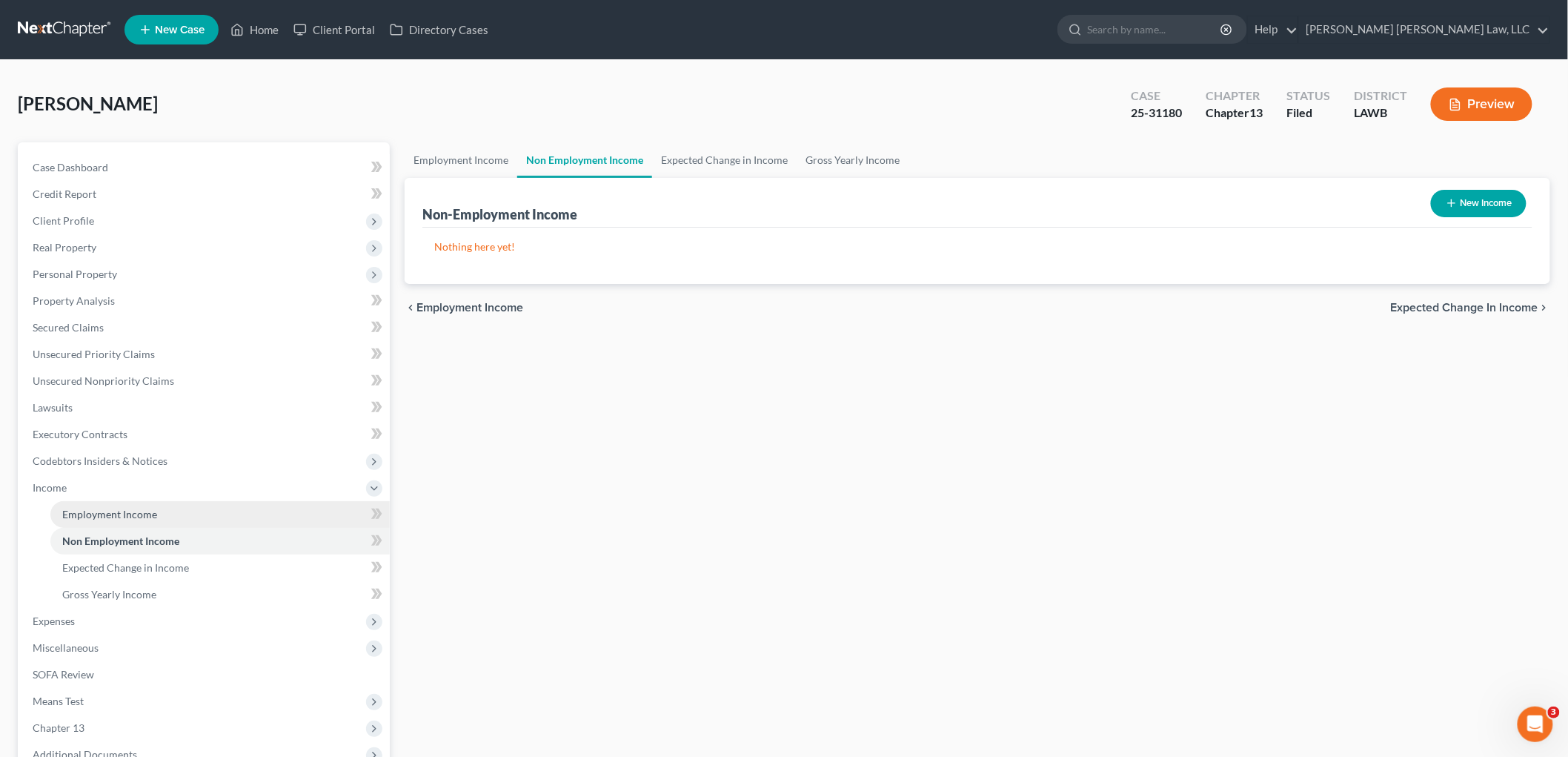
click at [126, 516] on span "Employment Income" at bounding box center [109, 514] width 95 height 13
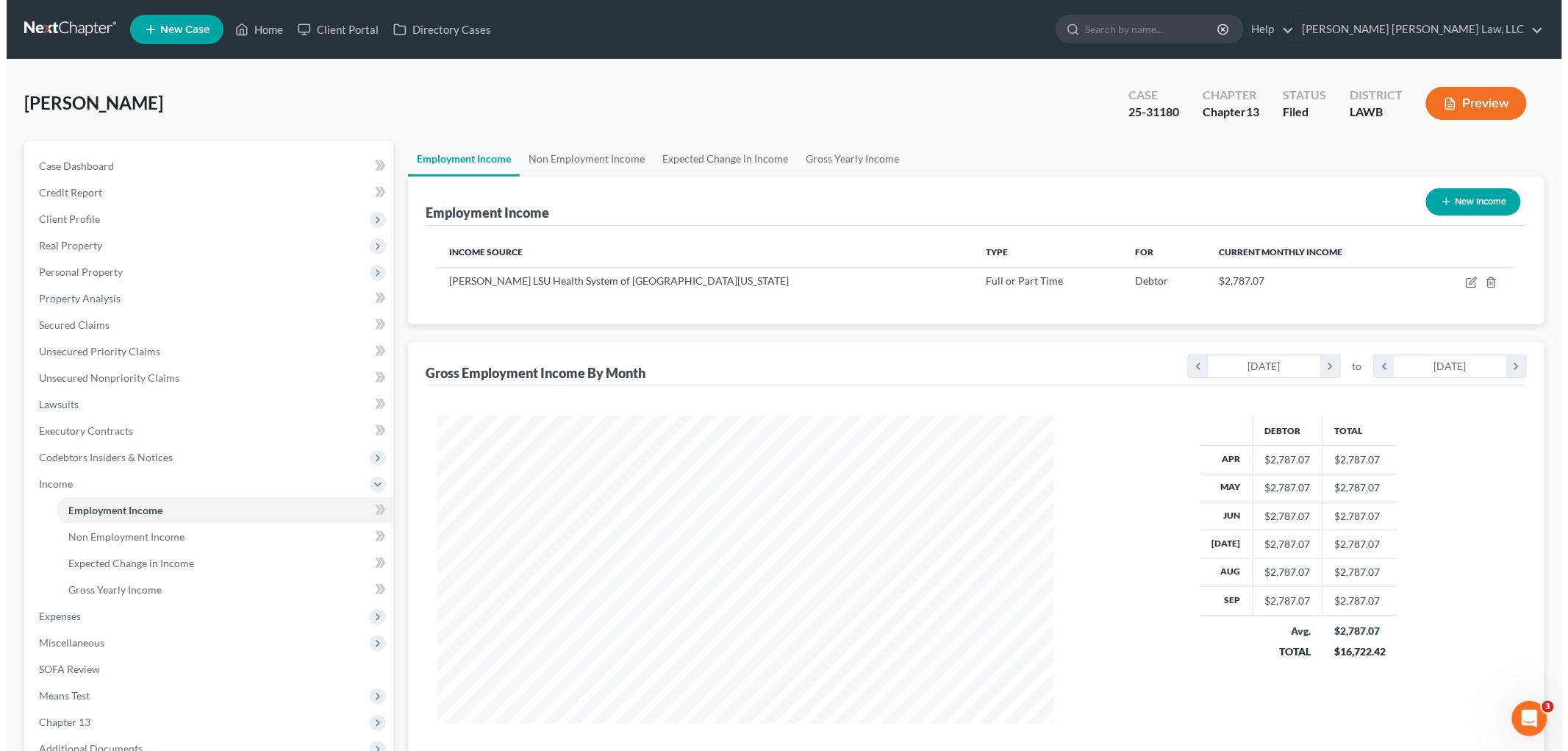
scroll to position [307, 645]
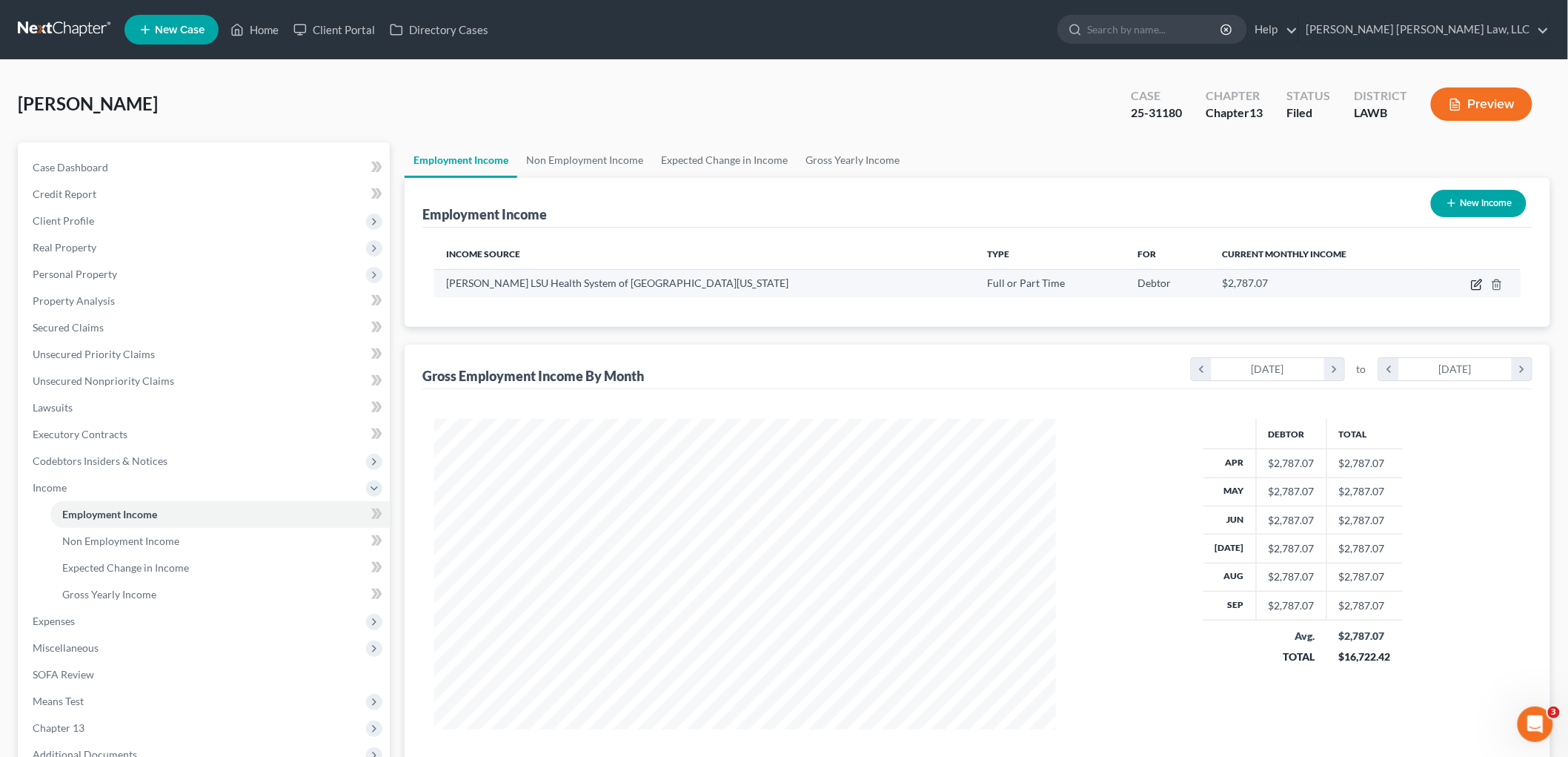
click at [1476, 283] on icon "button" at bounding box center [1477, 284] width 12 height 12
select select "0"
select select "19"
select select "2"
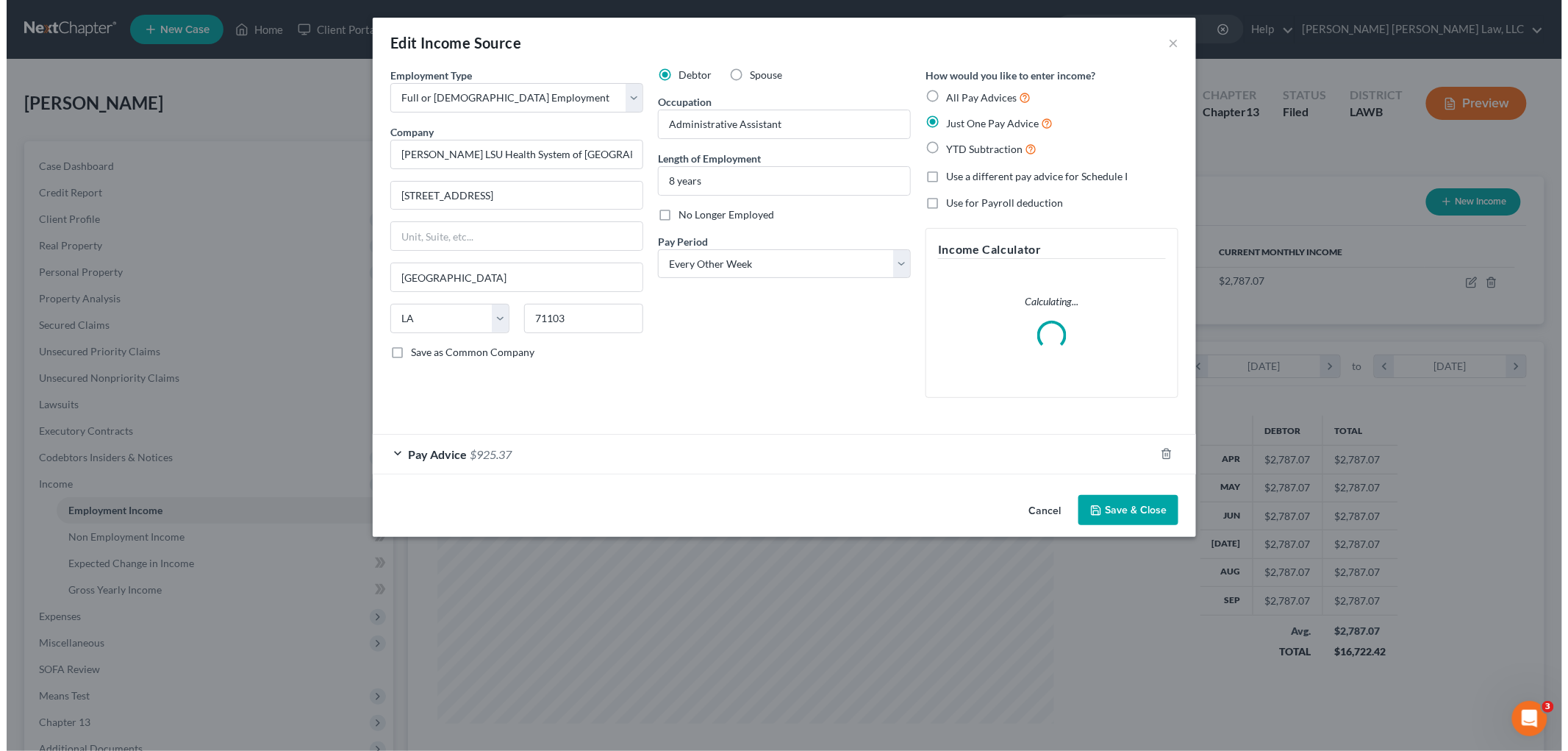
scroll to position [310, 651]
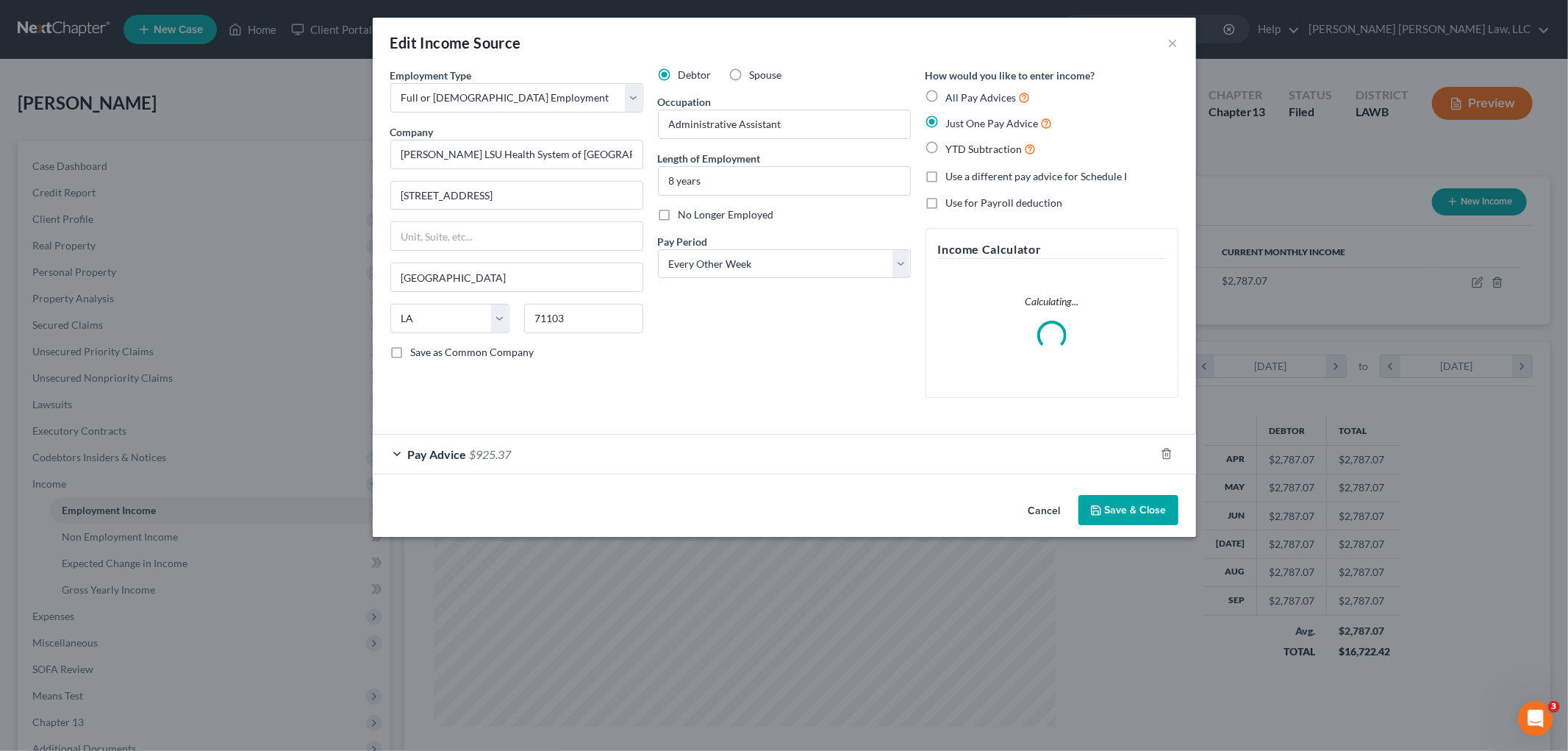
click at [650, 460] on div "Pay Advice $925.37" at bounding box center [764, 454] width 782 height 39
